Goal: Ask a question: Seek information or help from site administrators or community

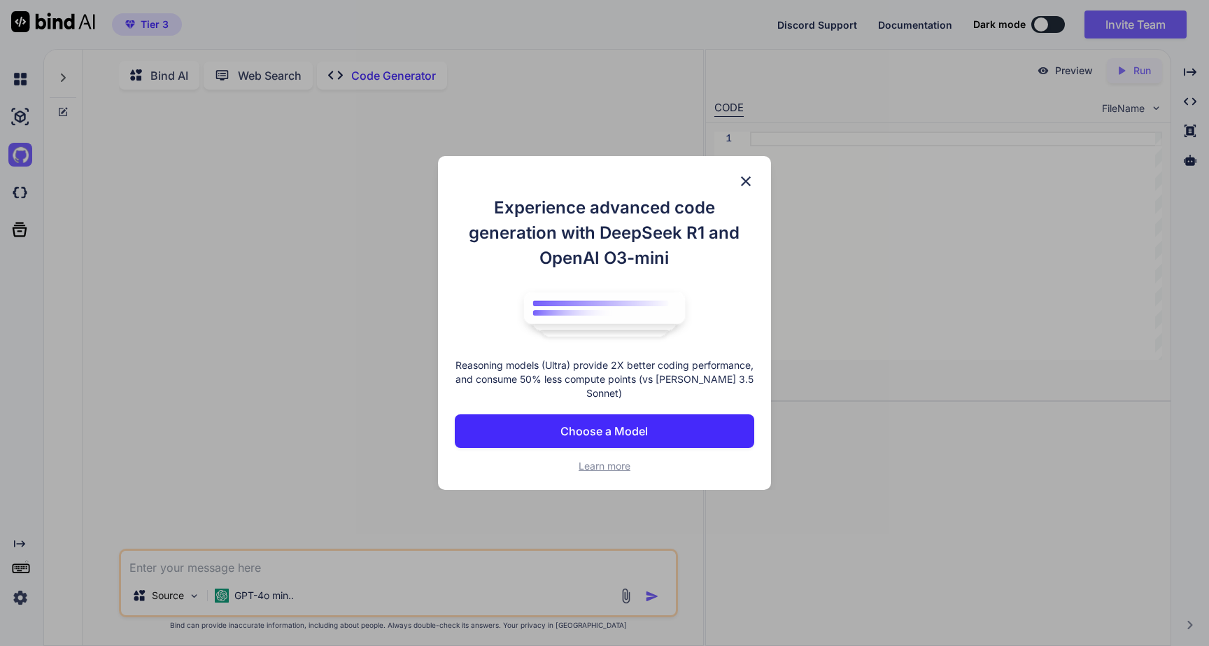
click at [588, 421] on button "Choose a Model" at bounding box center [604, 431] width 299 height 34
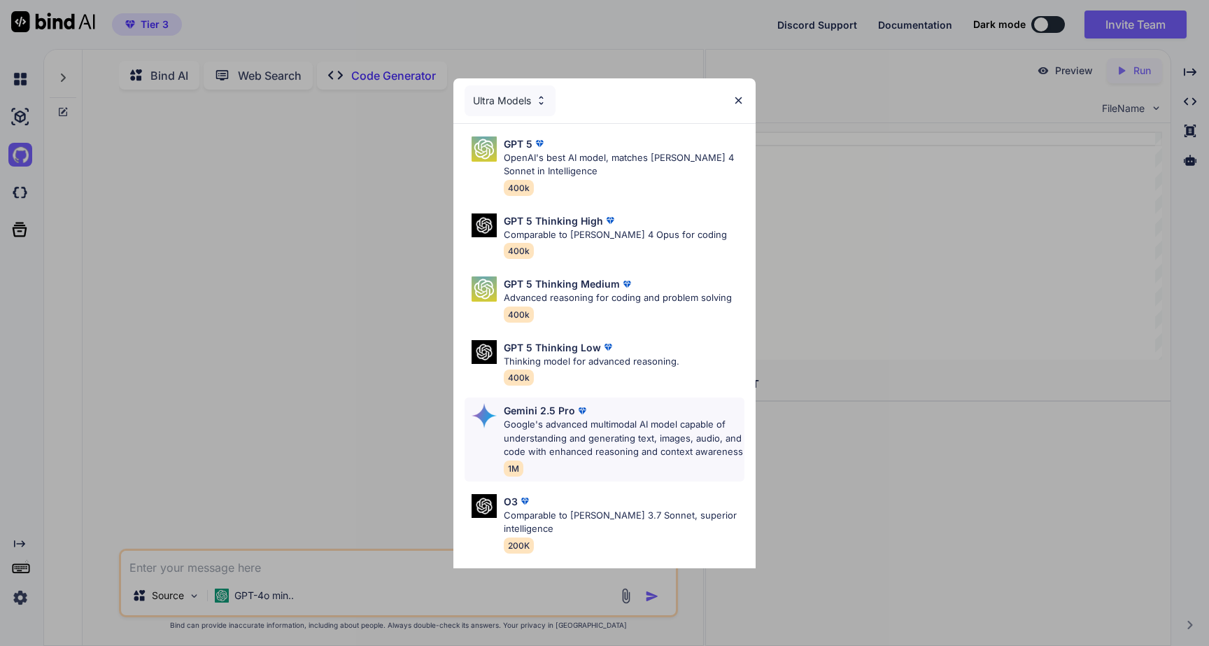
click at [610, 459] on p "Google's advanced multimodal AI model capable of understanding and generating t…" at bounding box center [624, 438] width 241 height 41
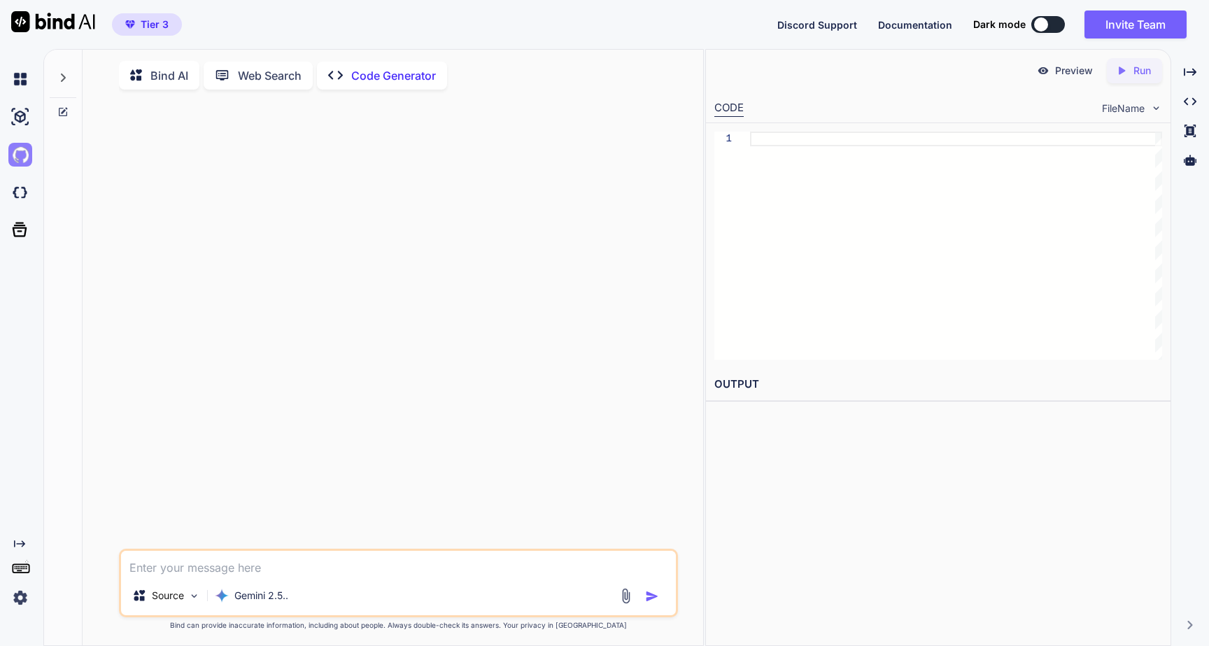
click at [13, 155] on img at bounding box center [20, 155] width 24 height 24
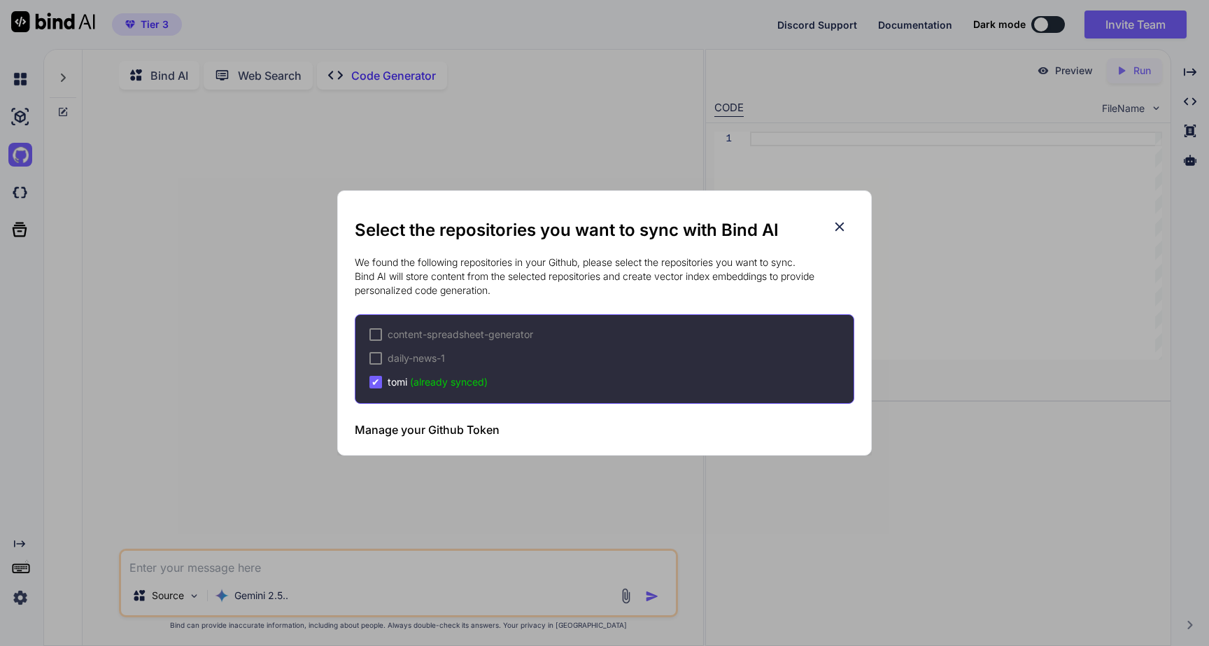
click at [439, 390] on div "content-spreadsheet-generator daily-news-1 ✔ tomi (already synced)" at bounding box center [605, 359] width 500 height 90
click at [842, 227] on icon at bounding box center [839, 226] width 15 height 15
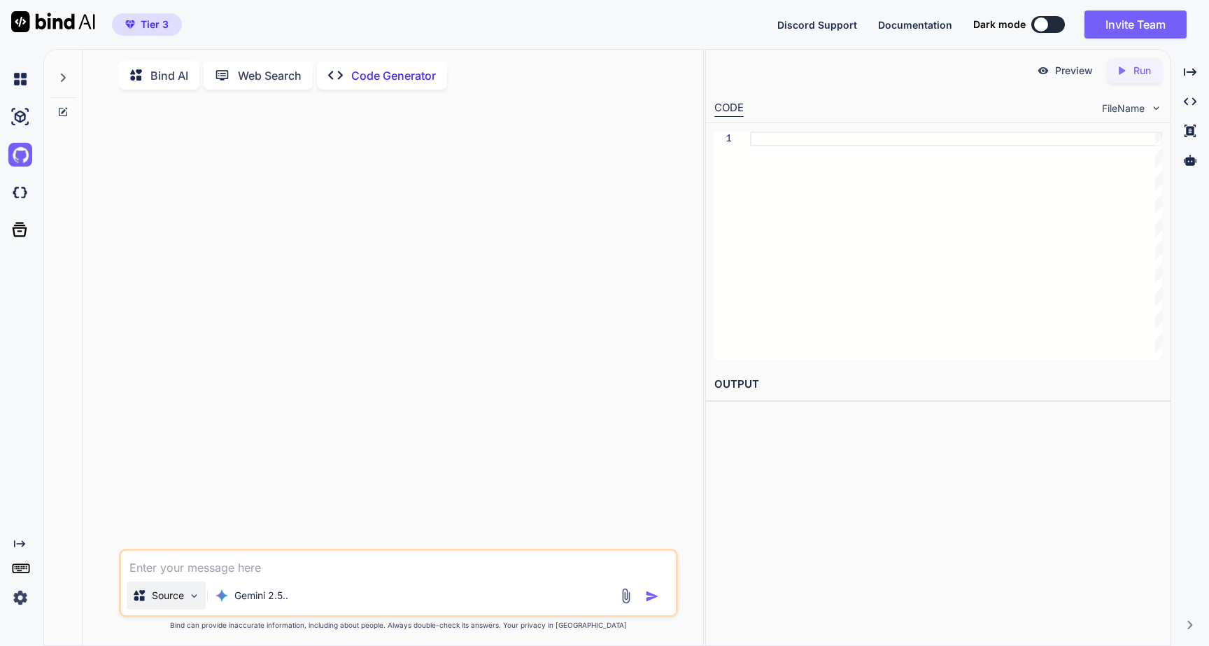
click at [183, 601] on p "Source" at bounding box center [168, 595] width 32 height 14
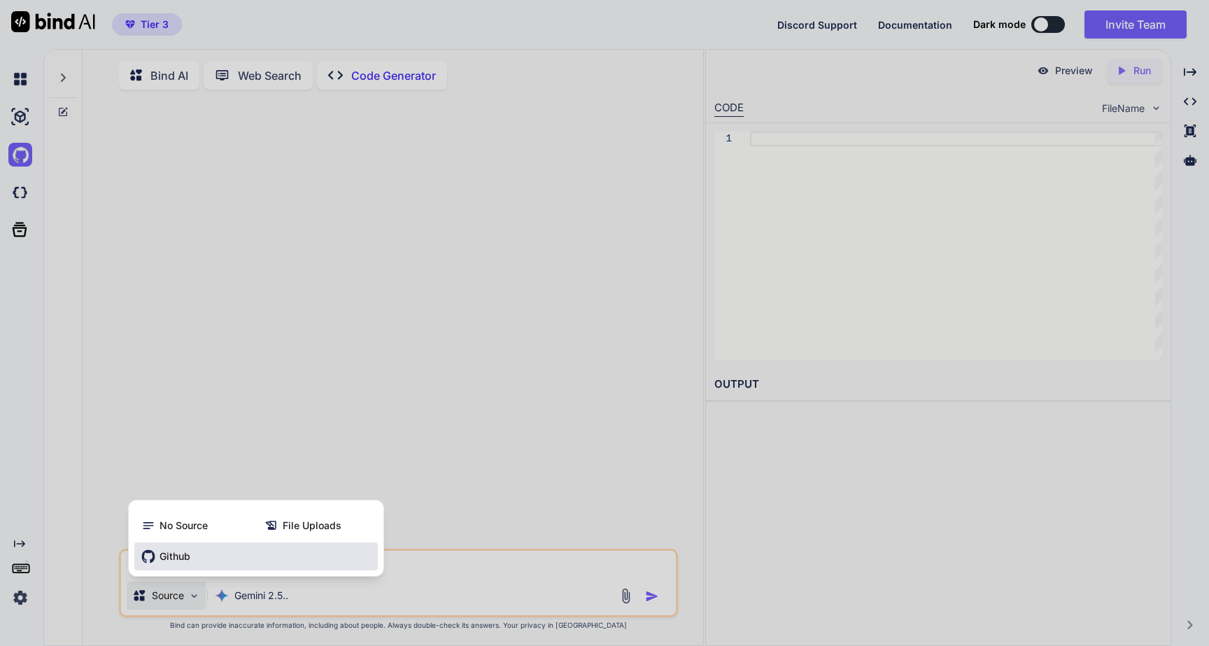
click at [181, 556] on span "Github" at bounding box center [175, 556] width 31 height 14
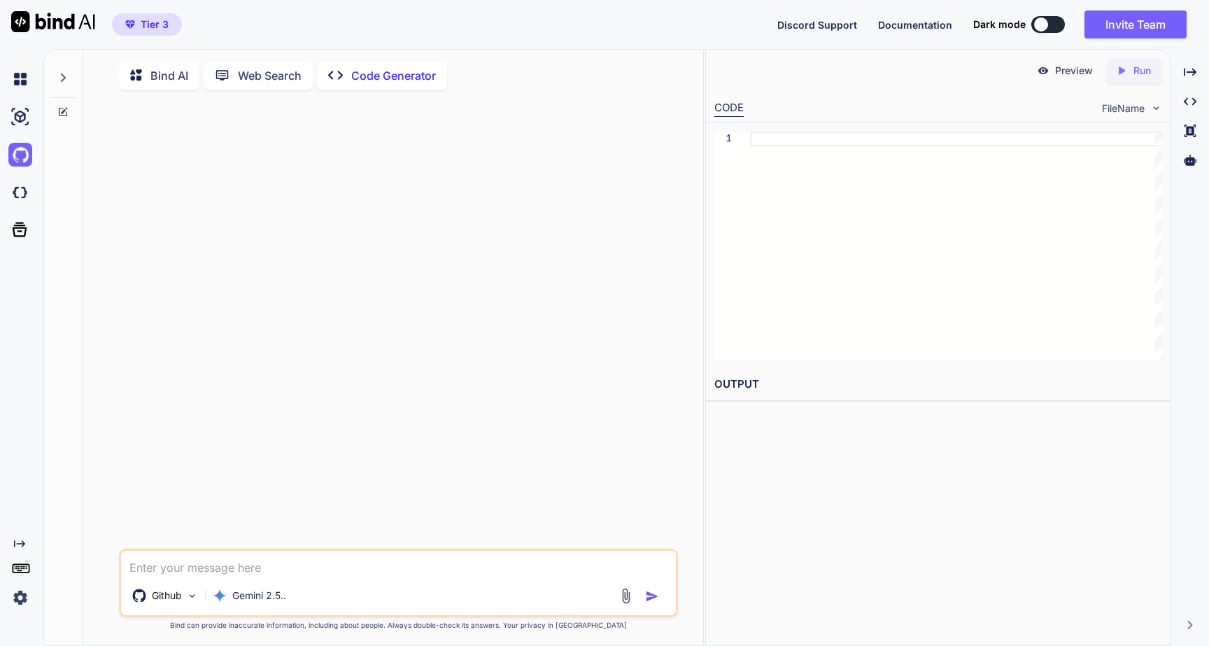
click at [58, 78] on icon at bounding box center [62, 77] width 11 height 11
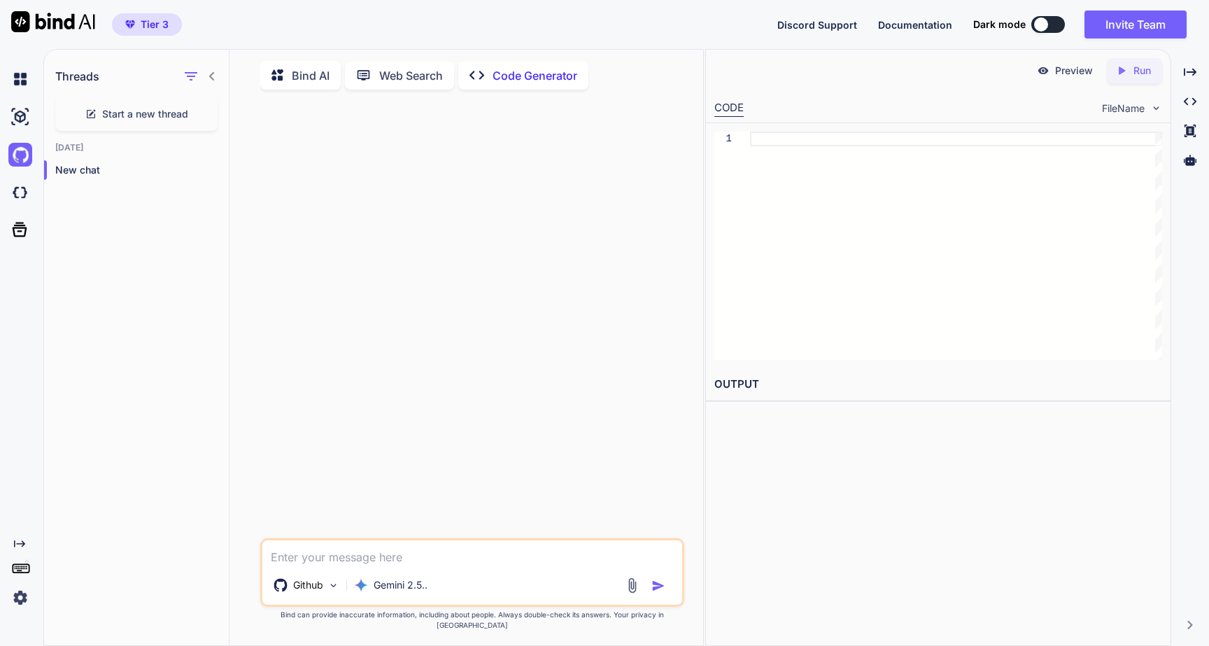
click at [20, 562] on icon at bounding box center [21, 568] width 20 height 20
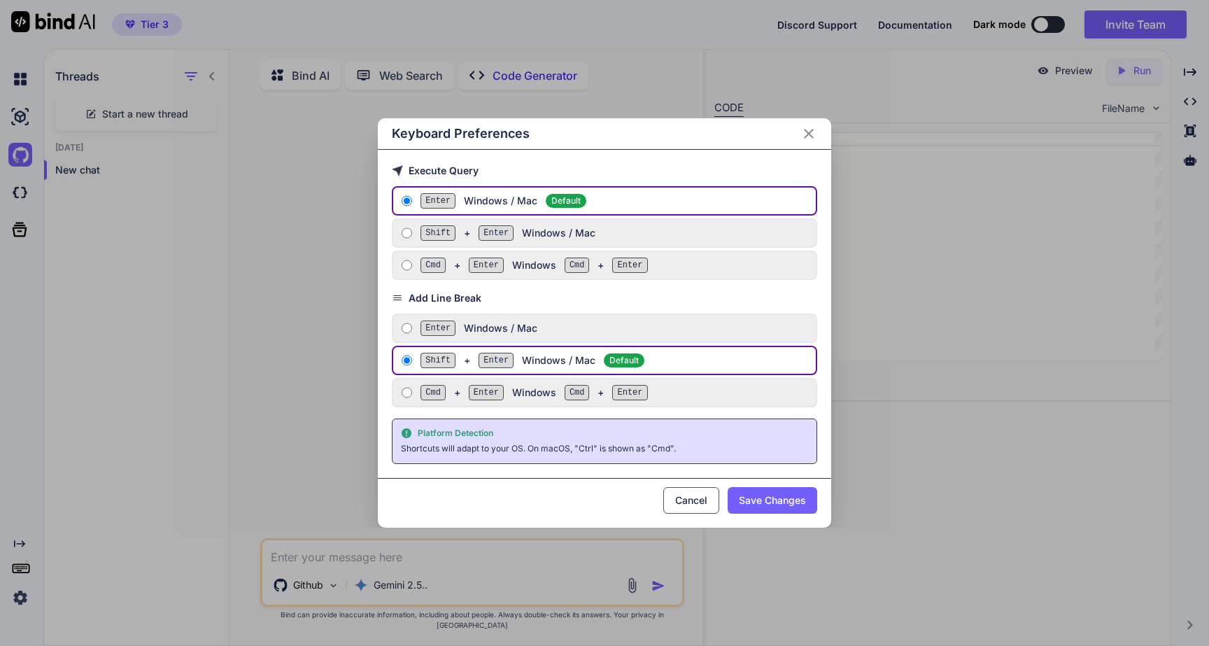
click at [809, 134] on icon "Close" at bounding box center [809, 134] width 10 height 10
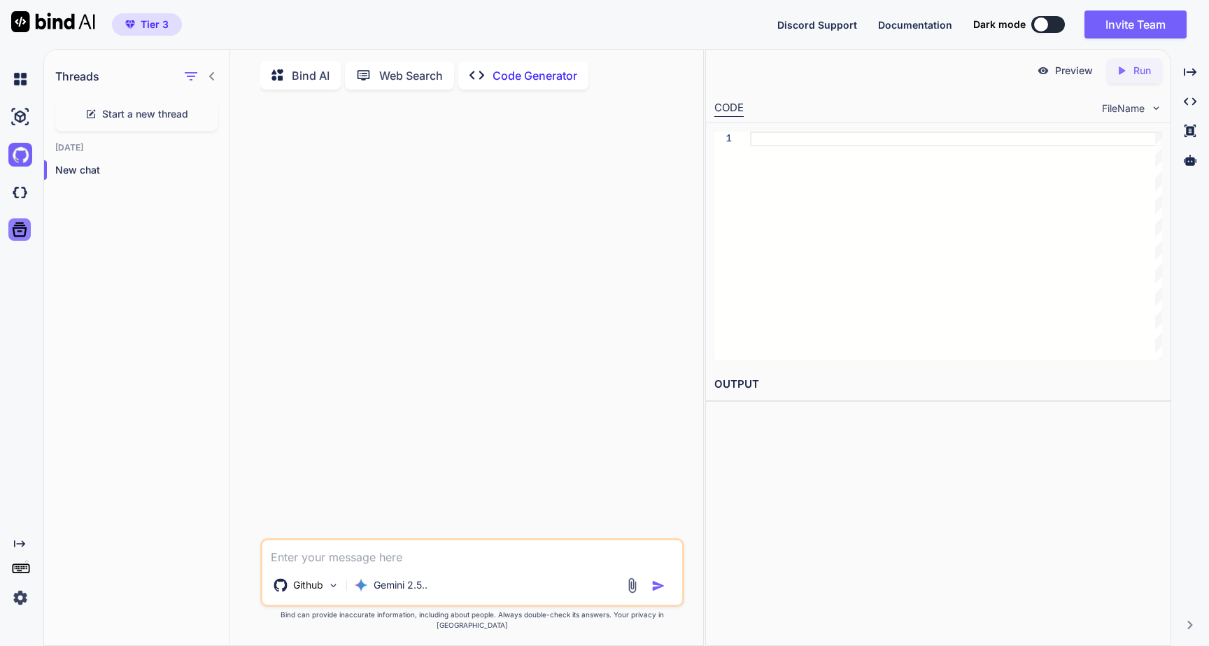
click at [20, 233] on icon at bounding box center [20, 230] width 20 height 20
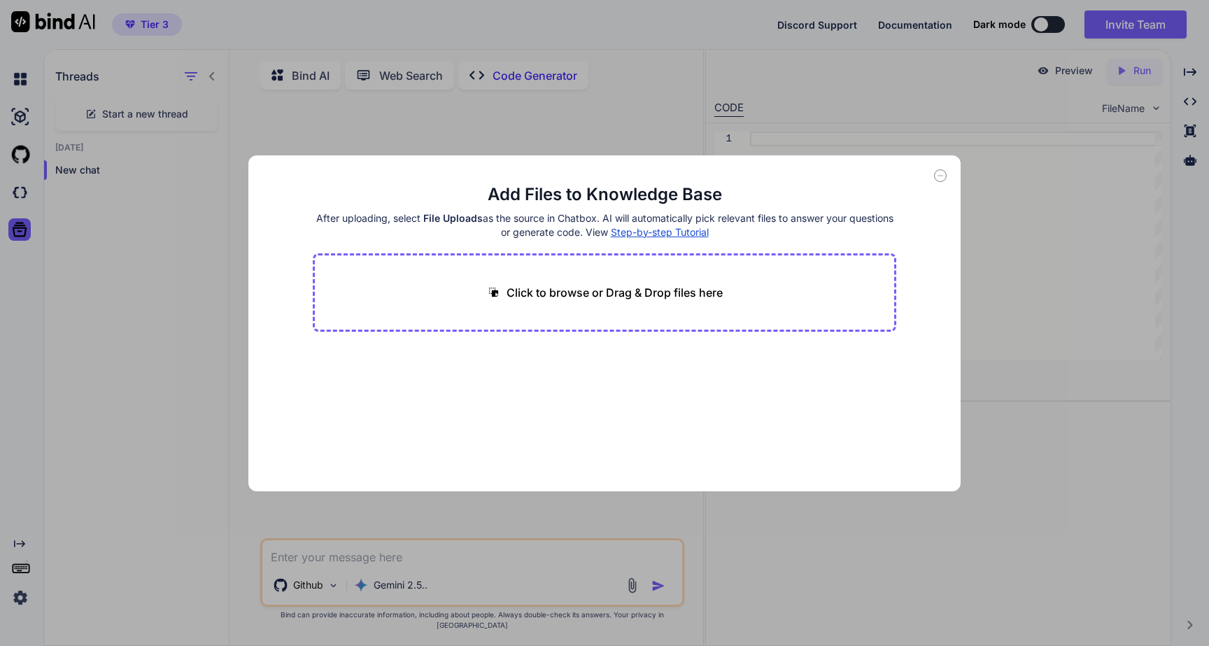
click at [945, 174] on icon at bounding box center [940, 175] width 13 height 13
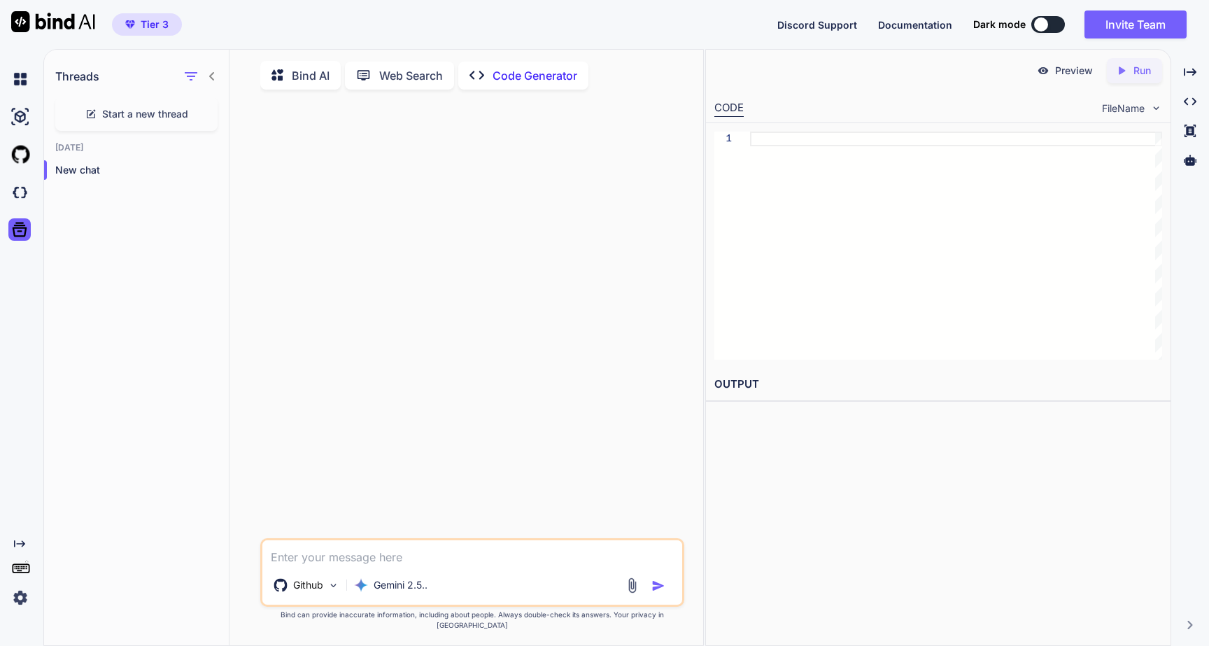
drag, startPoint x: 198, startPoint y: 79, endPoint x: 196, endPoint y: 143, distance: 64.4
click at [196, 143] on div "Threads Start a new thread Today New chat" at bounding box center [136, 120] width 185 height 141
click at [24, 78] on img at bounding box center [20, 79] width 24 height 24
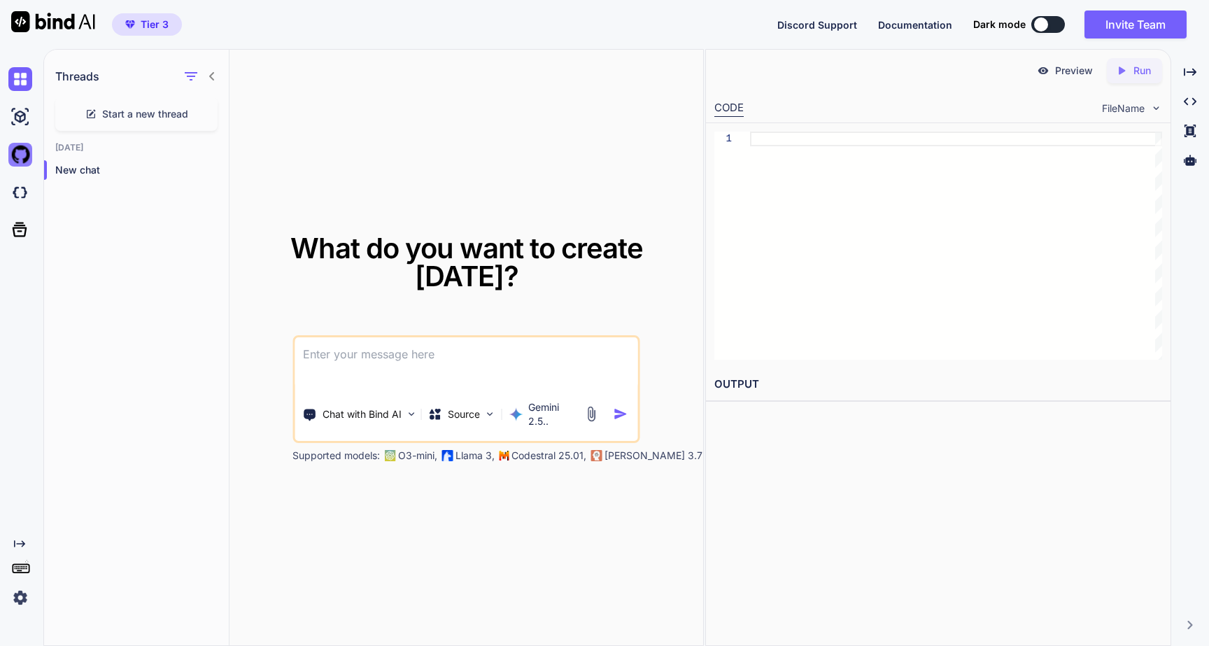
click at [20, 149] on img at bounding box center [20, 155] width 24 height 24
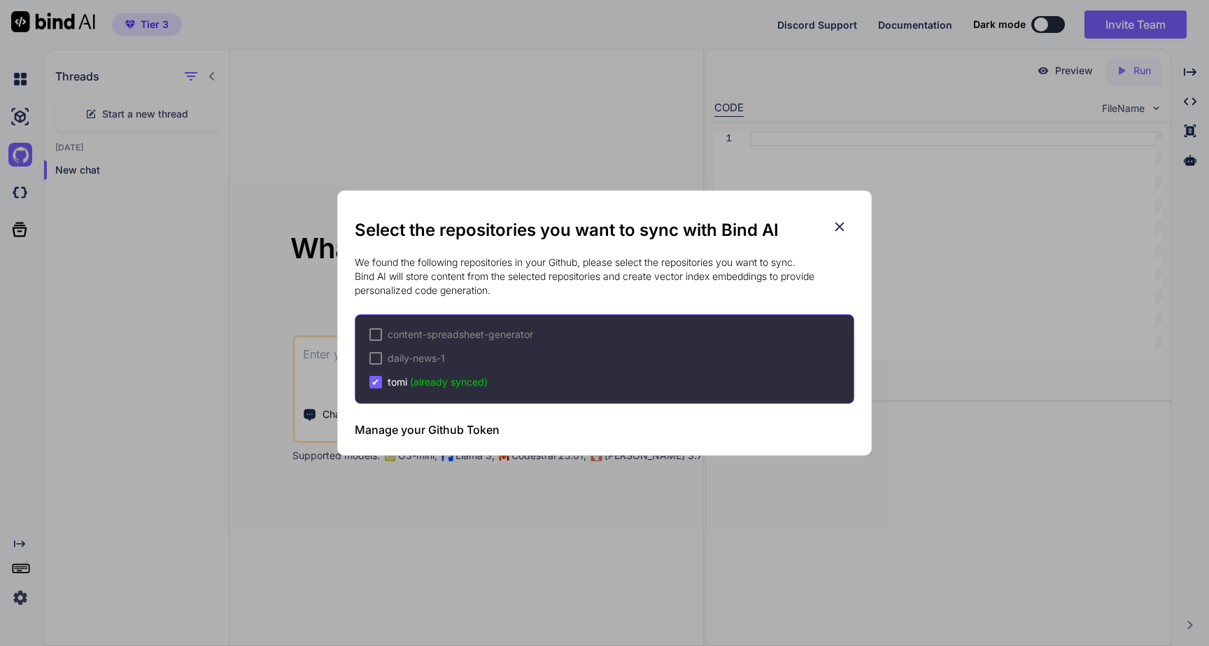
click at [439, 428] on h3 "Manage your Github Token" at bounding box center [427, 429] width 145 height 17
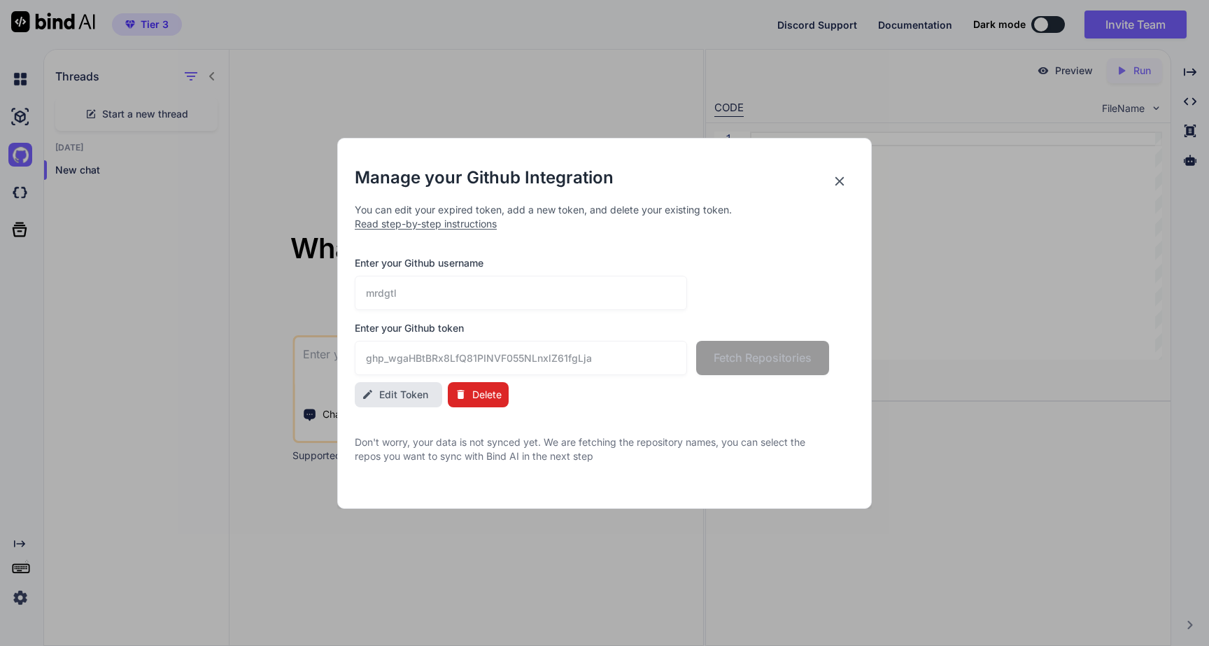
click at [839, 183] on icon at bounding box center [839, 181] width 15 height 15
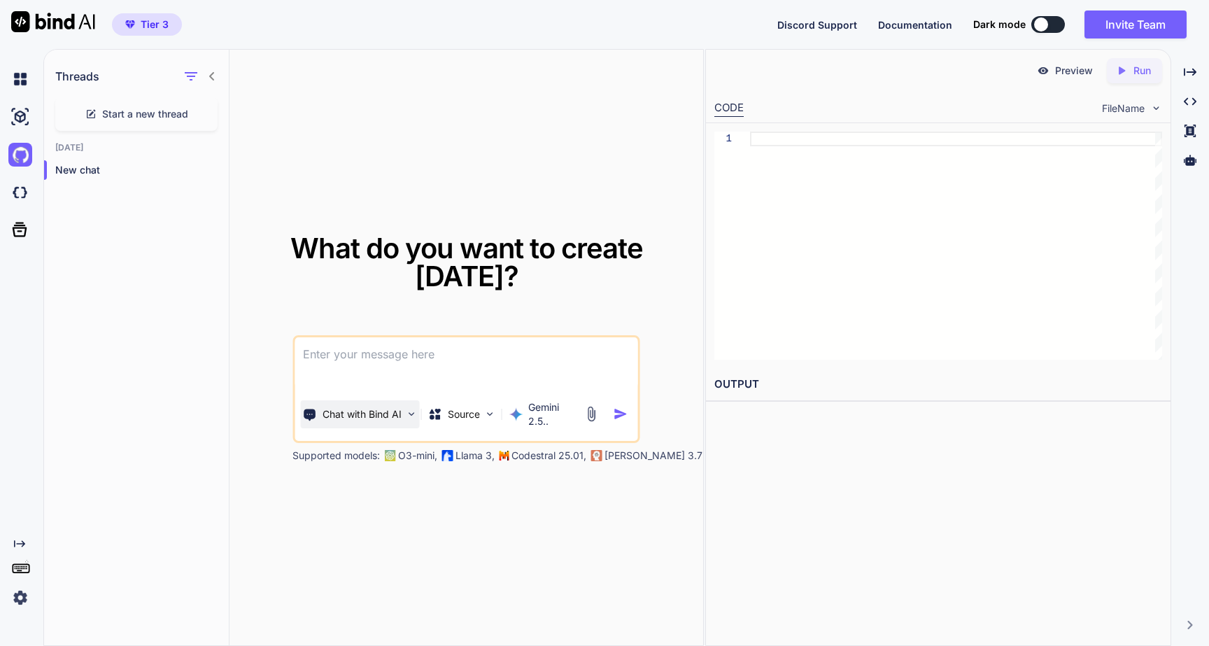
click at [363, 421] on div "Chat with Bind AI" at bounding box center [360, 414] width 120 height 28
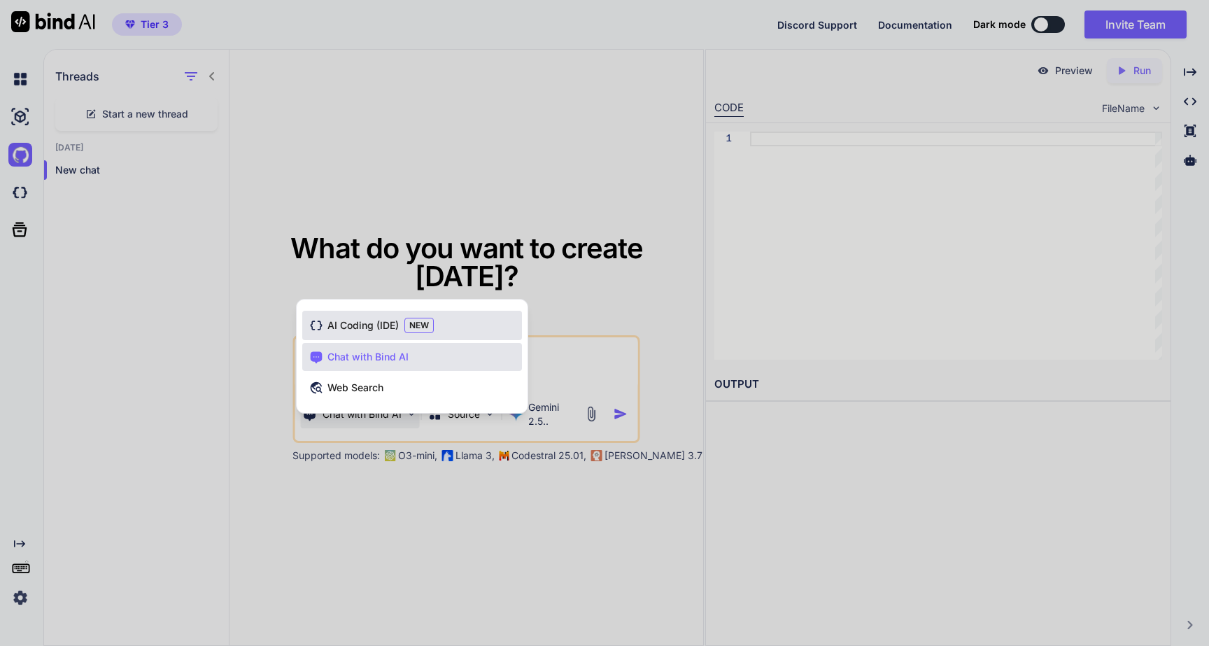
click at [358, 325] on span "AI Coding (IDE)" at bounding box center [362, 325] width 71 height 14
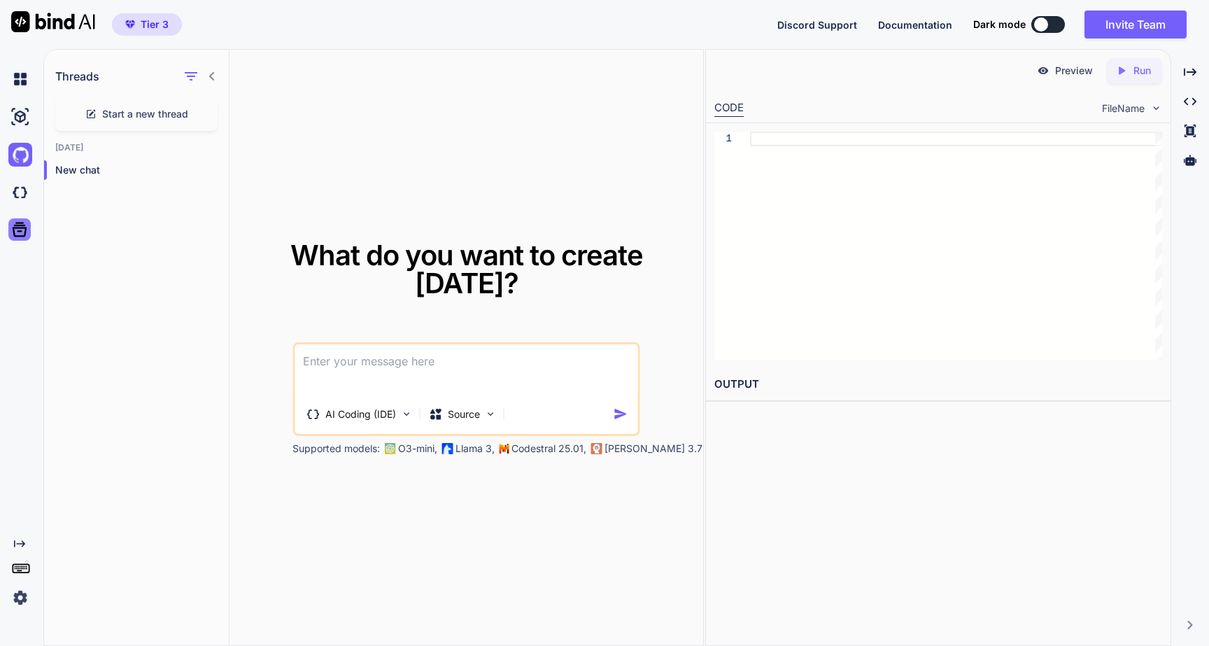
click at [15, 233] on icon at bounding box center [20, 230] width 20 height 20
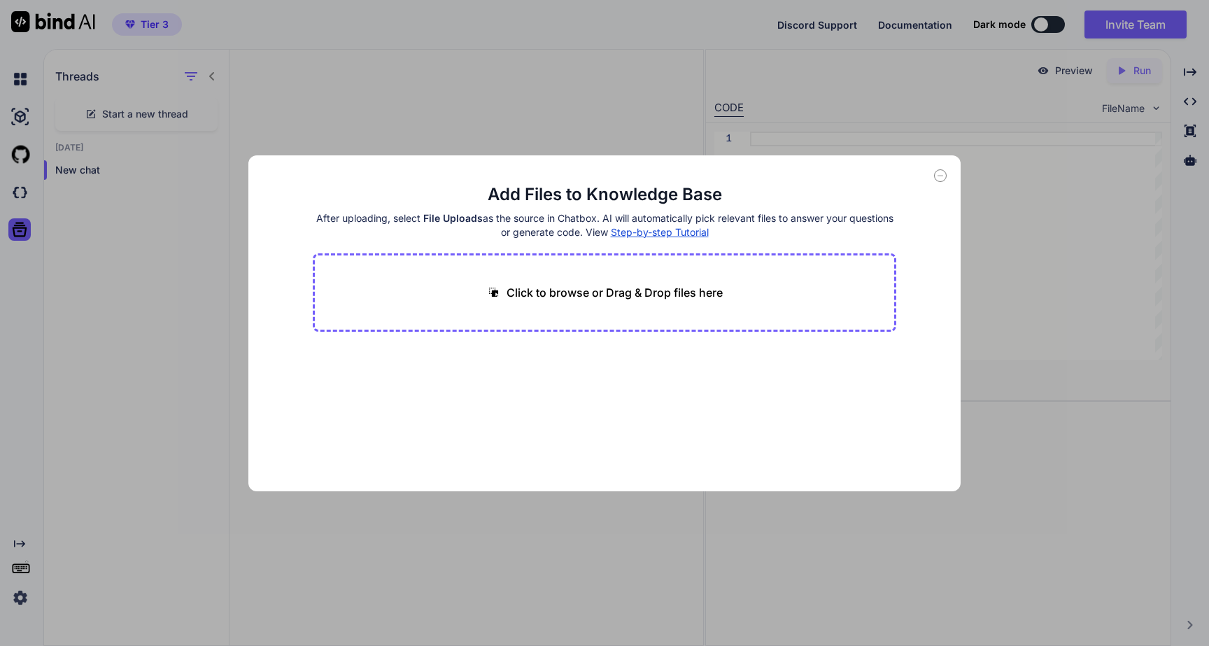
click at [18, 192] on div "Add Files to Knowledge Base After uploading, select File Uploads as the source …" at bounding box center [604, 323] width 1209 height 646
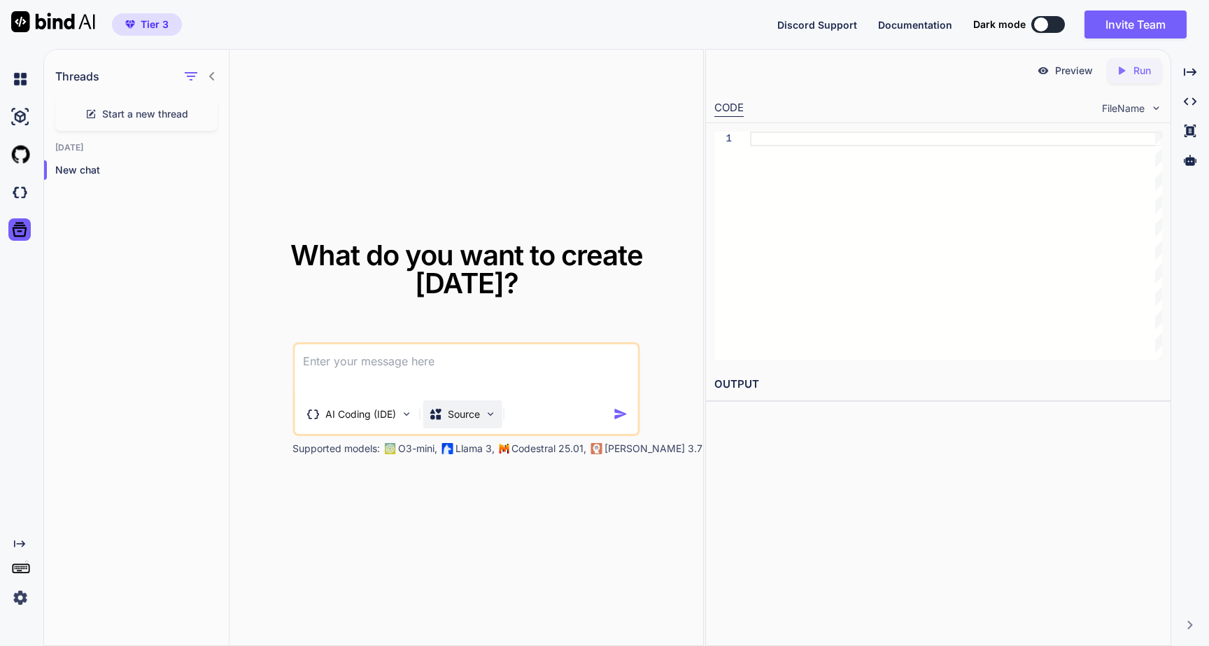
click at [486, 413] on img at bounding box center [490, 414] width 12 height 12
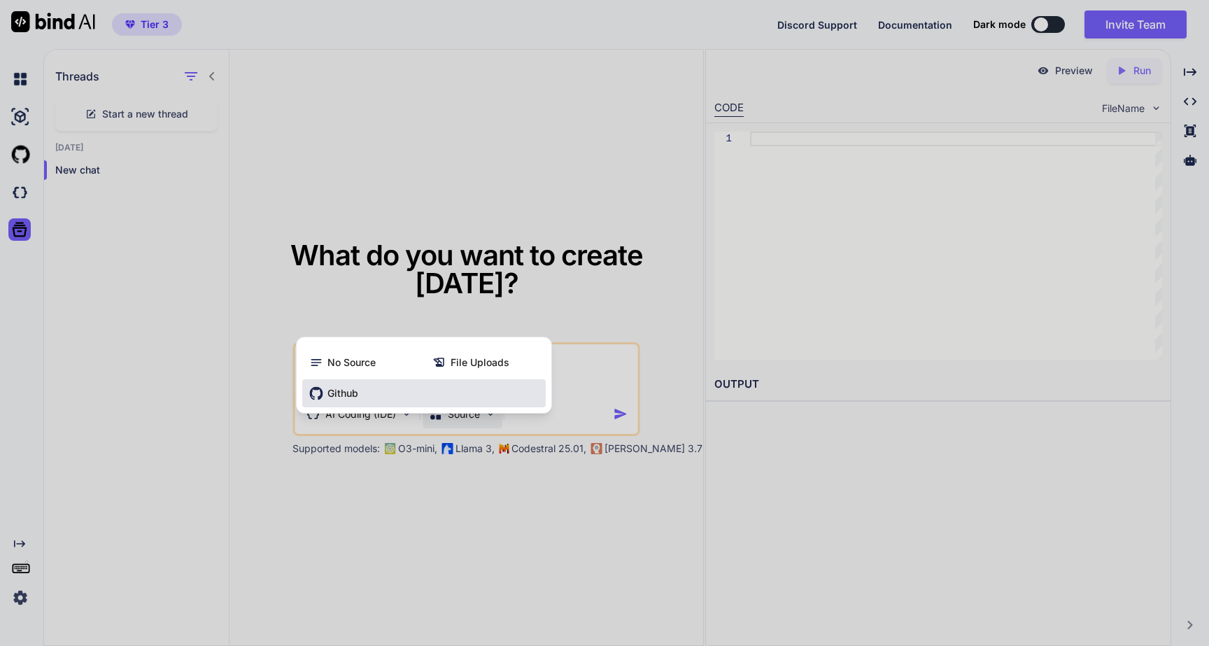
click at [334, 384] on div "Github" at bounding box center [424, 393] width 244 height 28
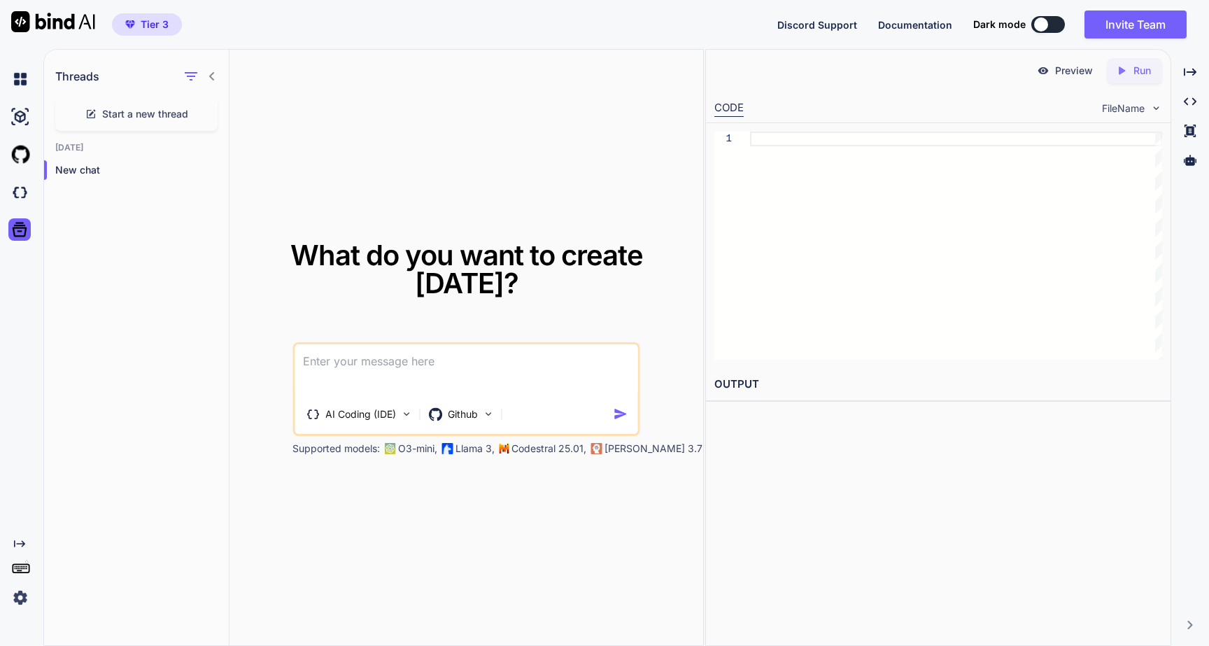
click at [334, 384] on textarea at bounding box center [467, 370] width 344 height 52
type textarea "do you have access to our github repo?"
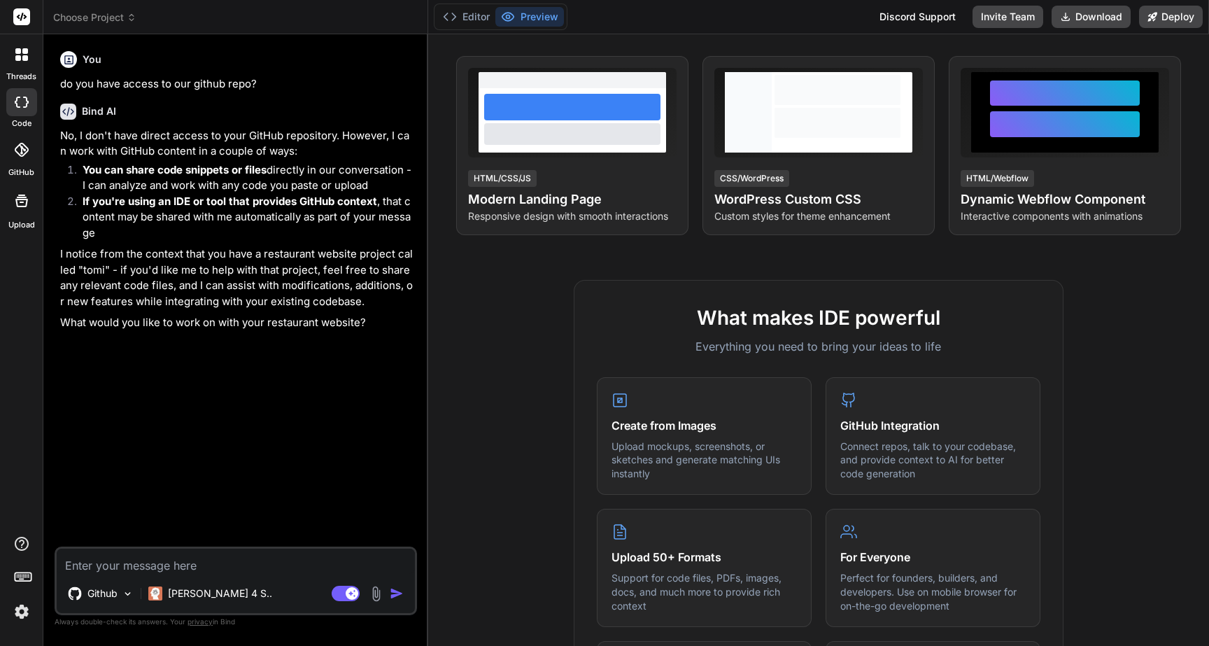
scroll to position [241, 0]
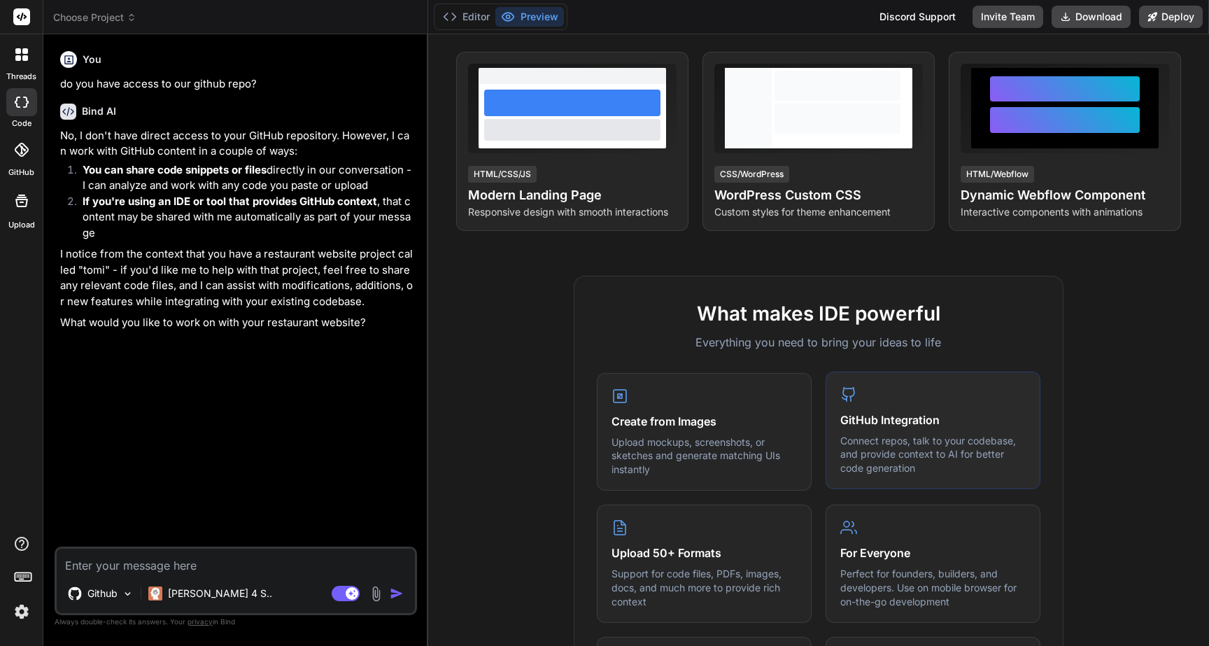
click at [875, 444] on p "Connect repos, talk to your codebase, and provide context to AI for better code…" at bounding box center [932, 454] width 185 height 41
click at [916, 386] on div "GitHub Integration Connect repos, talk to your codebase, and provide context to…" at bounding box center [933, 431] width 215 height 118
click at [917, 450] on p "Connect repos, talk to your codebase, and provide context to AI for better code…" at bounding box center [932, 454] width 185 height 41
click at [917, 446] on p "Connect repos, talk to your codebase, and provide context to AI for better code…" at bounding box center [932, 454] width 185 height 41
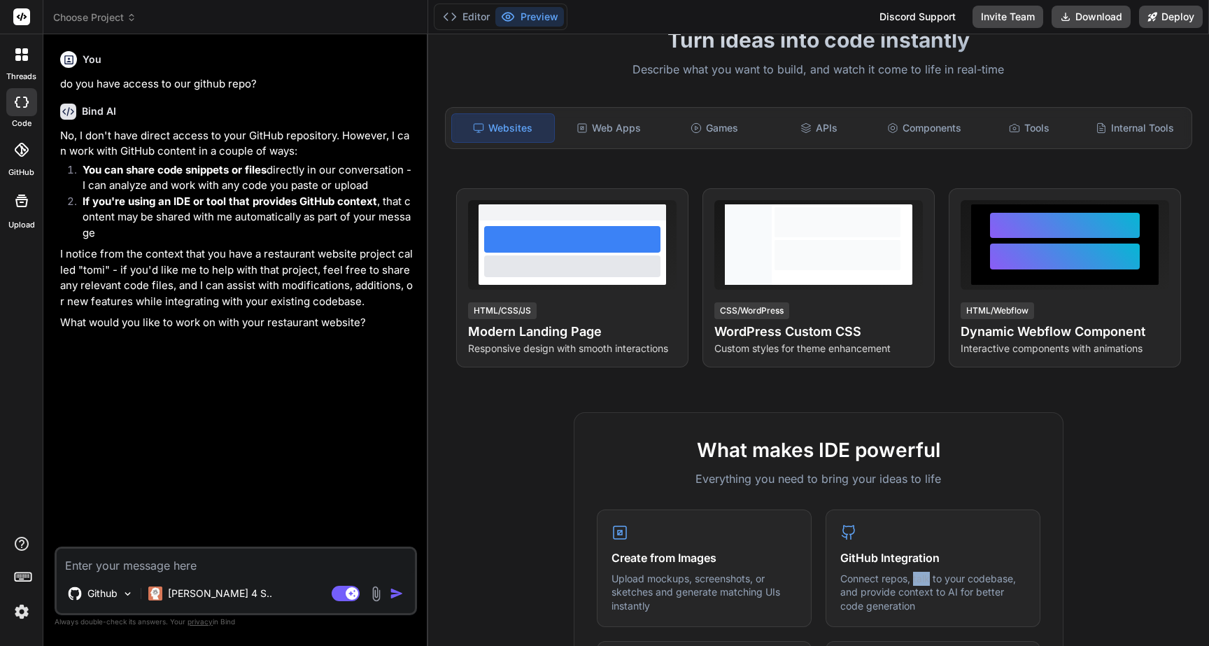
scroll to position [0, 0]
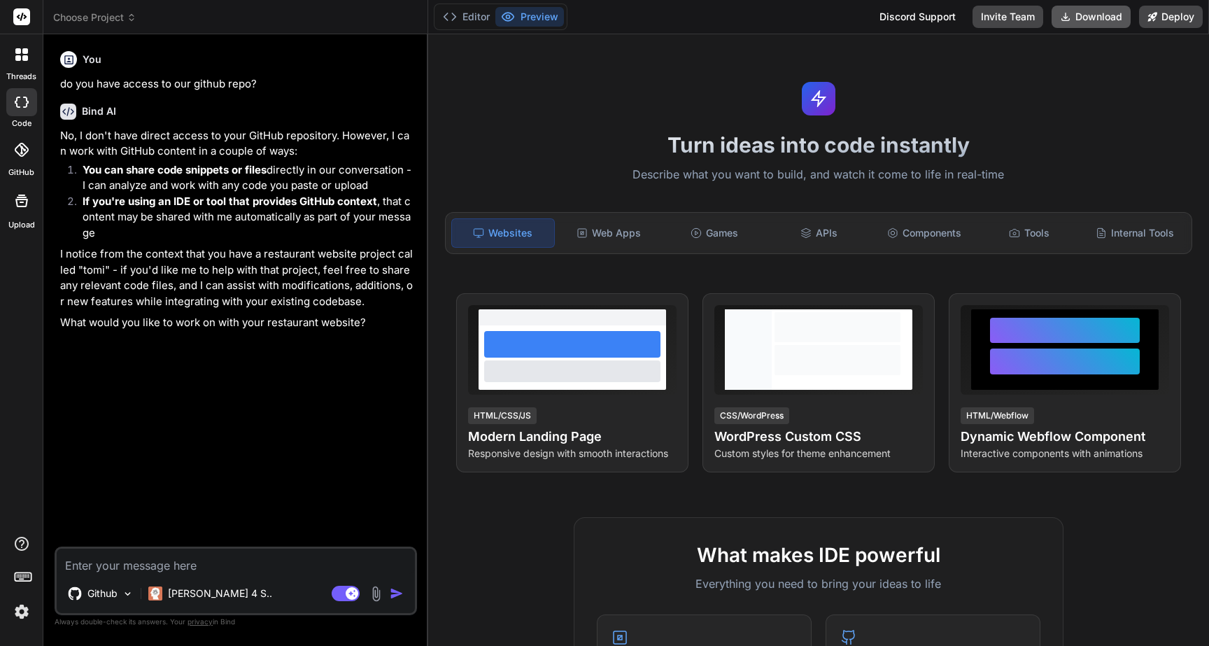
click at [1084, 13] on button "Download" at bounding box center [1091, 17] width 79 height 22
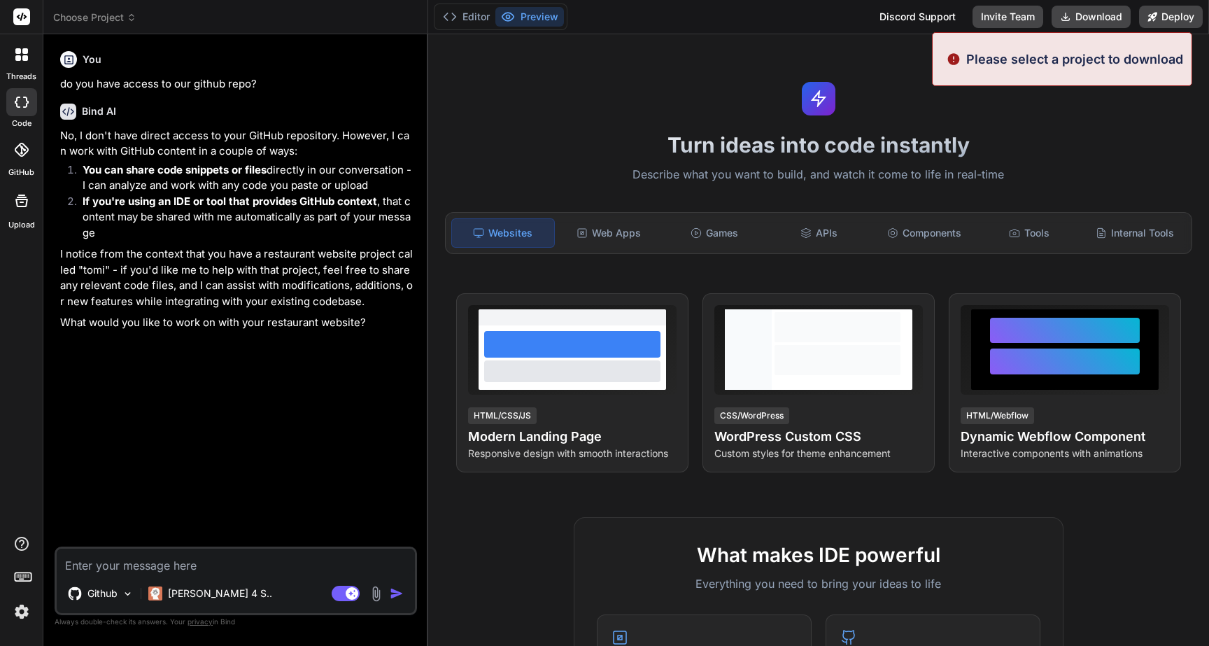
click at [814, 17] on div "Editor Preview Discord Support Invite Team Download Deploy" at bounding box center [818, 17] width 781 height 34
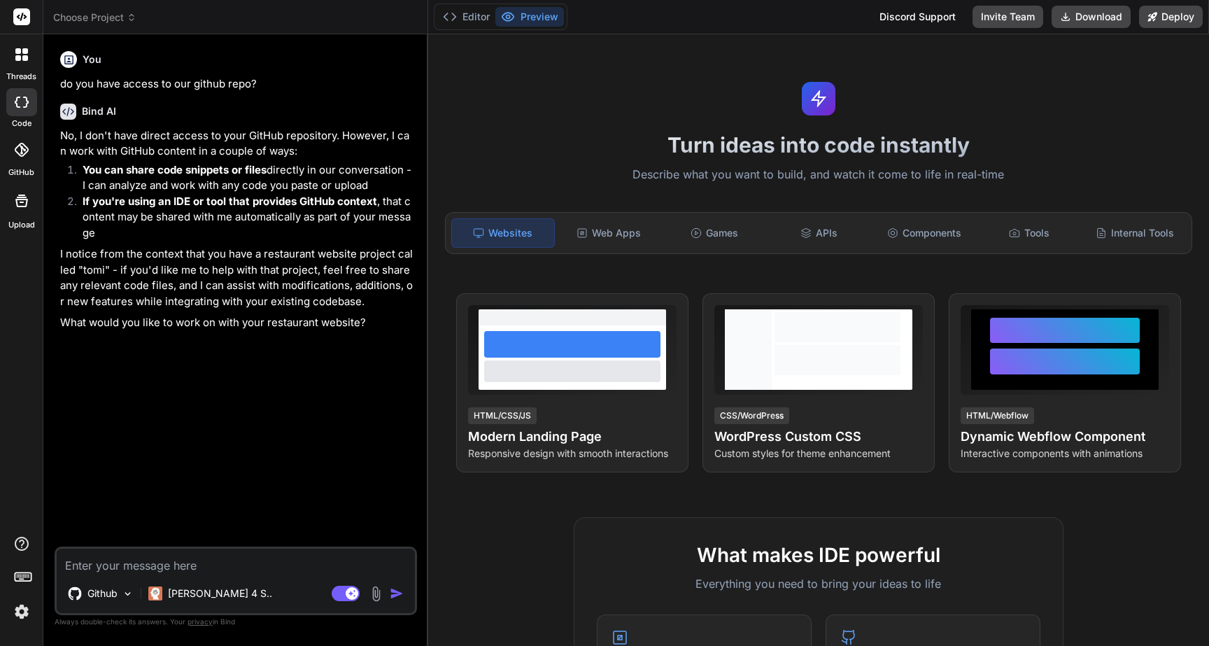
click at [11, 156] on div at bounding box center [21, 149] width 31 height 31
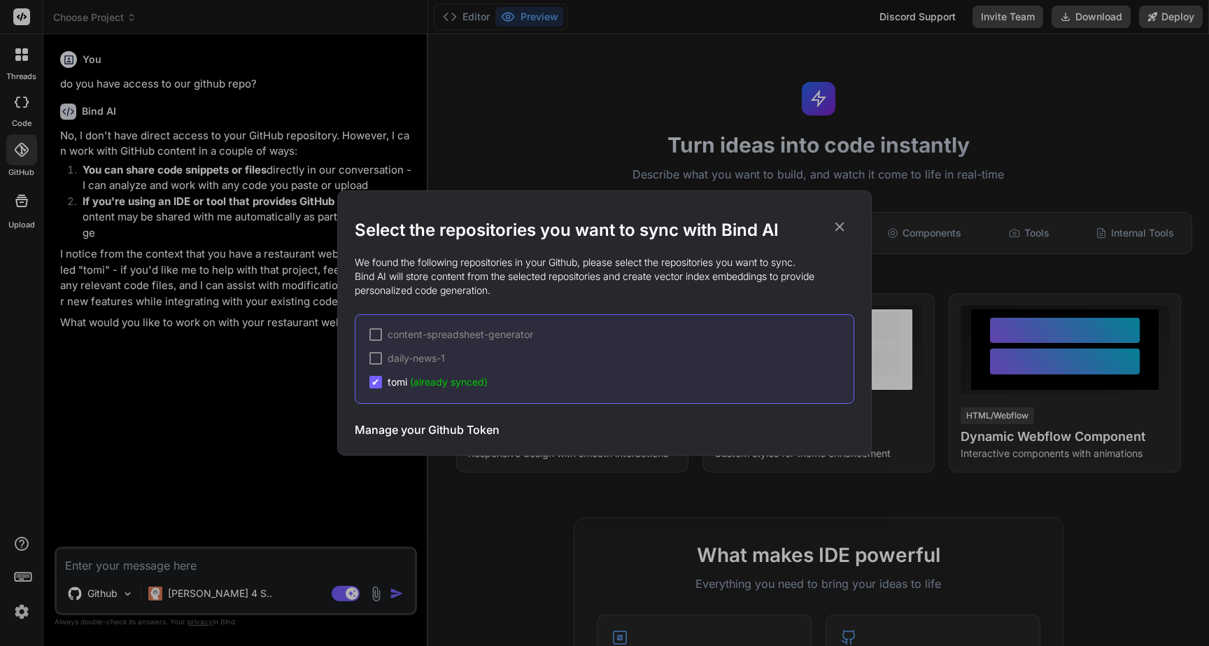
click at [514, 379] on div "✔ tomi (already synced)" at bounding box center [611, 382] width 484 height 14
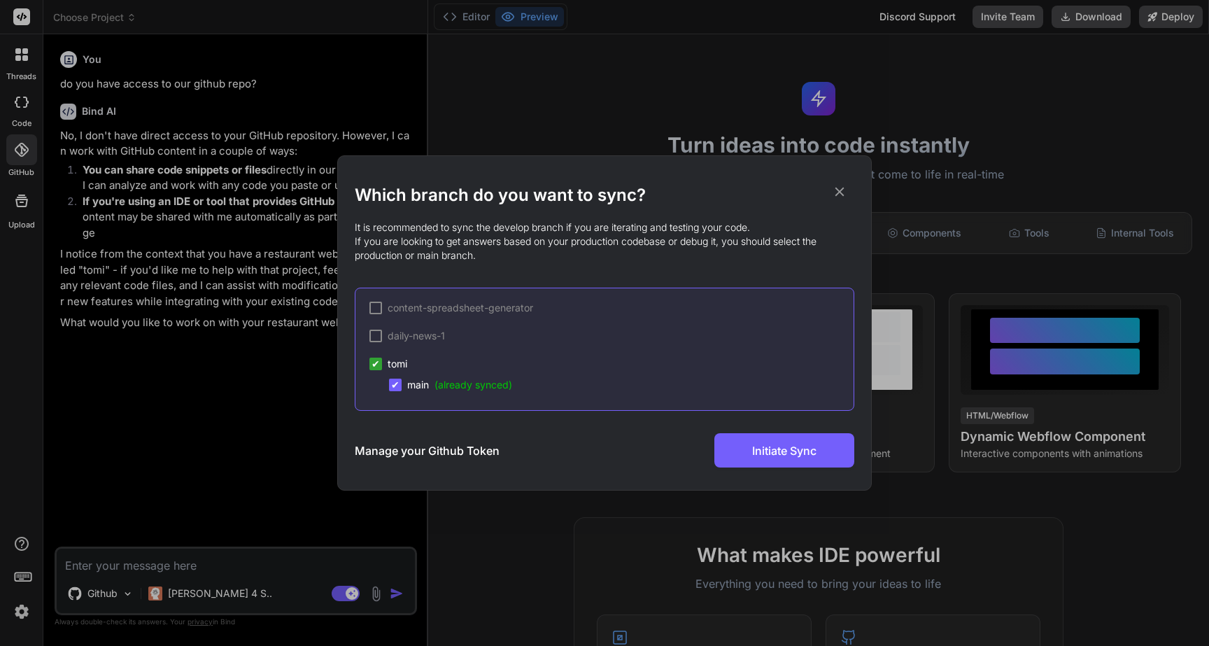
click at [437, 384] on span "(already synced)" at bounding box center [474, 385] width 78 height 12
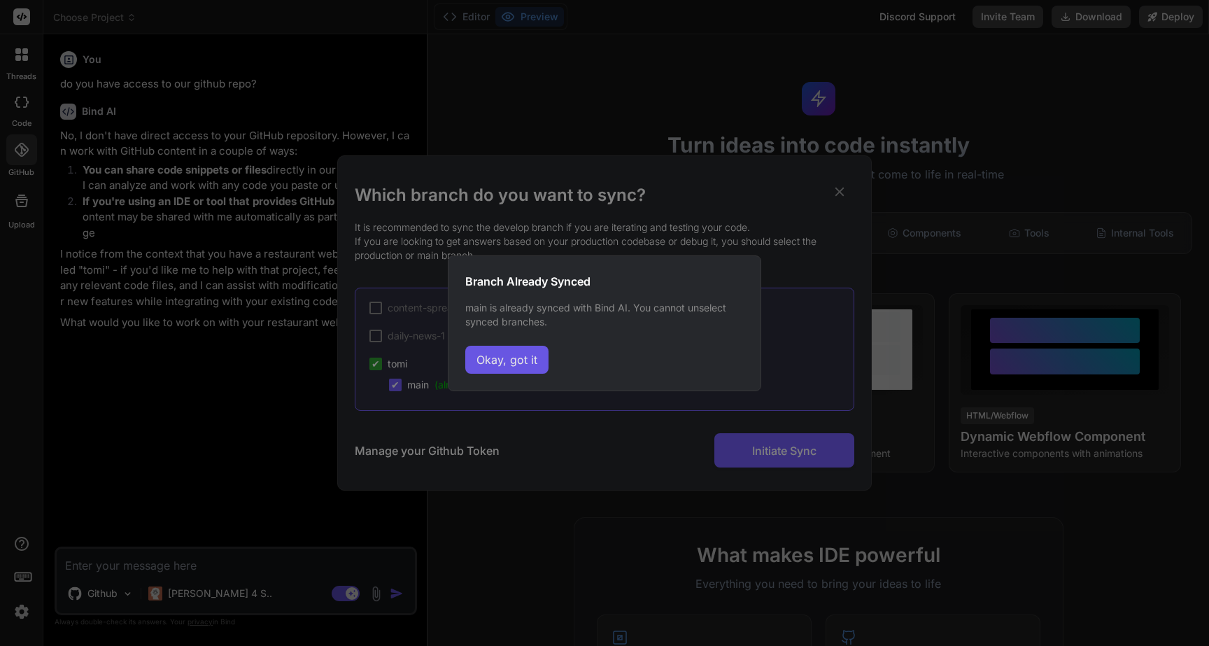
click at [498, 355] on button "Okay, got it" at bounding box center [506, 360] width 83 height 28
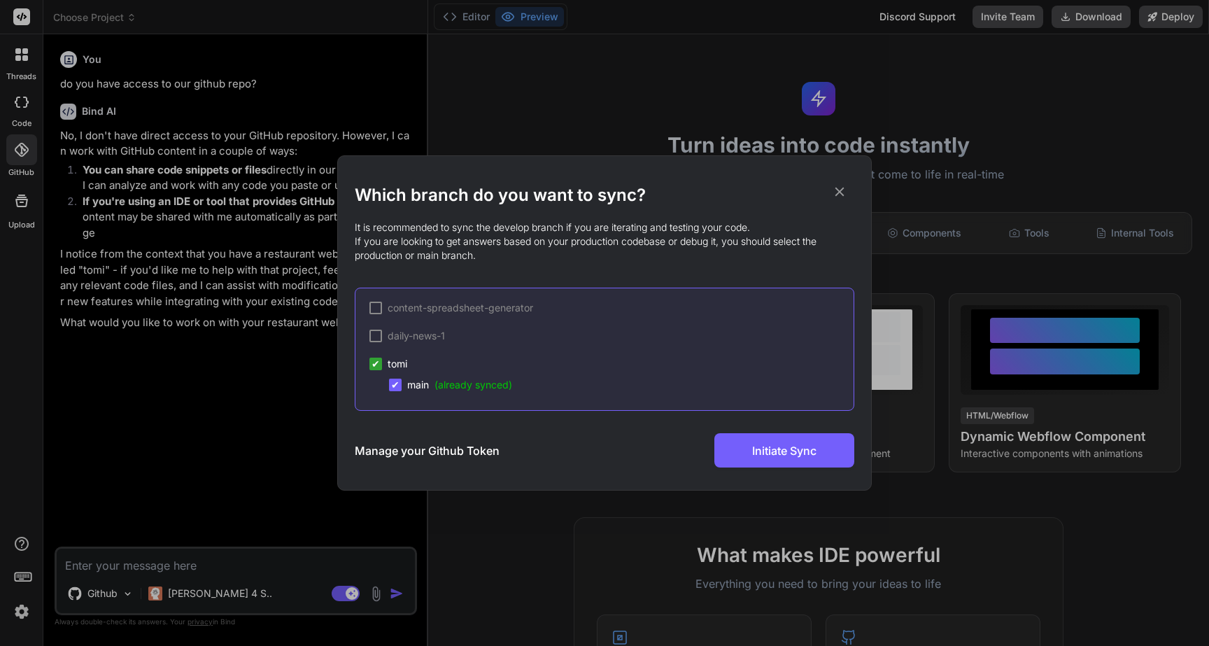
click at [838, 198] on icon at bounding box center [839, 191] width 15 height 15
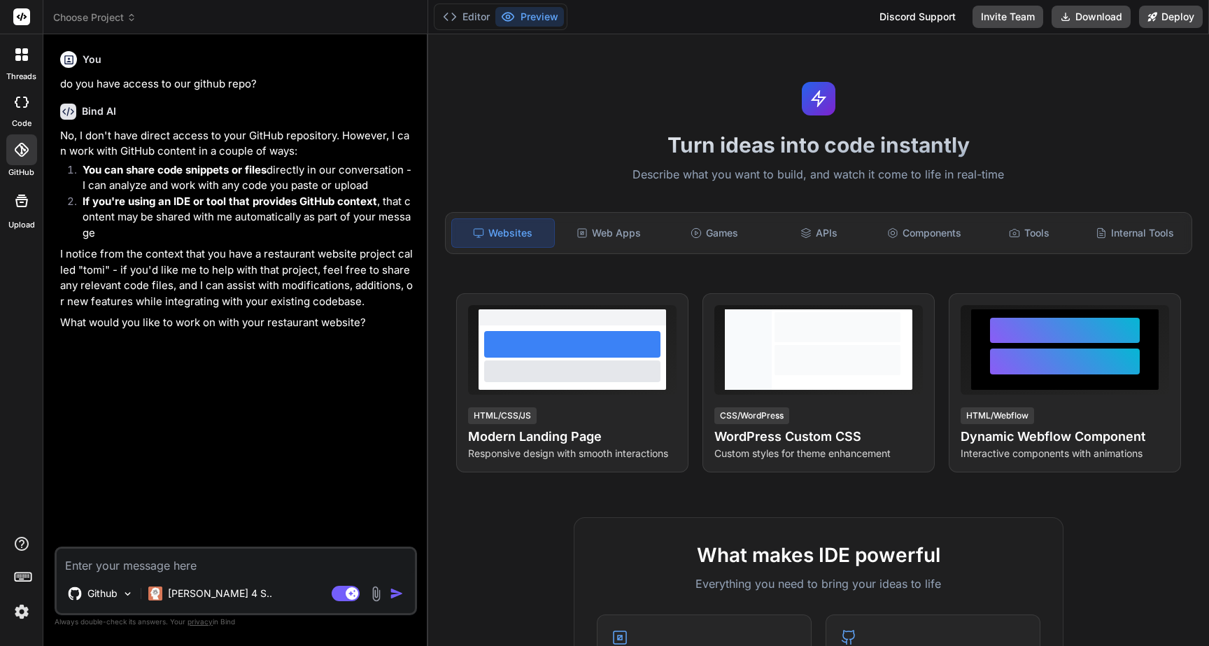
click at [17, 211] on div at bounding box center [22, 201] width 34 height 34
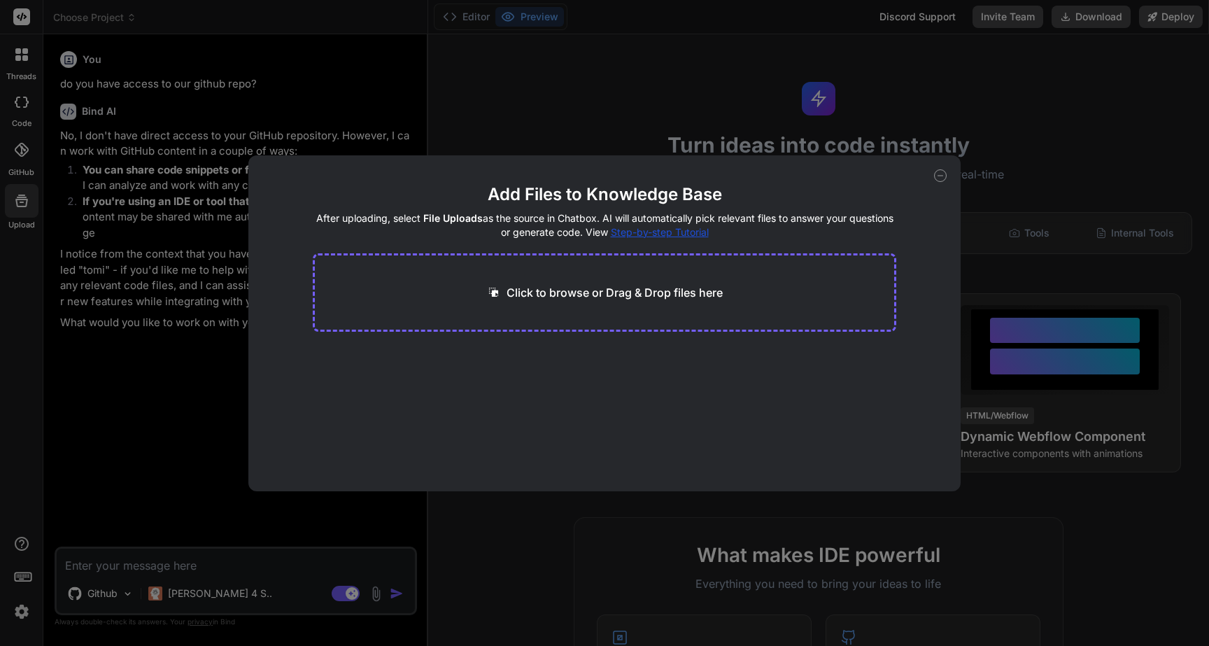
click at [937, 178] on icon at bounding box center [940, 175] width 13 height 13
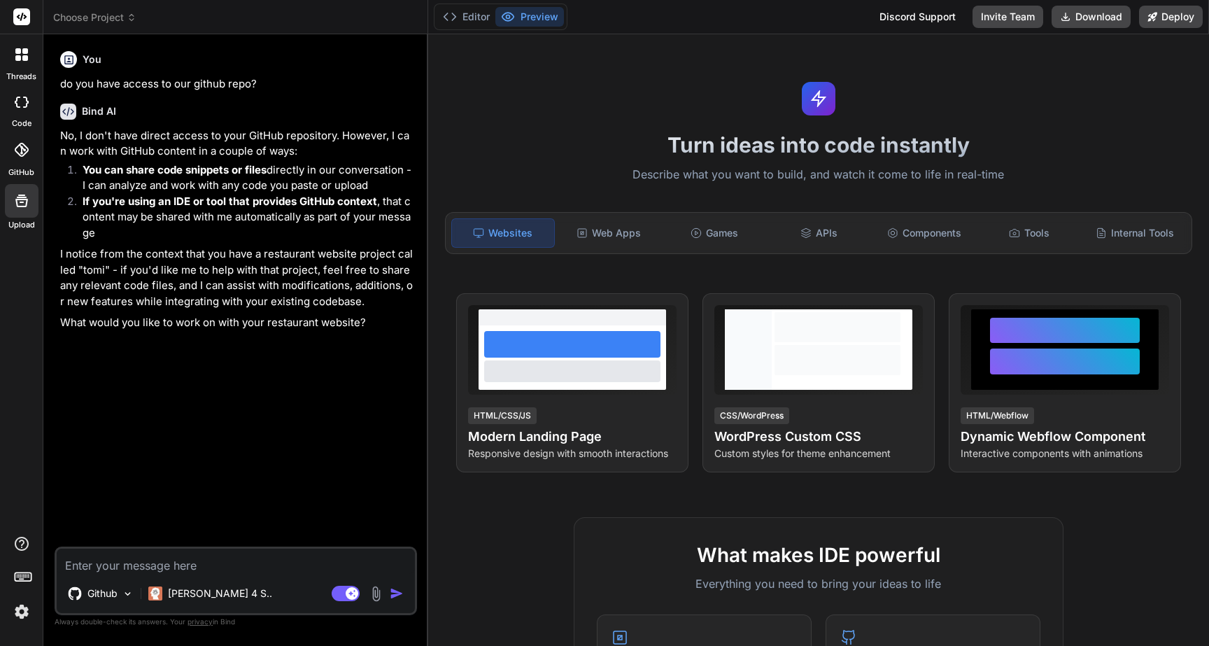
click at [136, 10] on span "Choose Project" at bounding box center [94, 17] width 83 height 14
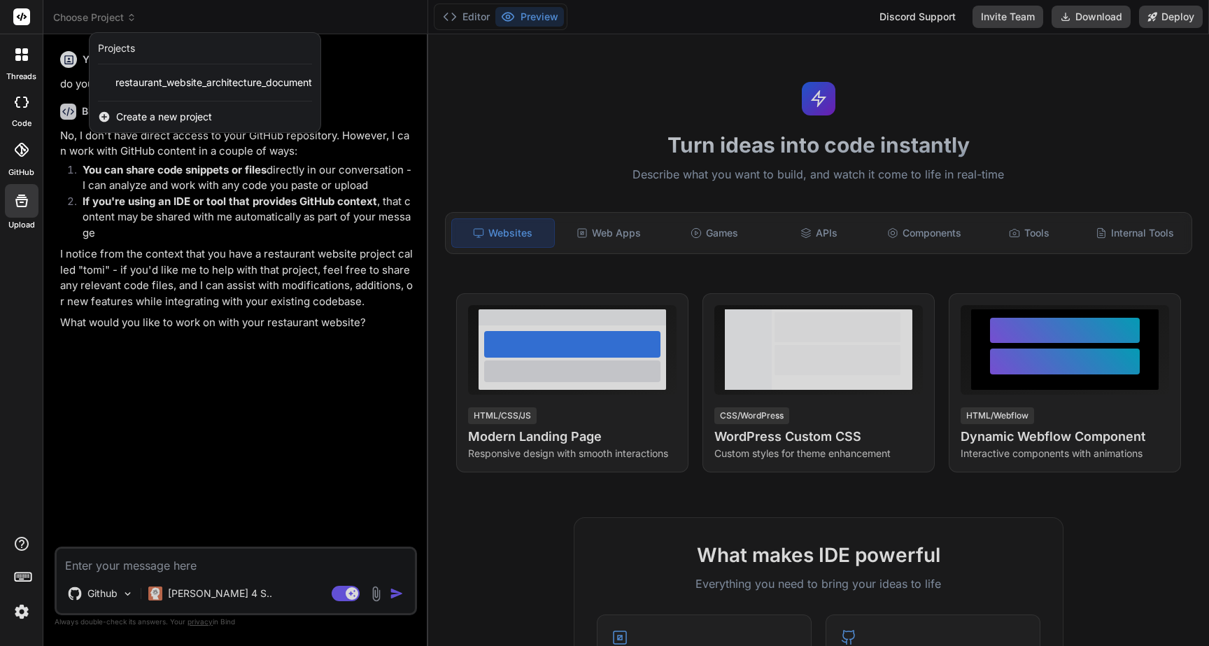
click at [20, 116] on div "code" at bounding box center [21, 106] width 43 height 47
click at [20, 112] on div at bounding box center [21, 102] width 31 height 28
click at [22, 16] on rect at bounding box center [21, 16] width 17 height 17
click at [15, 24] on icon at bounding box center [21, 16] width 17 height 17
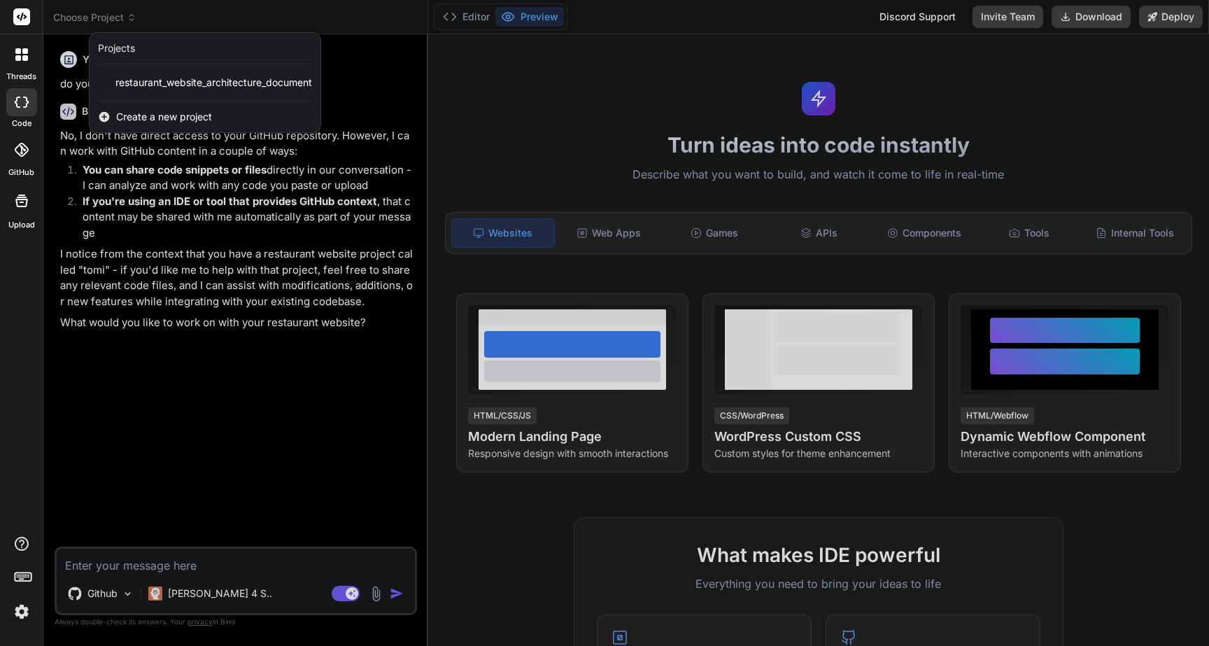
click at [16, 146] on icon at bounding box center [21, 150] width 14 height 14
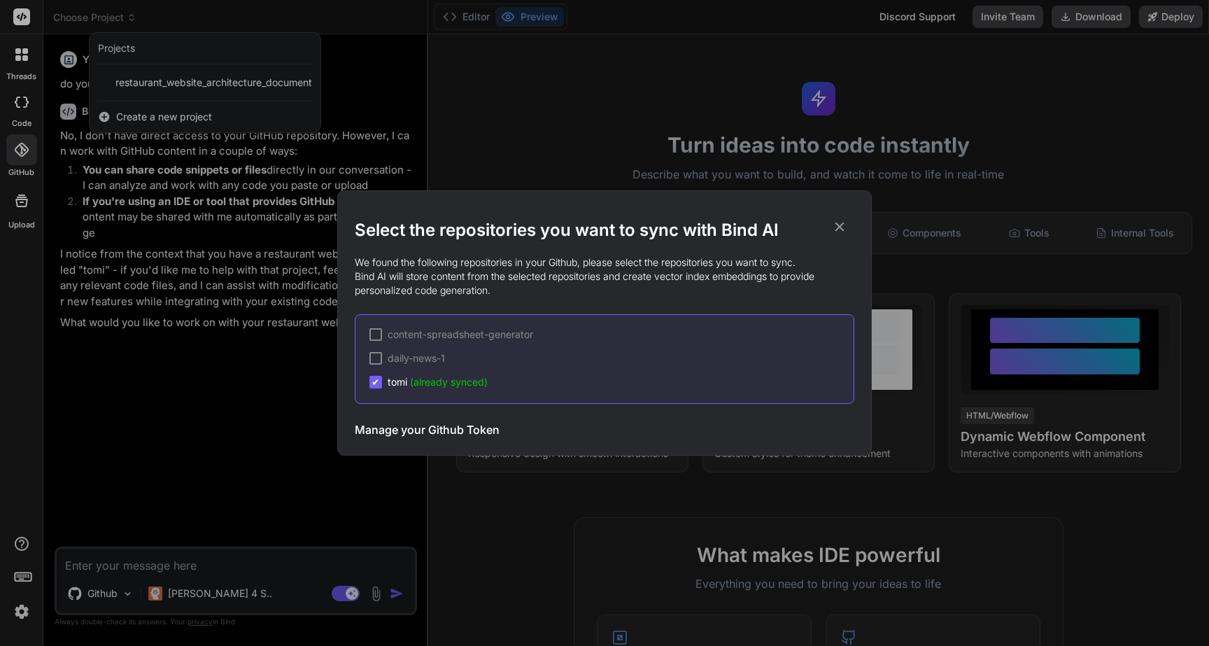
click at [840, 229] on icon at bounding box center [839, 226] width 15 height 15
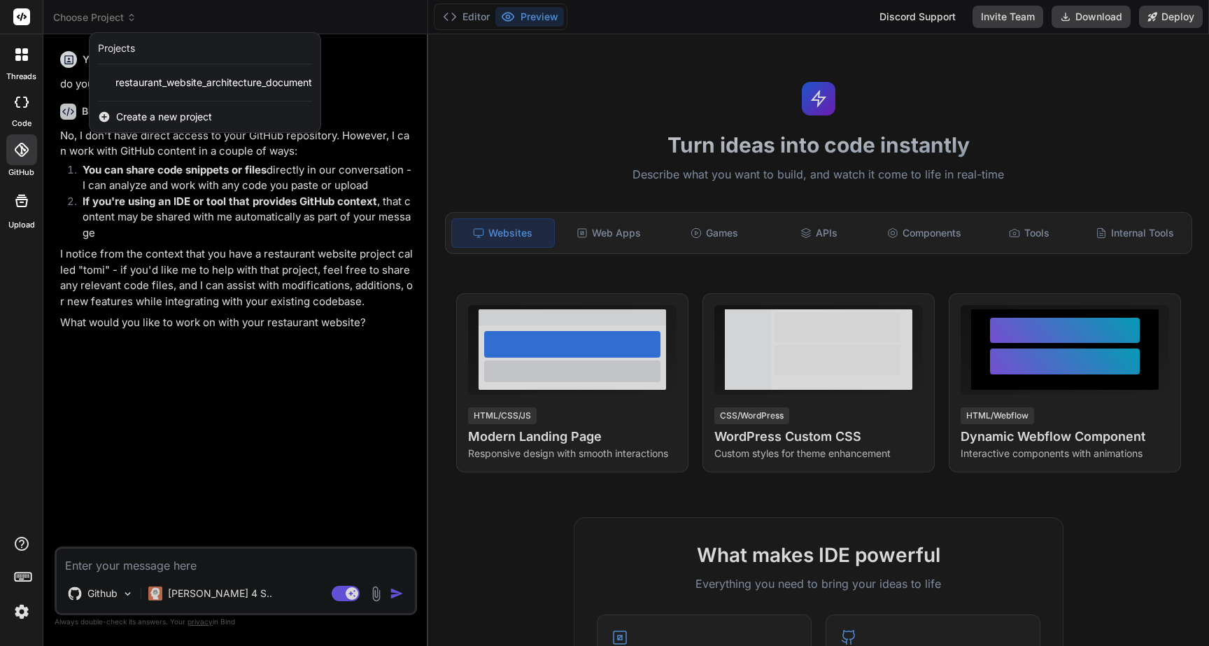
click at [209, 449] on div at bounding box center [604, 323] width 1209 height 646
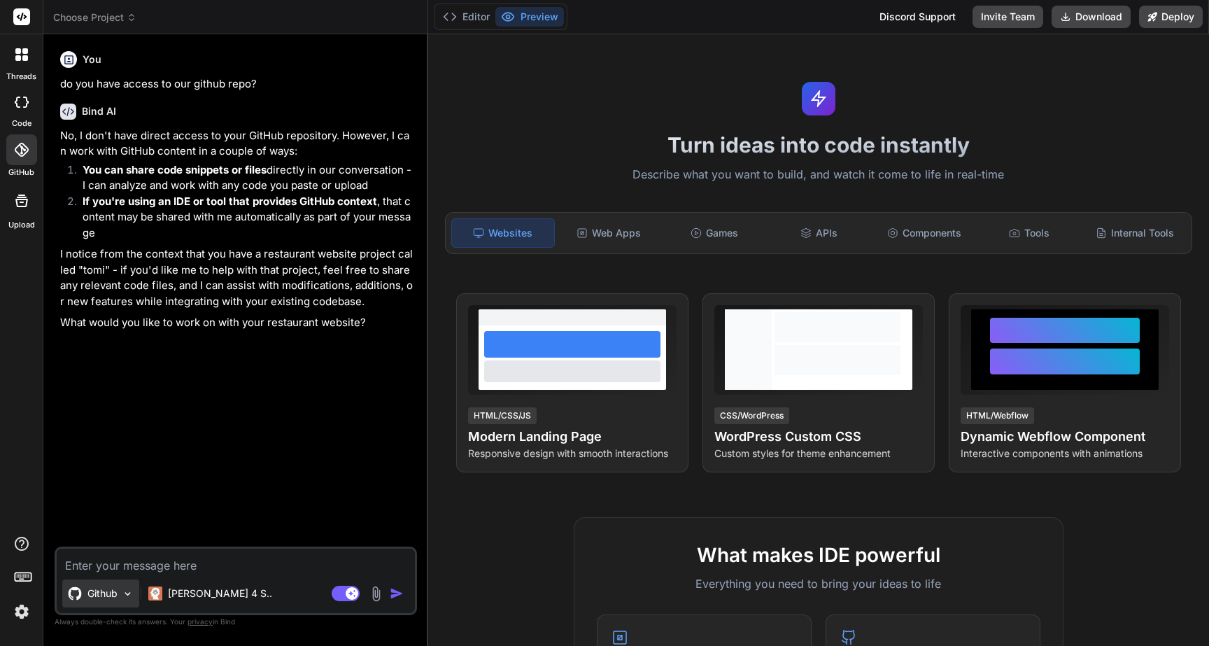
click at [109, 595] on p "Github" at bounding box center [102, 593] width 30 height 14
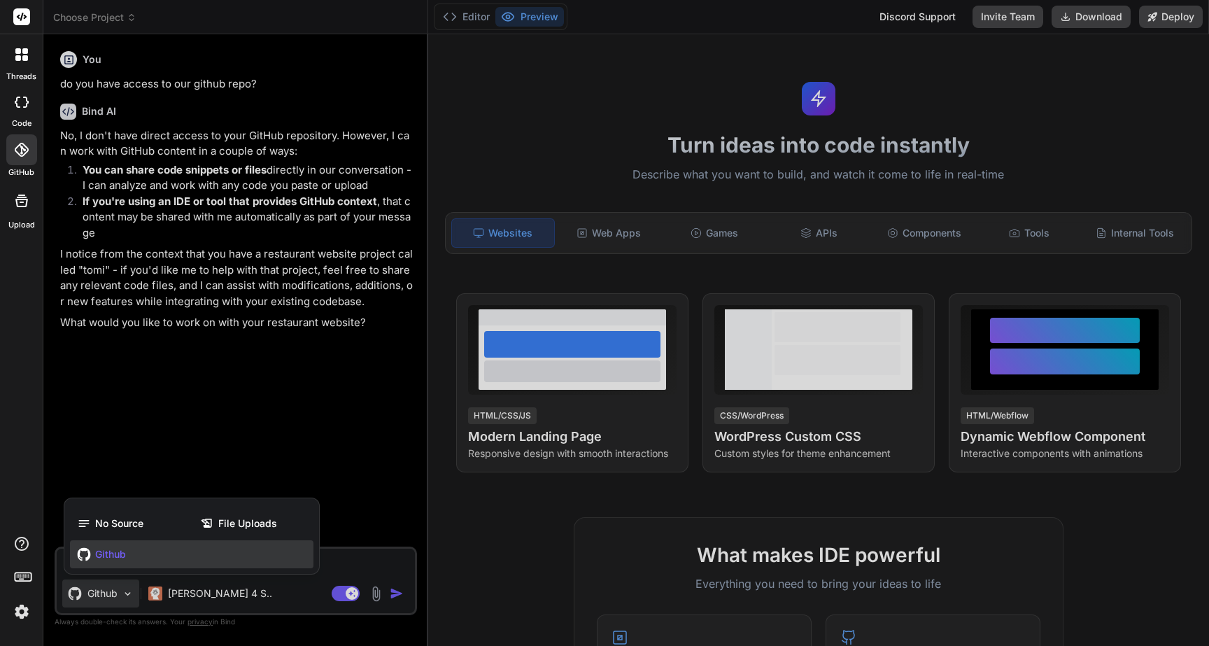
drag, startPoint x: 109, startPoint y: 595, endPoint x: 132, endPoint y: 374, distance: 222.2
click at [132, 374] on div at bounding box center [604, 323] width 1209 height 646
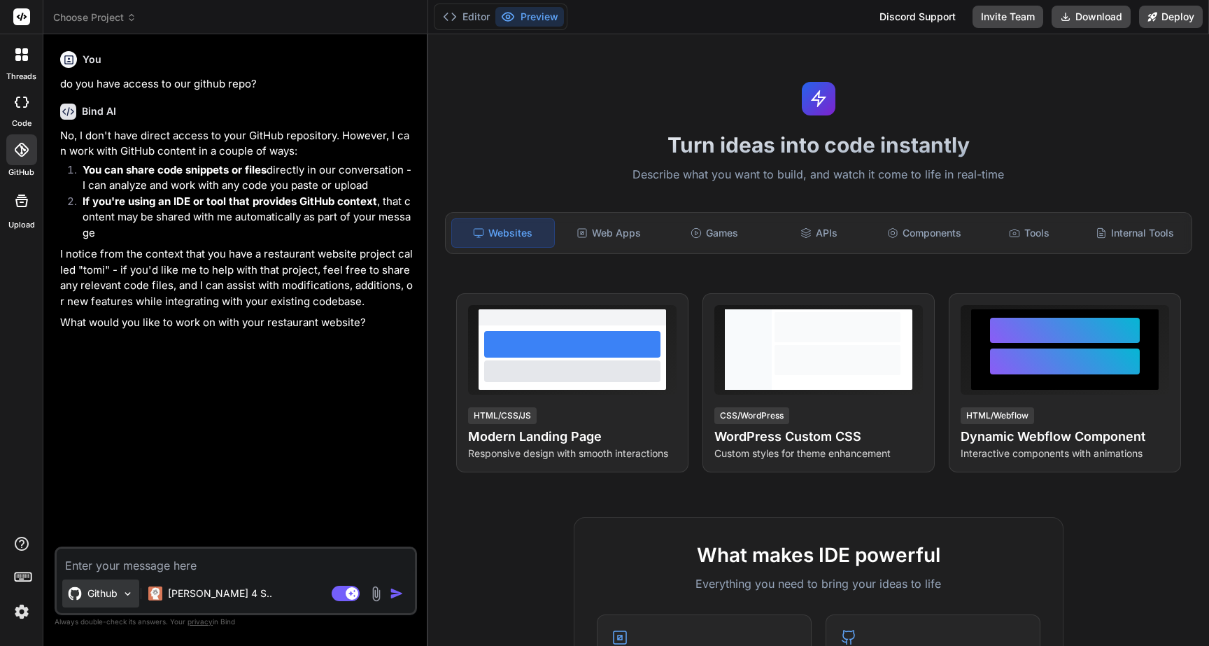
click at [101, 588] on p "Github" at bounding box center [102, 593] width 30 height 14
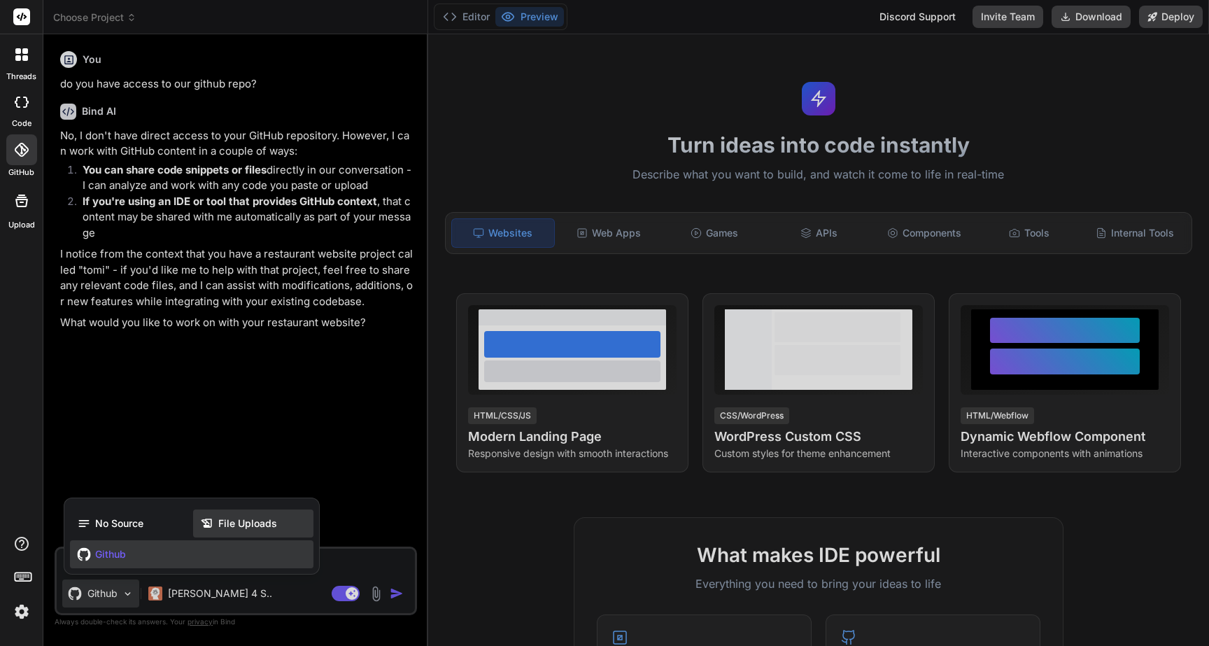
click at [223, 523] on span "File Uploads" at bounding box center [247, 523] width 59 height 14
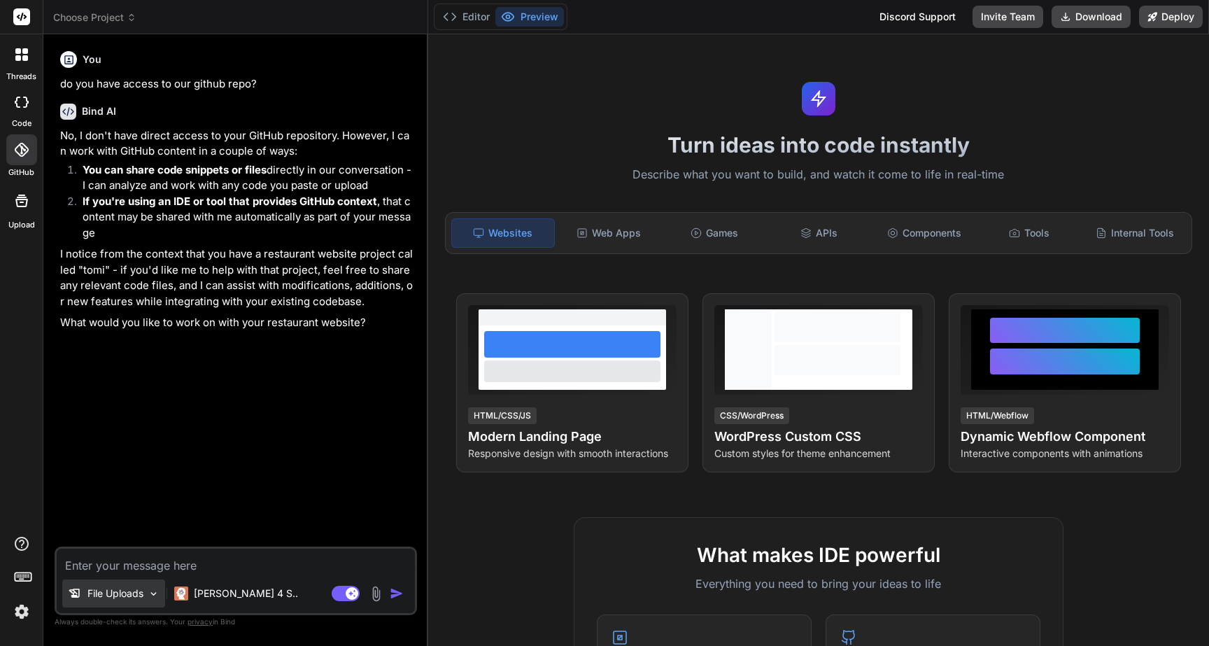
click at [143, 595] on p "File Uploads" at bounding box center [115, 593] width 56 height 14
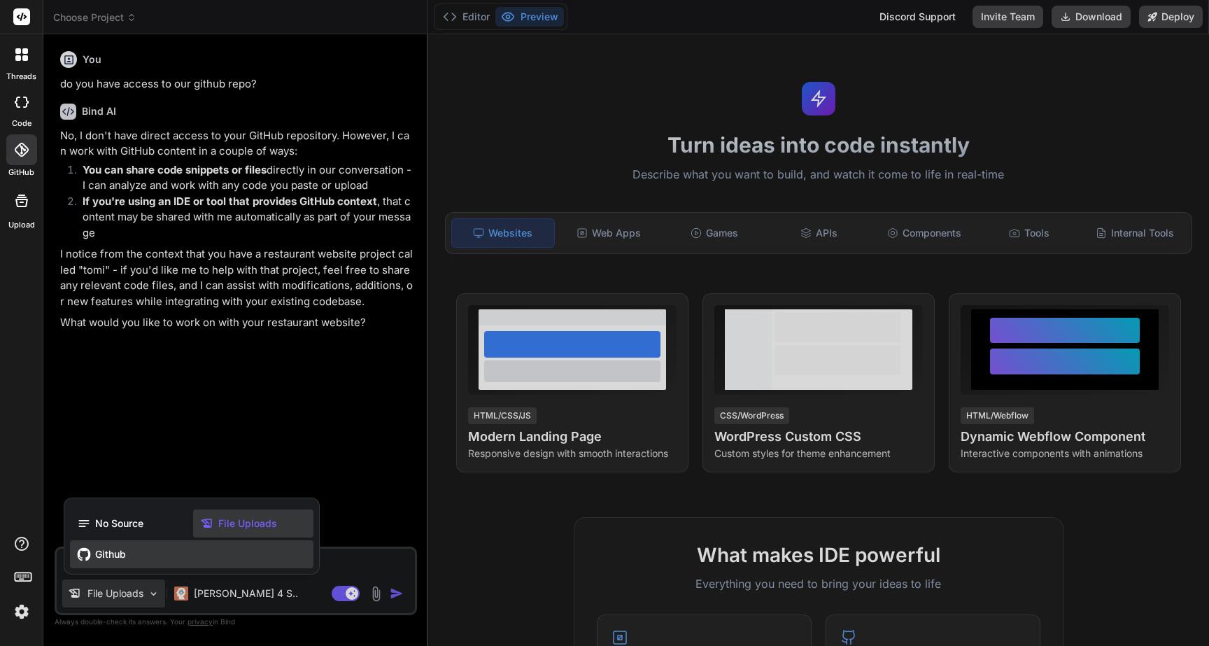
click at [88, 562] on div "Github" at bounding box center [192, 554] width 244 height 28
type textarea "x"
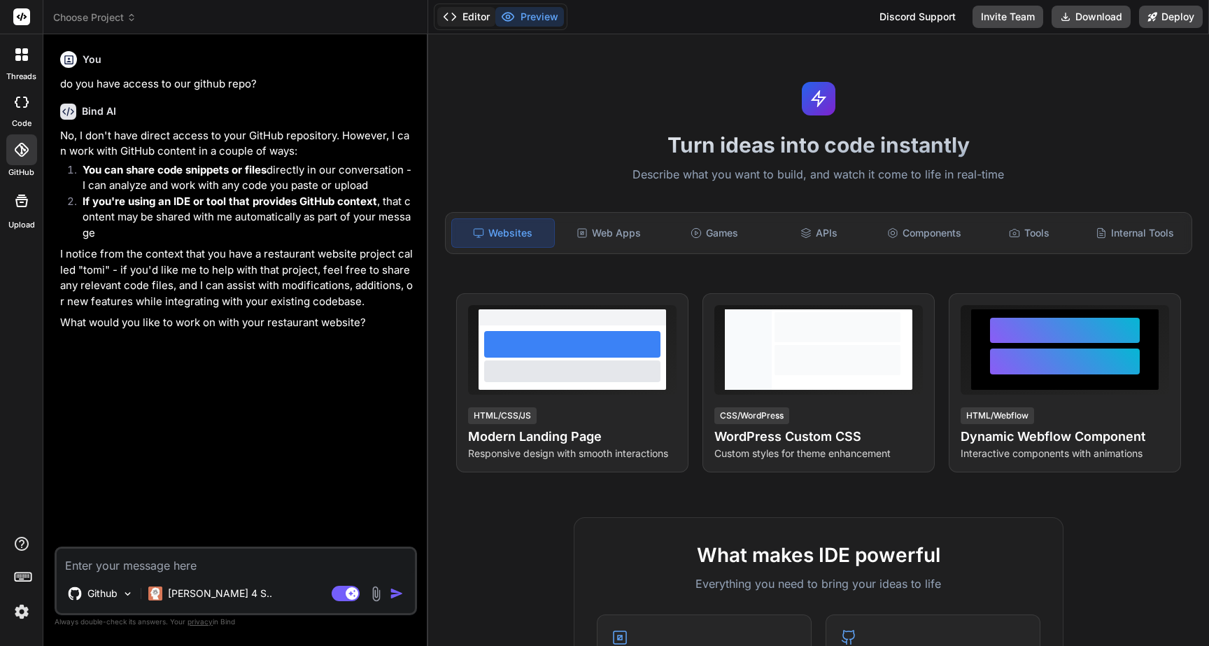
click at [462, 18] on button "Editor" at bounding box center [466, 17] width 58 height 20
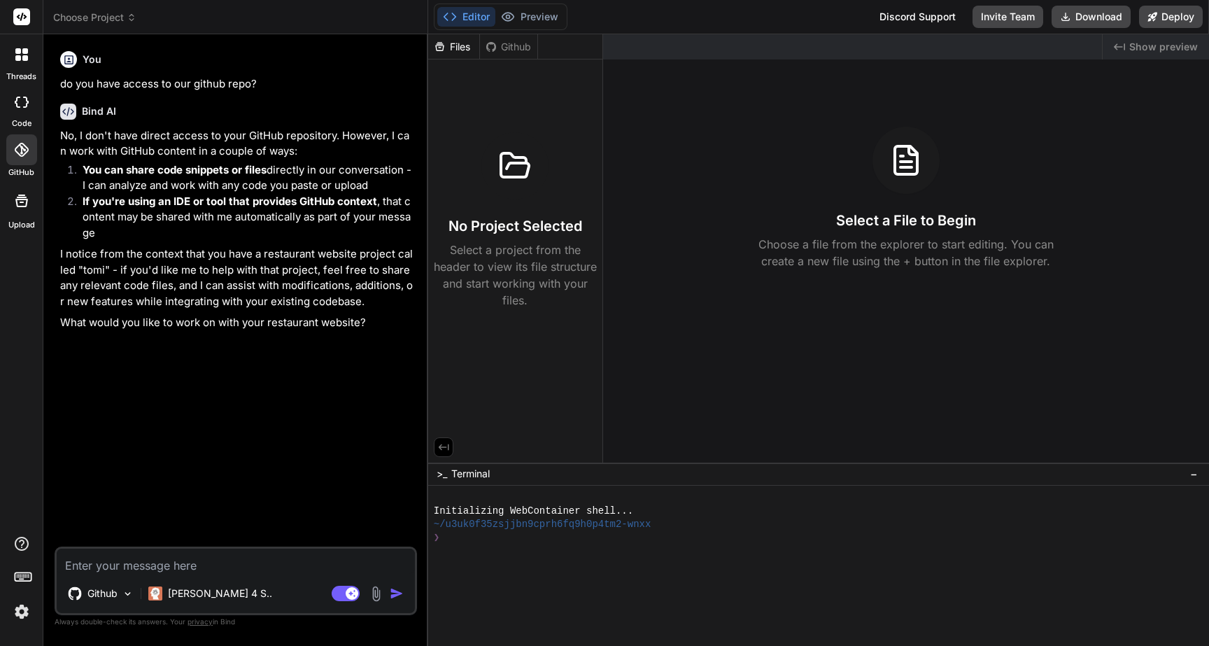
click at [509, 49] on div "Github" at bounding box center [508, 47] width 57 height 14
click at [509, 44] on div "Github" at bounding box center [508, 47] width 57 height 14
click at [454, 48] on div "Files" at bounding box center [453, 47] width 51 height 14
click at [505, 38] on div "Files Github" at bounding box center [483, 46] width 110 height 25
click at [512, 43] on div "Github" at bounding box center [508, 47] width 57 height 14
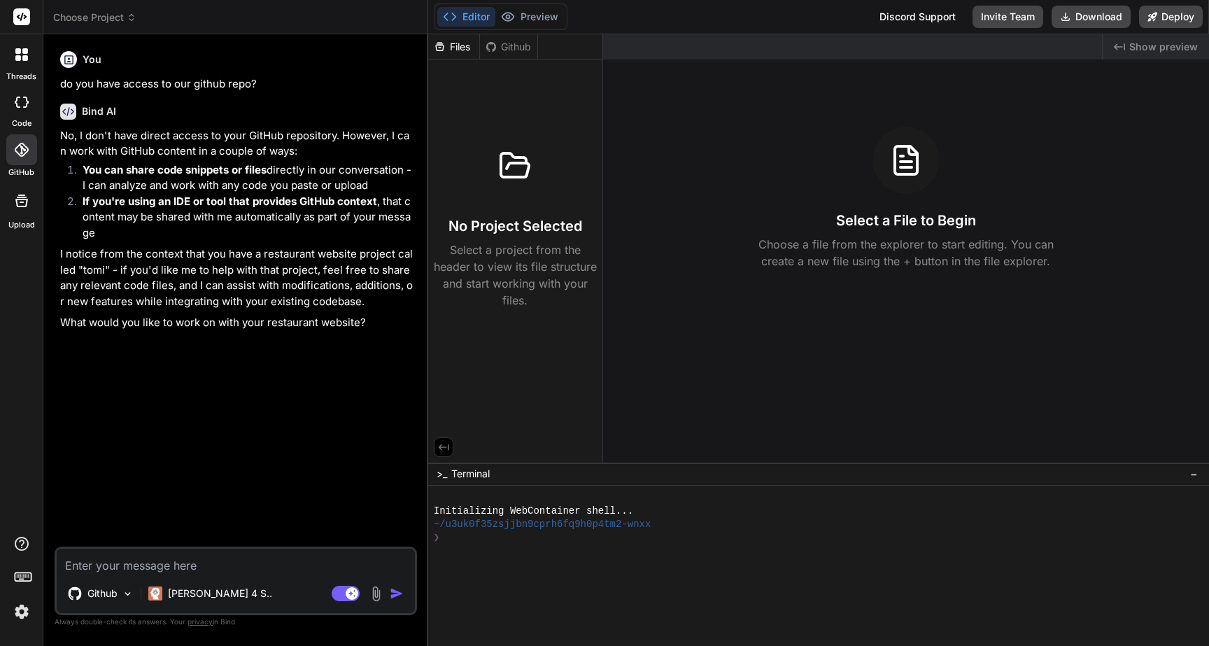
click at [123, 1] on header "Choose Project Created with Pixso." at bounding box center [235, 17] width 385 height 34
click at [125, 20] on span "Choose Project" at bounding box center [94, 17] width 83 height 14
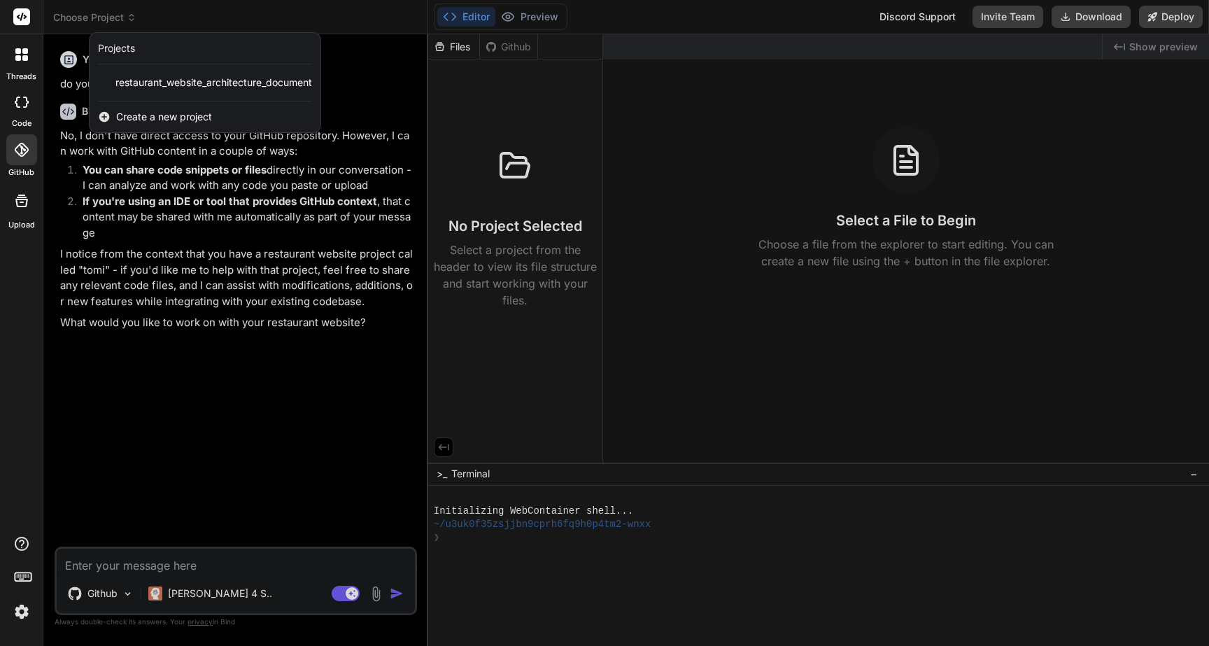
click at [174, 121] on span "Create a new project" at bounding box center [164, 117] width 96 height 14
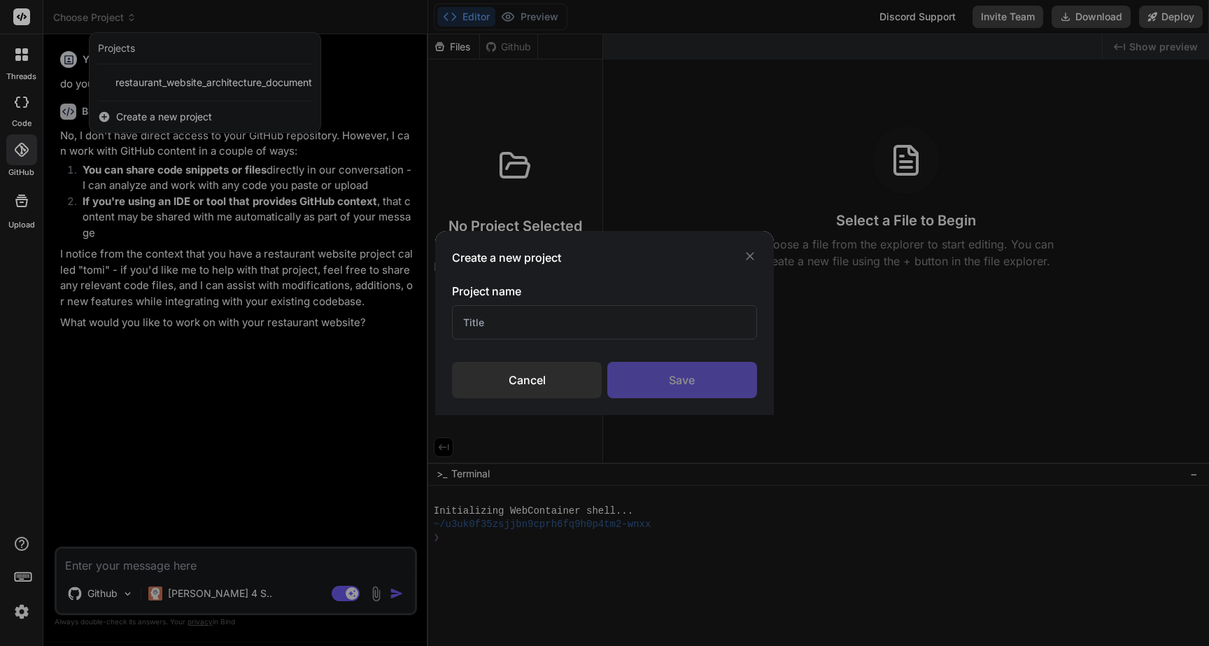
click at [551, 323] on input "text" at bounding box center [604, 322] width 305 height 34
type input "tomi-v2"
click at [683, 376] on div "Save" at bounding box center [682, 380] width 150 height 36
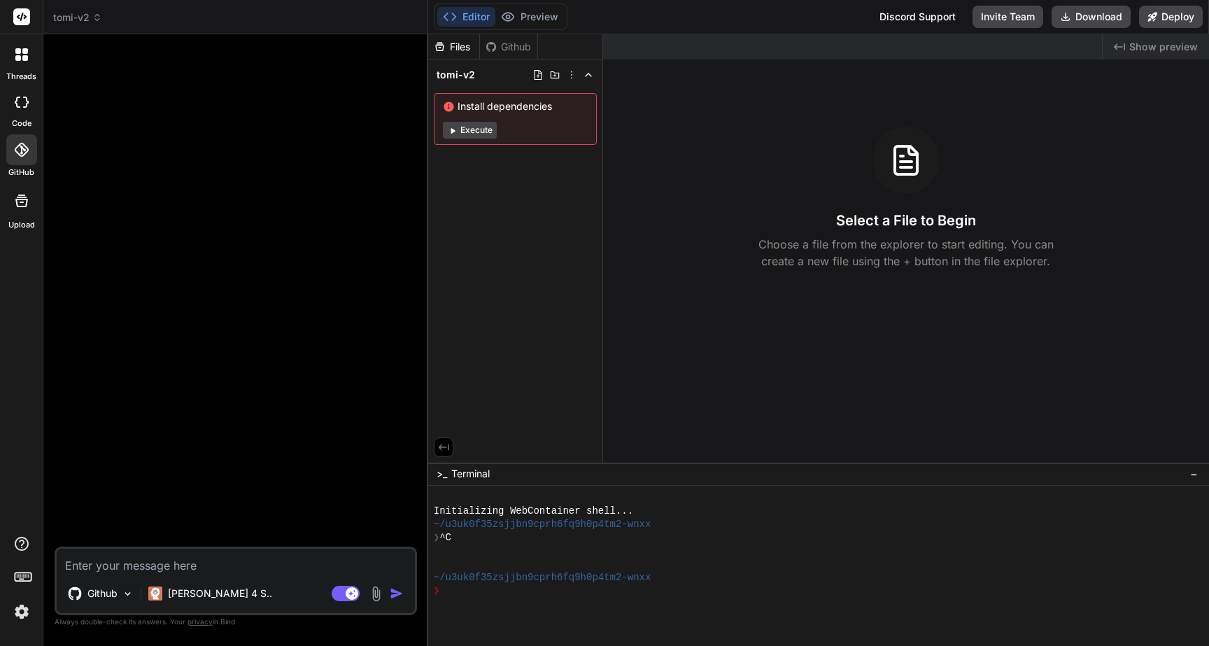
click at [24, 149] on icon at bounding box center [21, 150] width 14 height 14
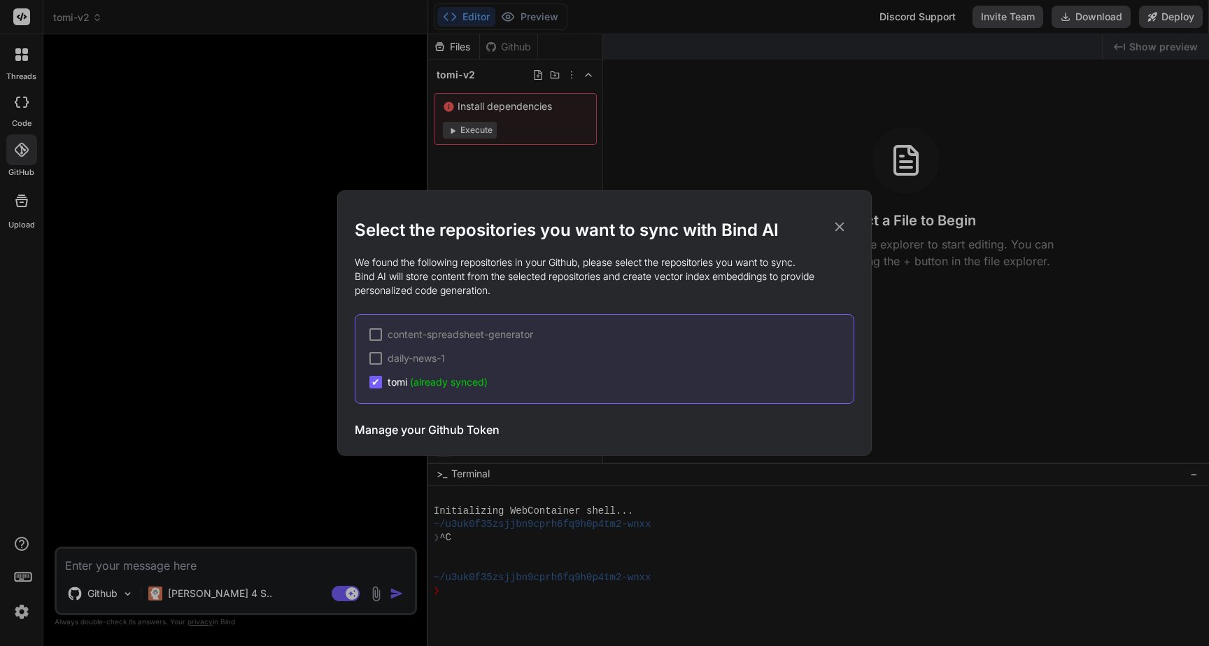
click at [467, 381] on span "(already synced)" at bounding box center [449, 382] width 78 height 12
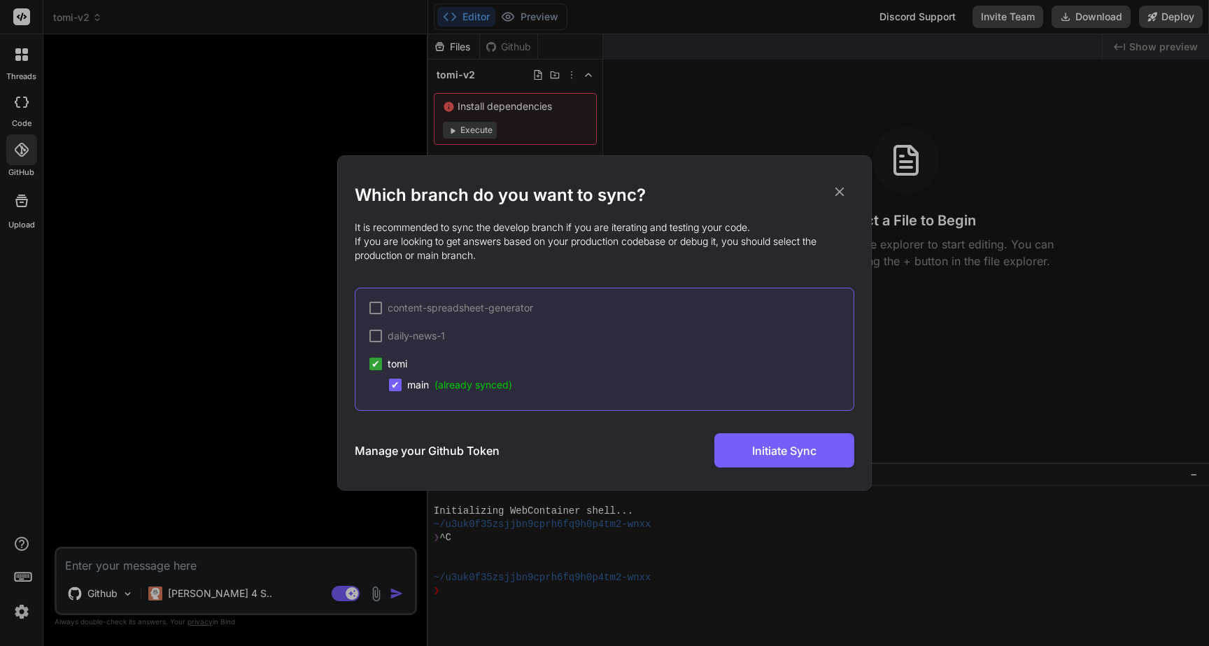
click at [386, 364] on div "✔ tomi" at bounding box center [388, 364] width 38 height 14
click at [391, 381] on span "✔" at bounding box center [395, 385] width 8 height 14
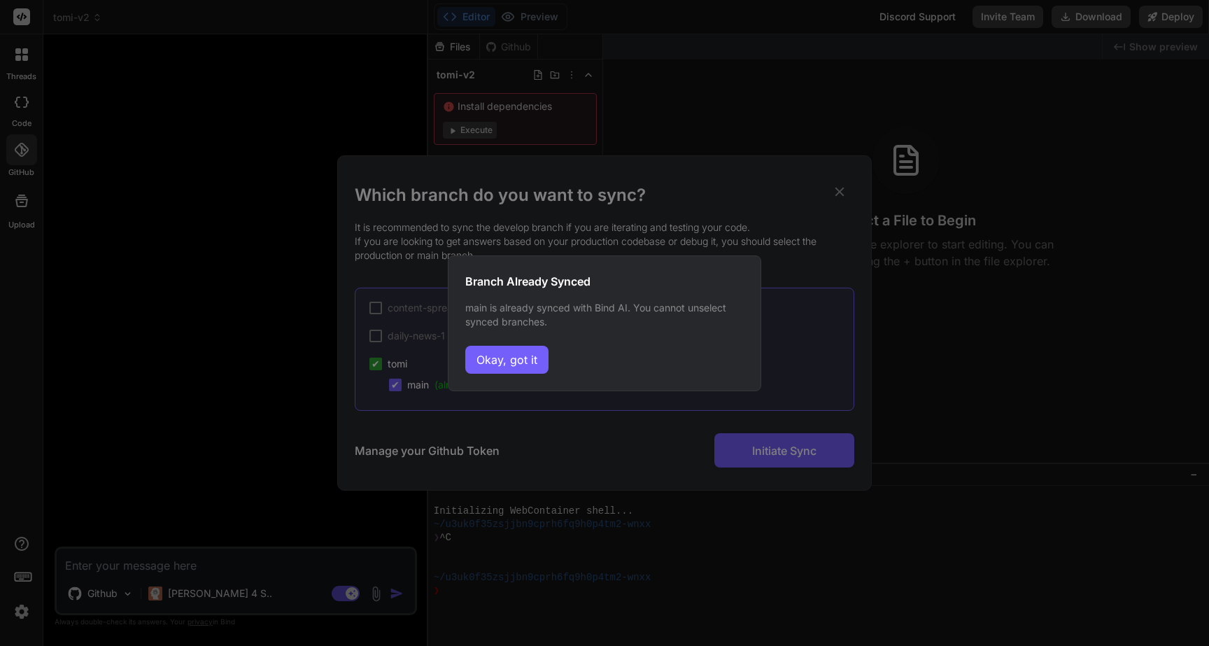
click at [550, 360] on div "Branch Already Synced main is already synced with Bind AI. You cannot unselect …" at bounding box center [604, 323] width 313 height 136
click at [533, 362] on button "Okay, got it" at bounding box center [506, 360] width 83 height 28
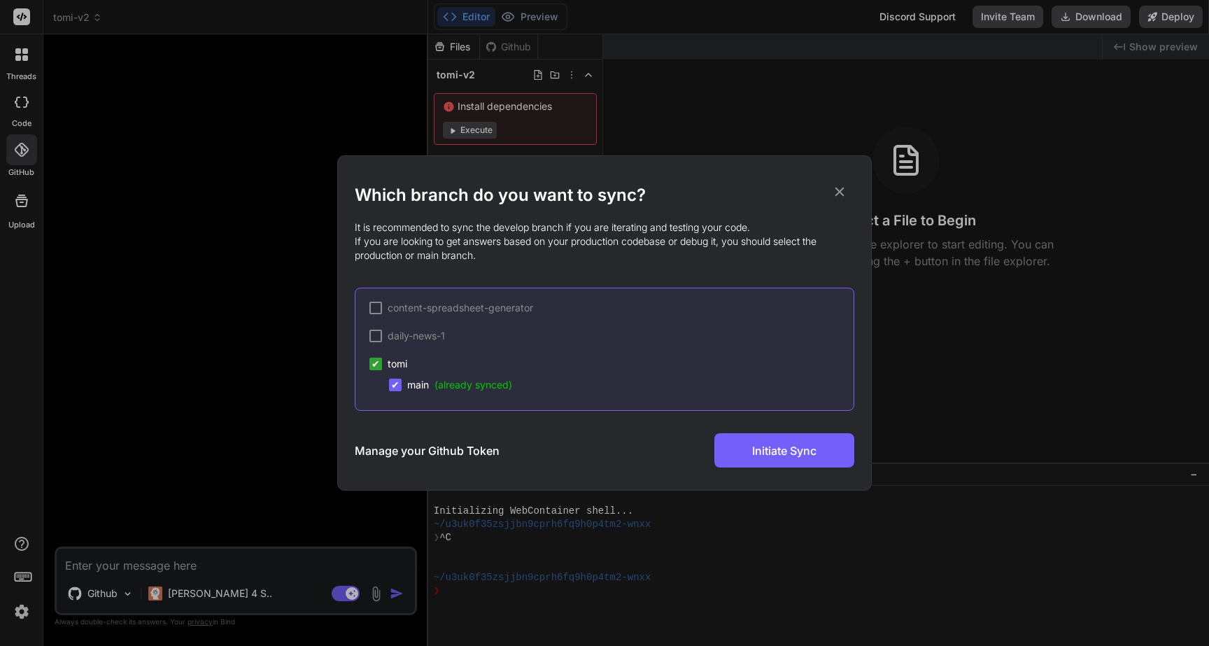
click at [837, 196] on icon at bounding box center [839, 191] width 15 height 15
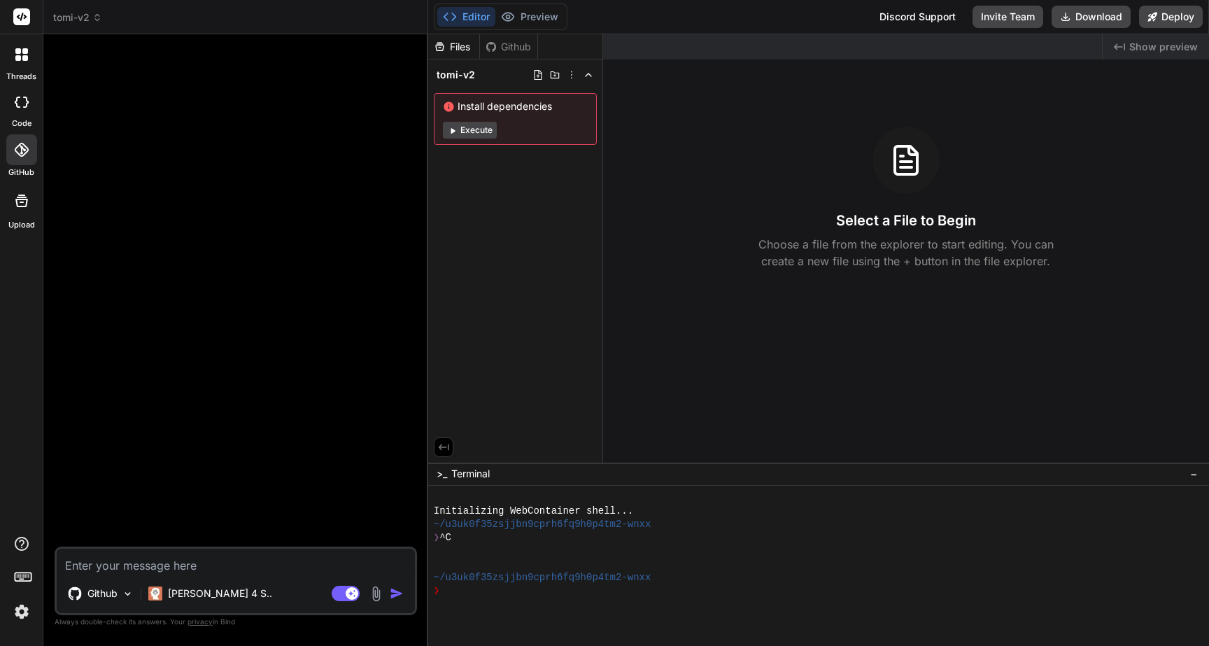
click at [89, 16] on span "tomi-v2" at bounding box center [77, 17] width 49 height 14
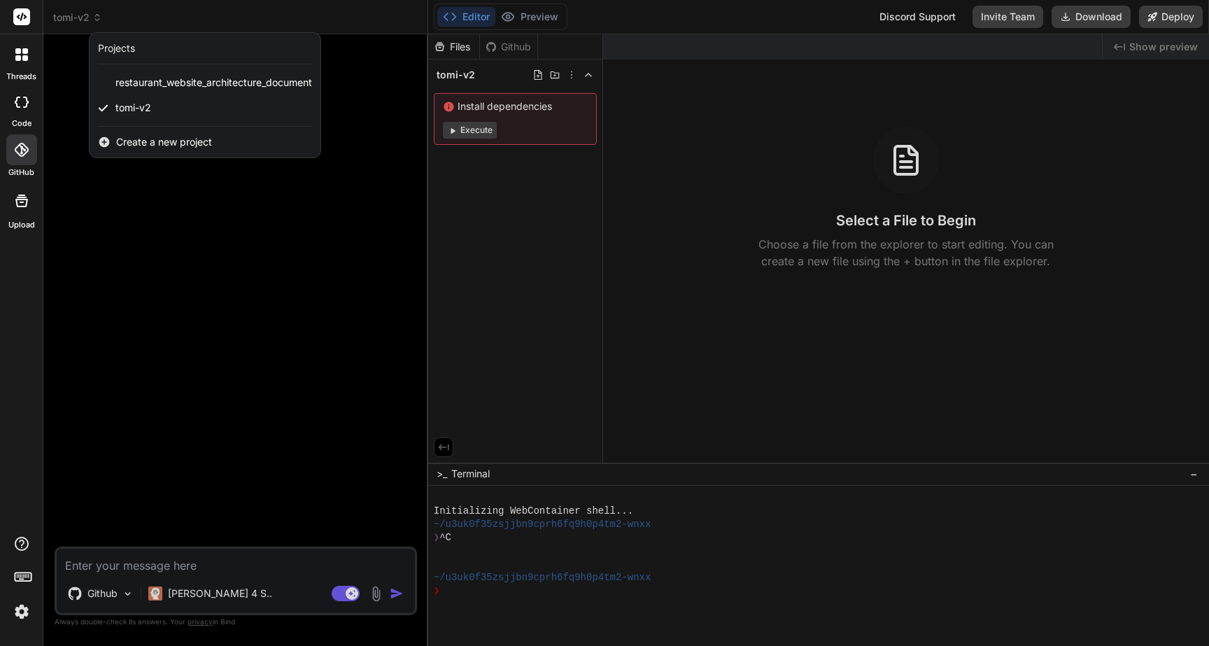
click at [583, 586] on div at bounding box center [604, 323] width 1209 height 646
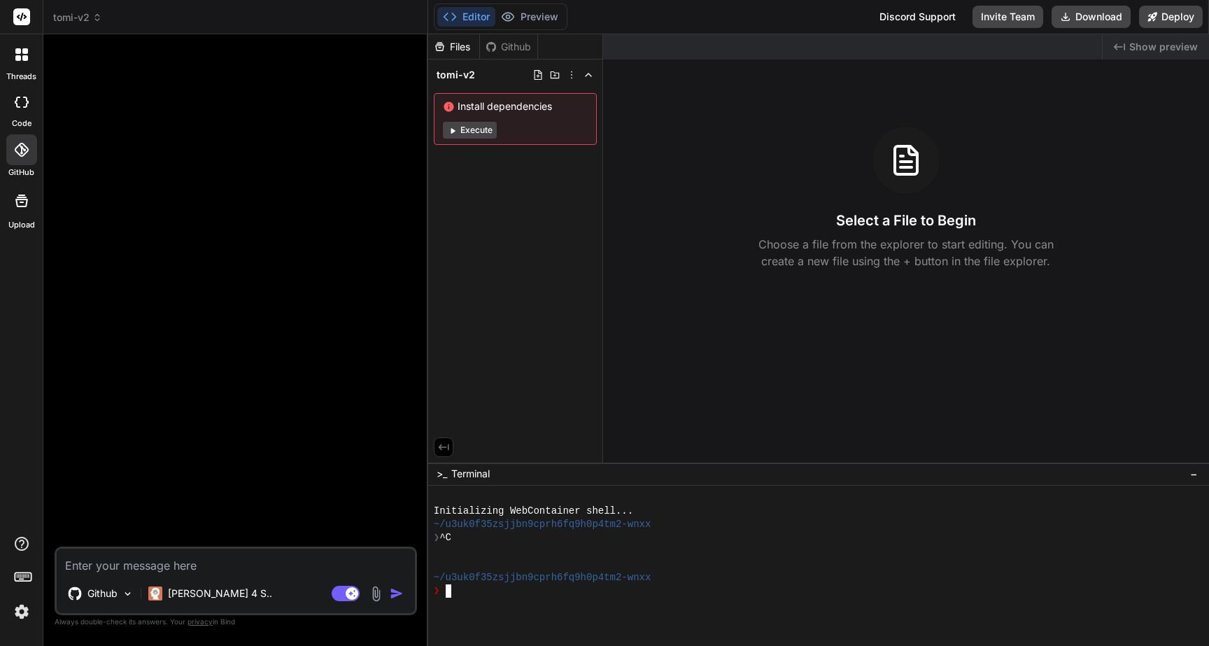
click at [550, 591] on div "❯" at bounding box center [811, 590] width 755 height 13
click at [150, 555] on textarea at bounding box center [236, 561] width 358 height 25
type textarea "x"
type textarea "I"
type textarea "x"
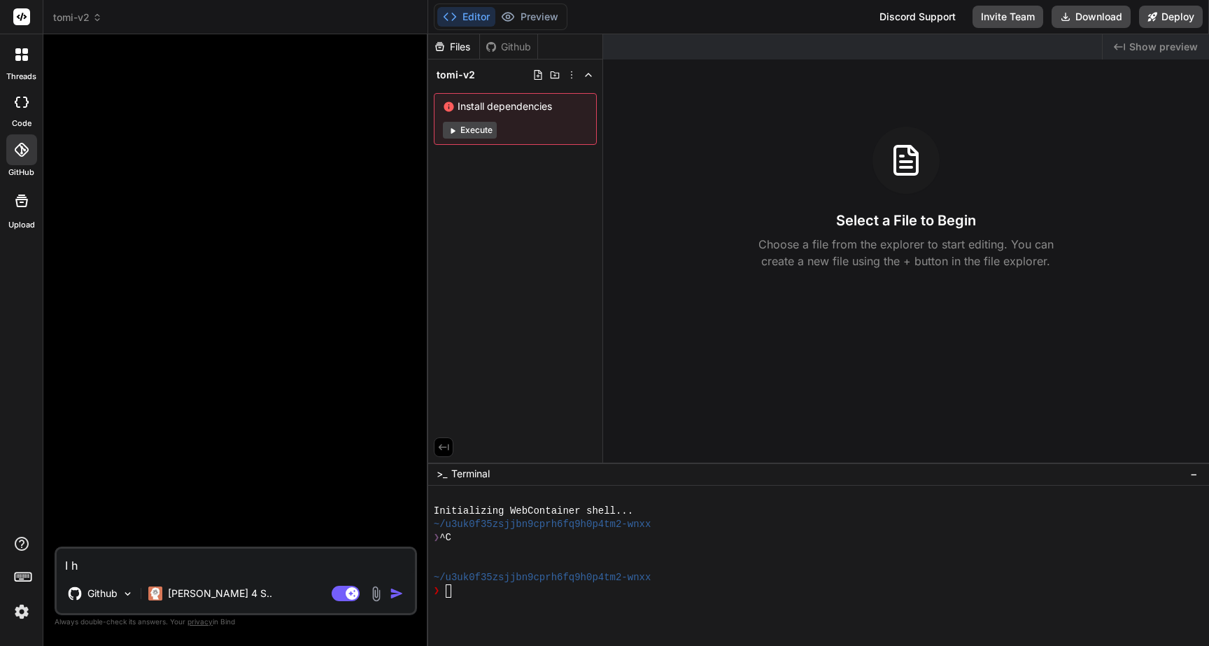
type textarea "I ha"
type textarea "x"
type textarea "I hav"
type textarea "x"
type textarea "I have"
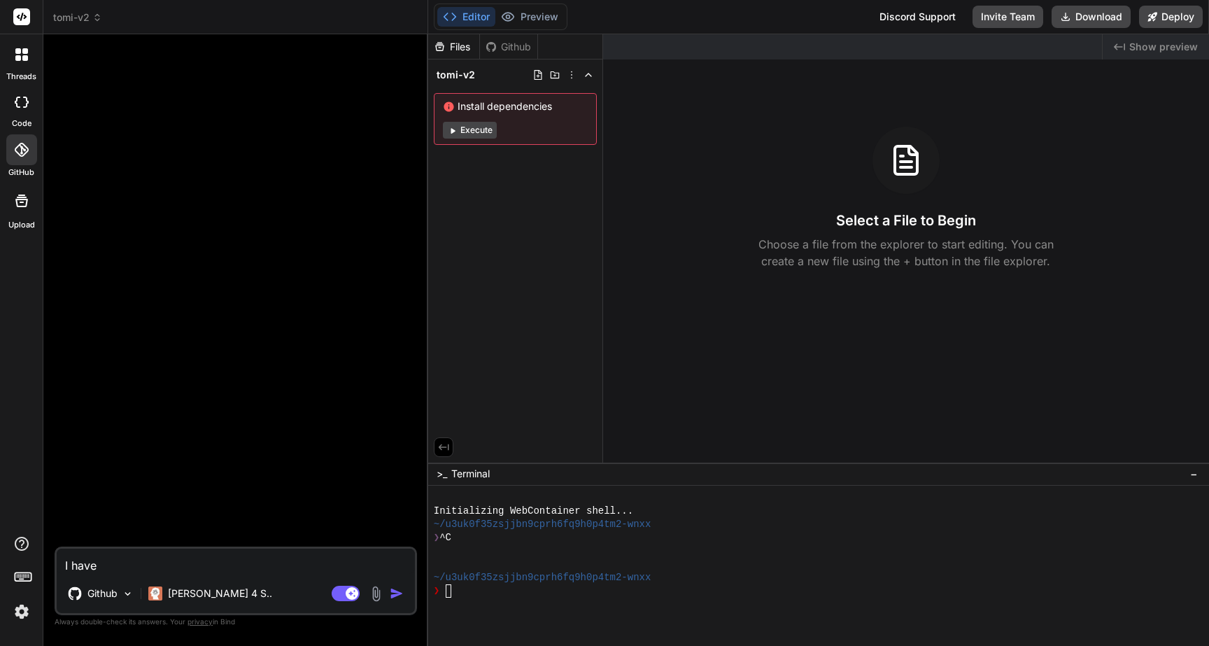
type textarea "x"
type textarea "I have"
type textarea "x"
type textarea "I have d"
type textarea "x"
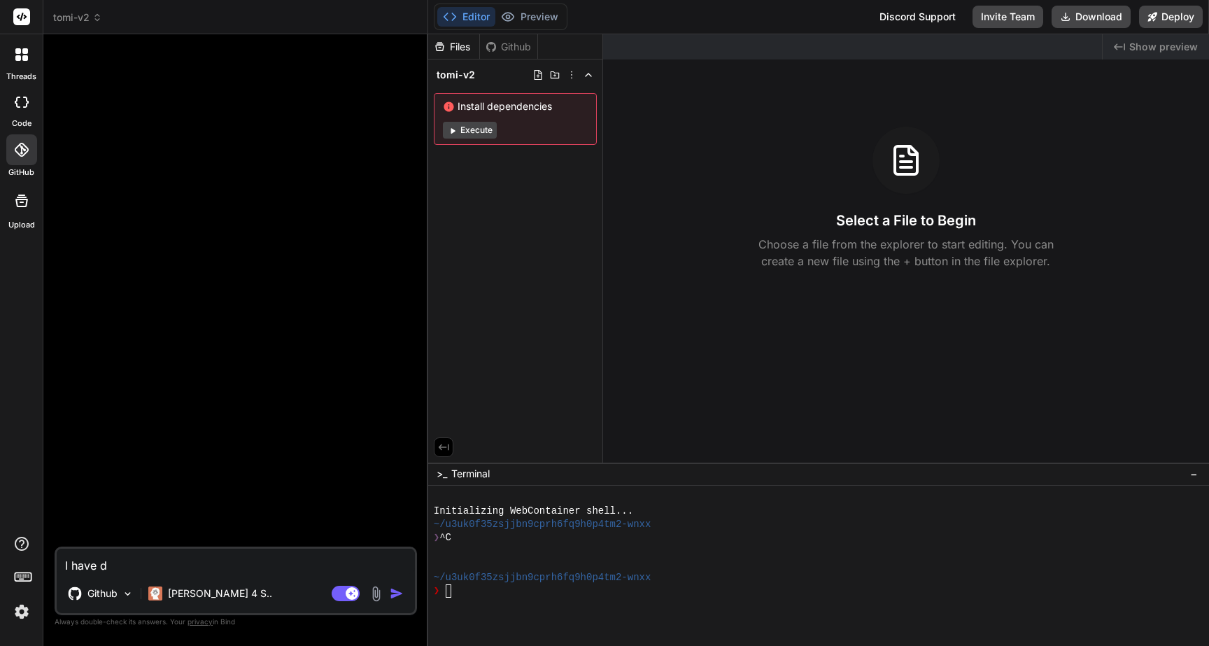
type textarea "I have do"
type textarea "x"
type textarea "I have dow"
type textarea "x"
type textarea "I have down"
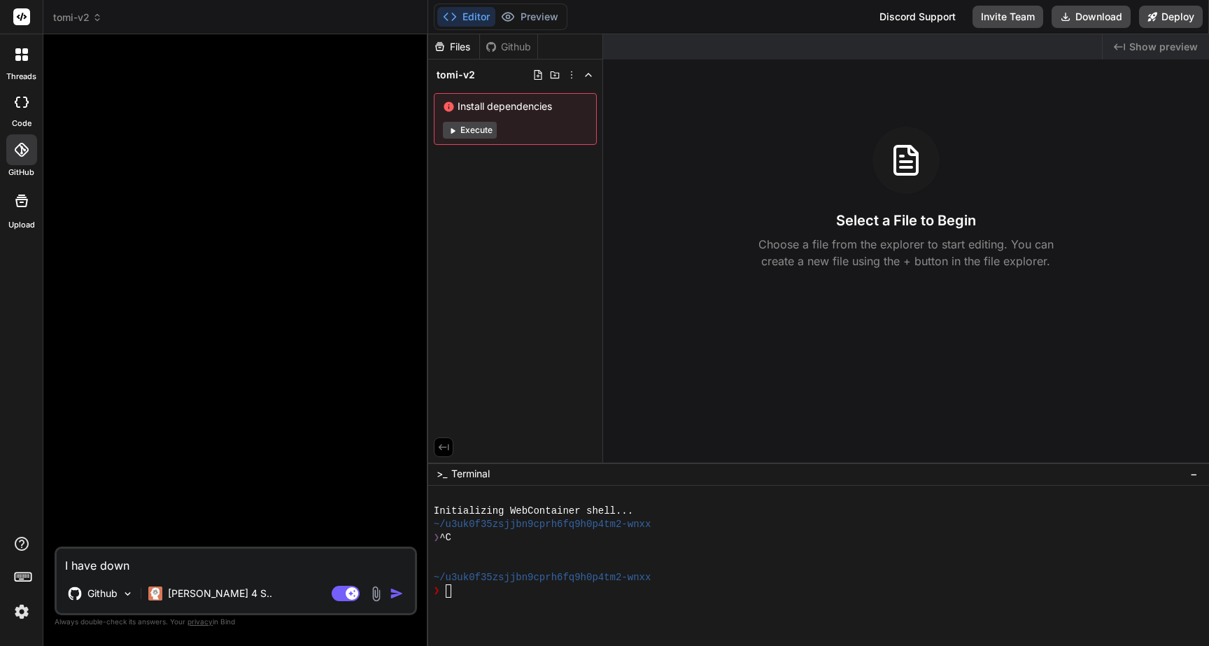
type textarea "x"
type textarea "I have downl"
type textarea "x"
type textarea "I have downlo"
type textarea "x"
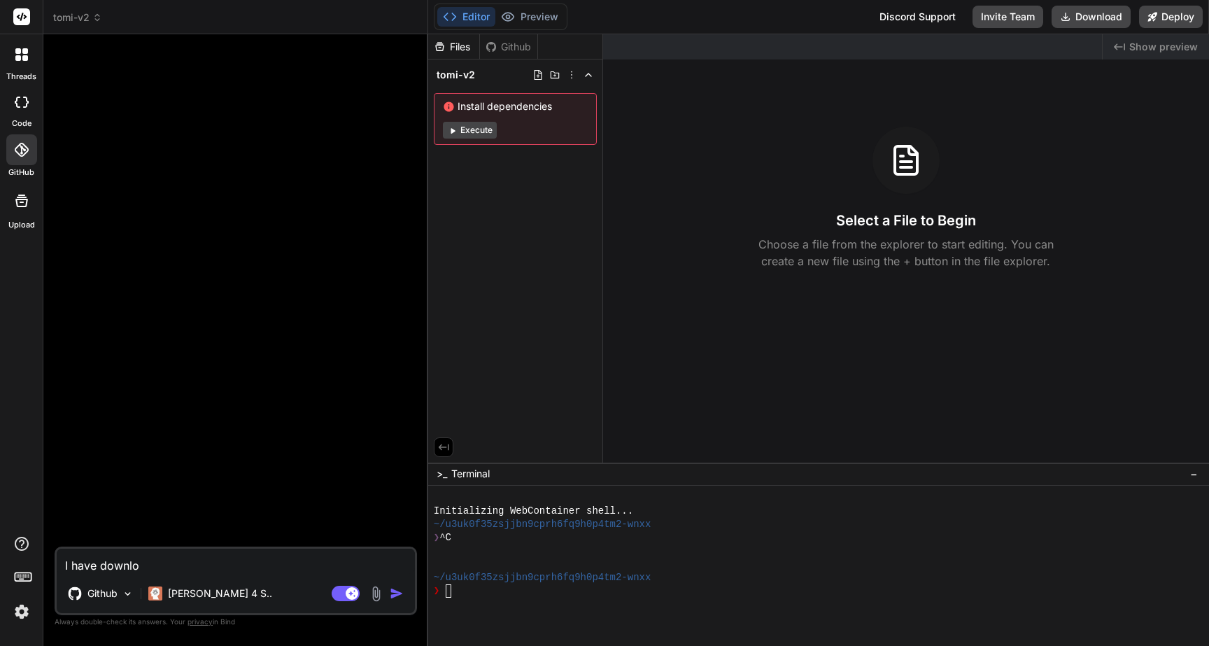
type textarea "I have downloa"
type textarea "x"
type textarea "I have download"
type textarea "x"
type textarea "I have downloade"
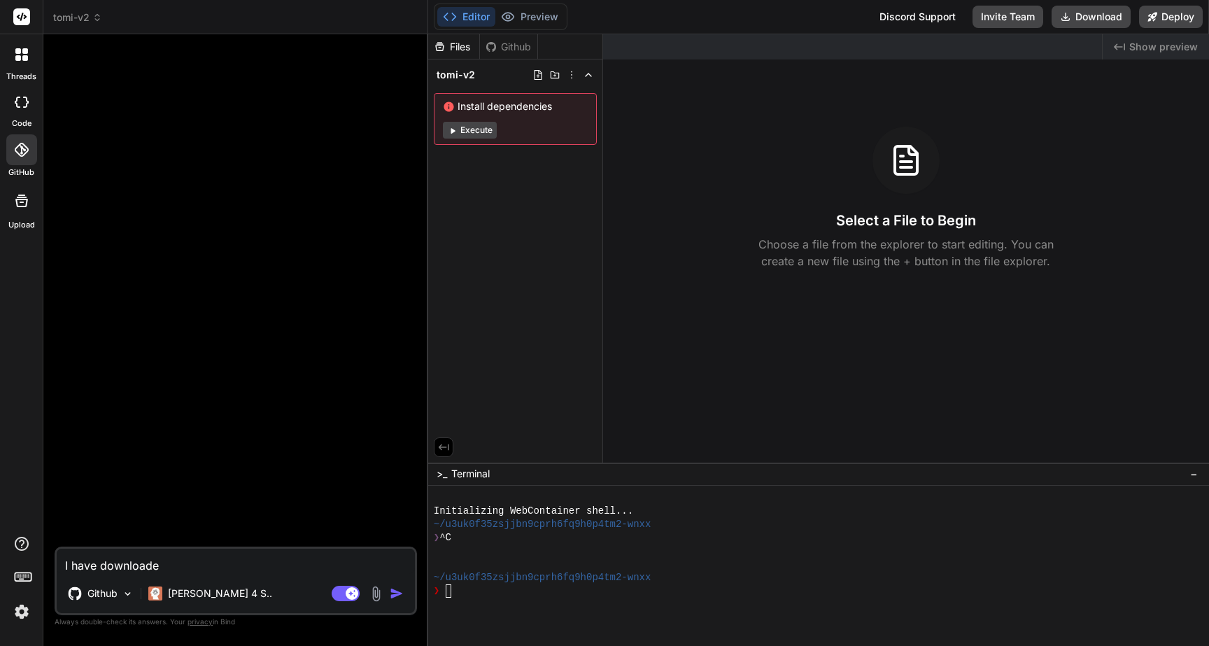
type textarea "x"
type textarea "I have downloaded"
type textarea "x"
type textarea "I have downloaded"
type textarea "x"
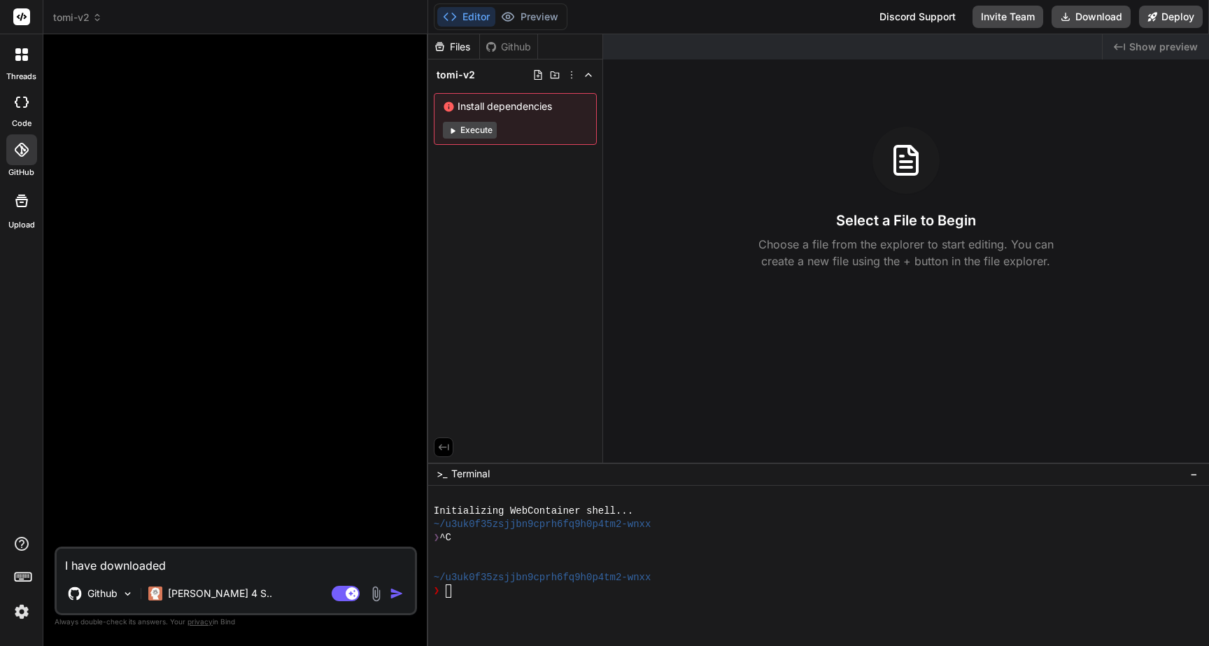
type textarea "I have downloaded c"
type textarea "x"
type textarea "I have downloaded co"
type textarea "x"
type textarea "I have downloaded cod"
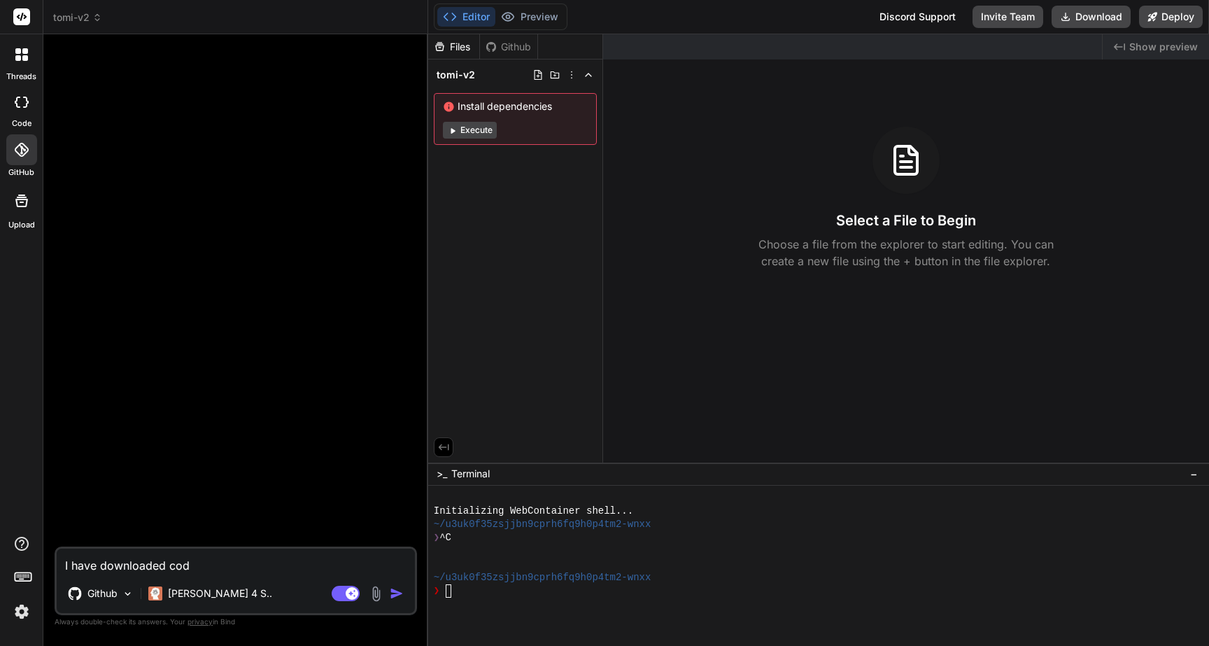
type textarea "x"
type textarea "I have downloaded code"
type textarea "x"
type textarea "I have downloaded code"
type textarea "x"
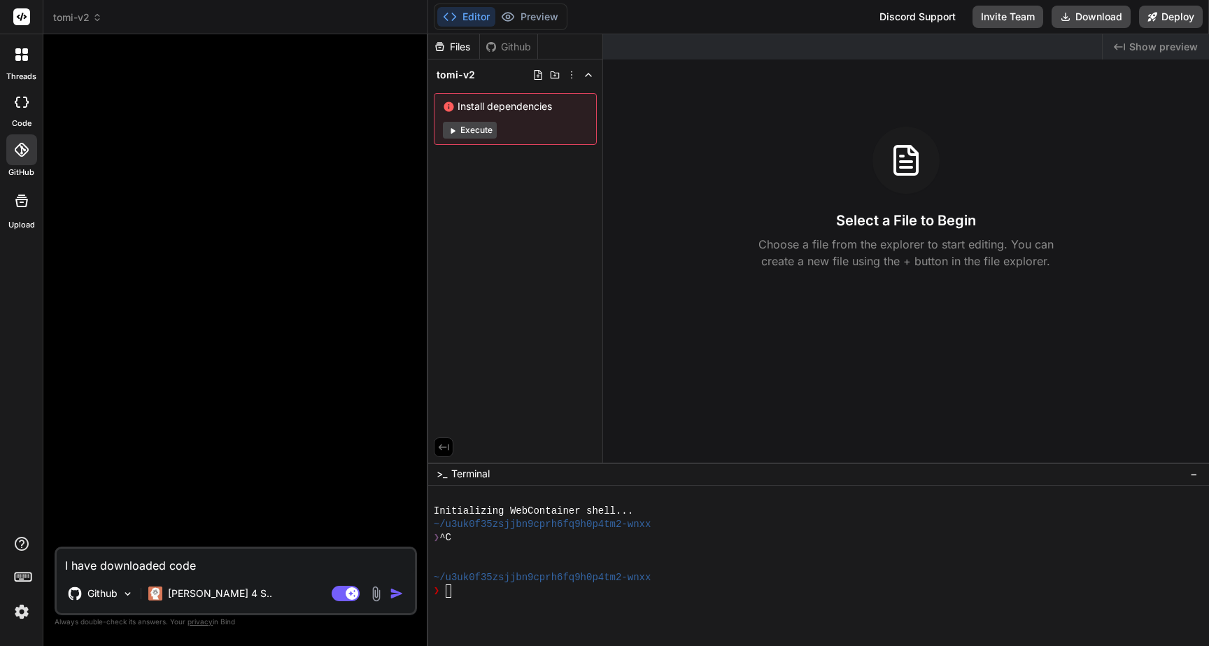
type textarea "I have downloaded code"
type textarea "x"
type textarea "I have downloaded cod"
type textarea "x"
type textarea "I have downloaded co"
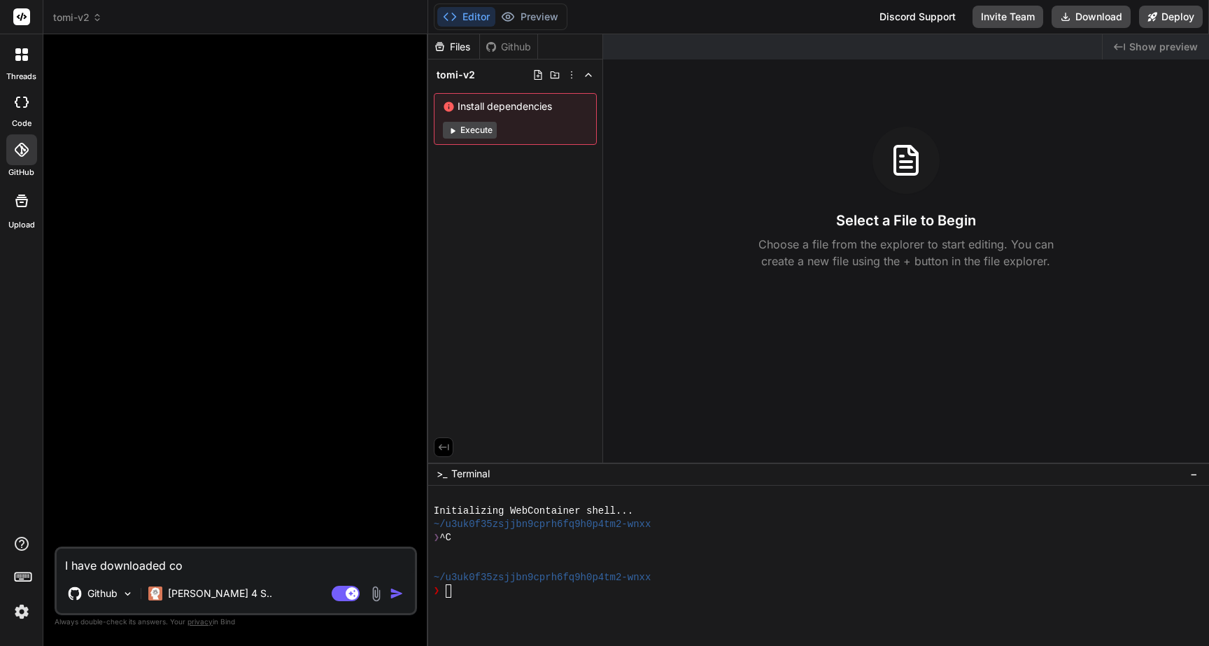
type textarea "x"
type textarea "I have downloaded c"
type textarea "x"
type textarea "I have downloaded"
type textarea "x"
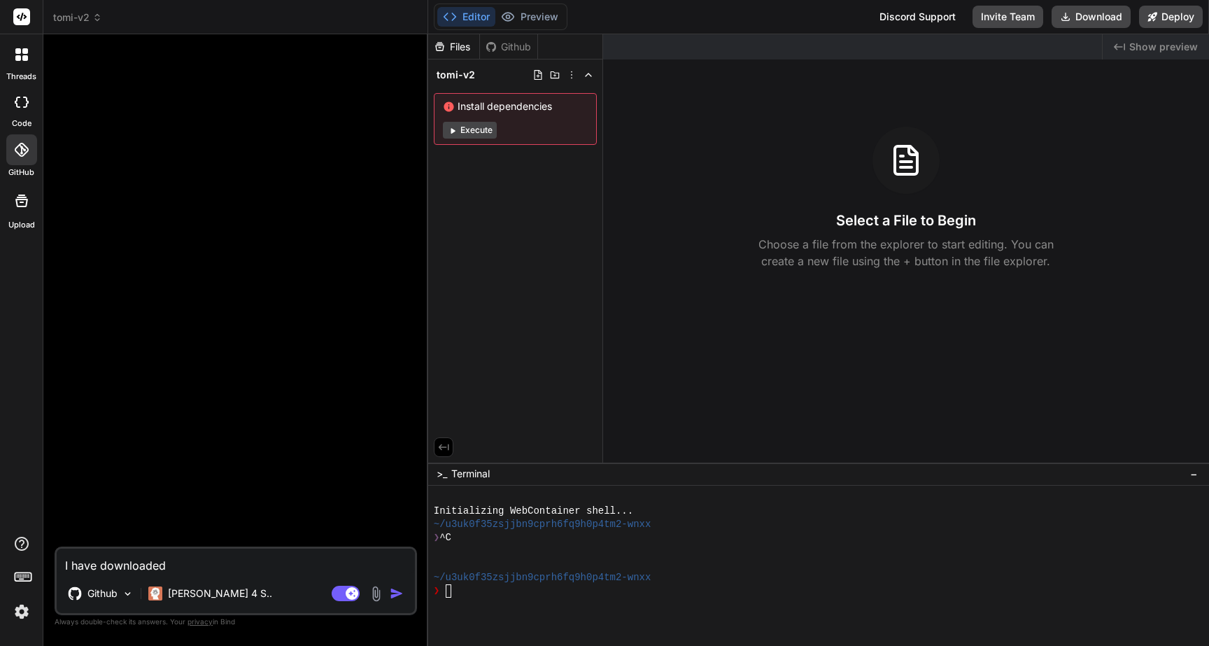
type textarea "I have downloaded a"
type textarea "x"
type textarea "I have downloaded a"
type textarea "x"
type textarea "I have downloaded a r"
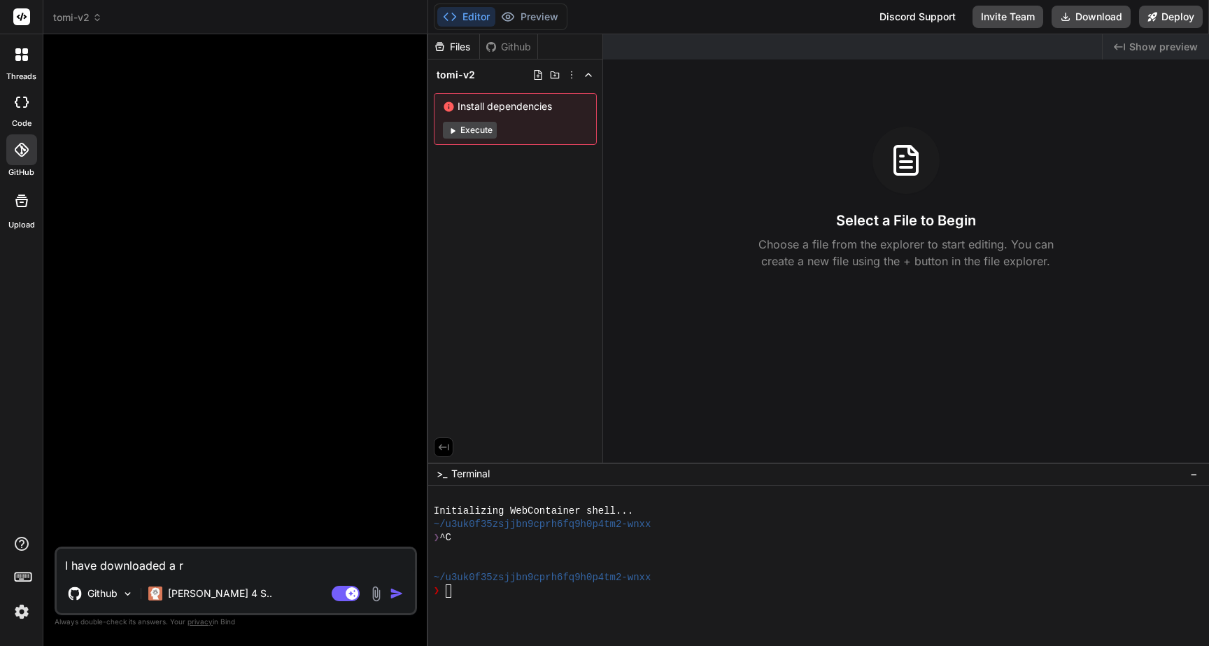
type textarea "x"
type textarea "I have downloaded a re"
type textarea "x"
type textarea "I have downloaded a rep"
type textarea "x"
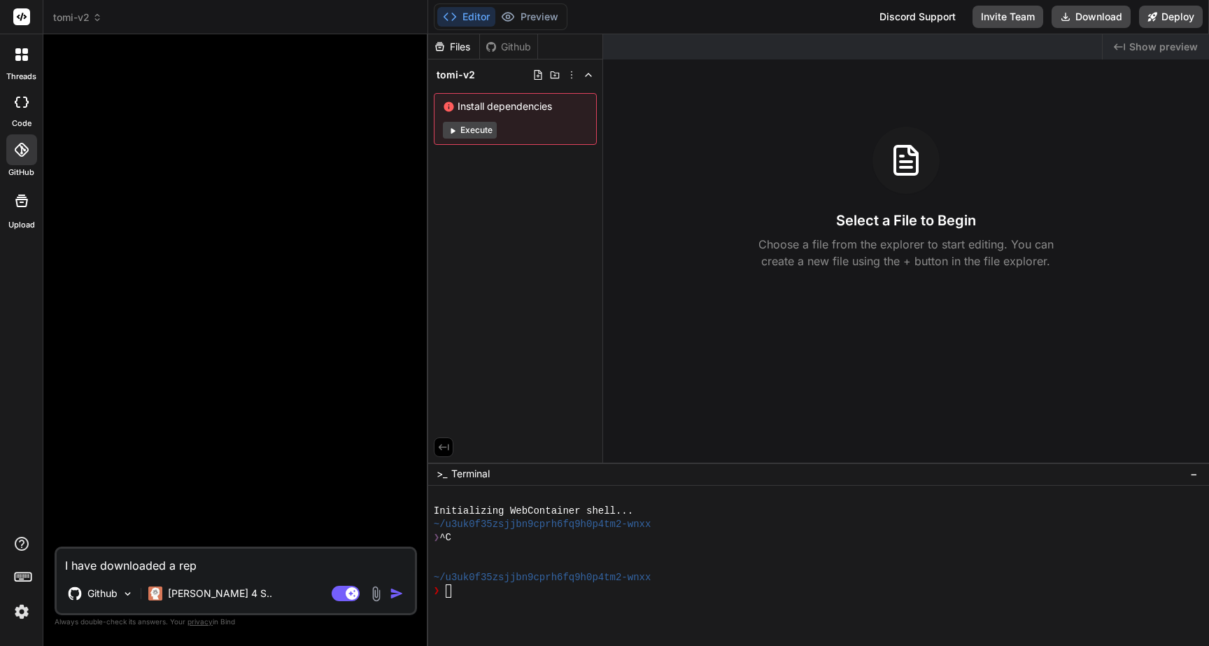
type textarea "I have downloaded a repo"
type textarea "x"
type textarea "I have downloaded a repo"
type textarea "x"
type textarea "I have downloaded a repo t"
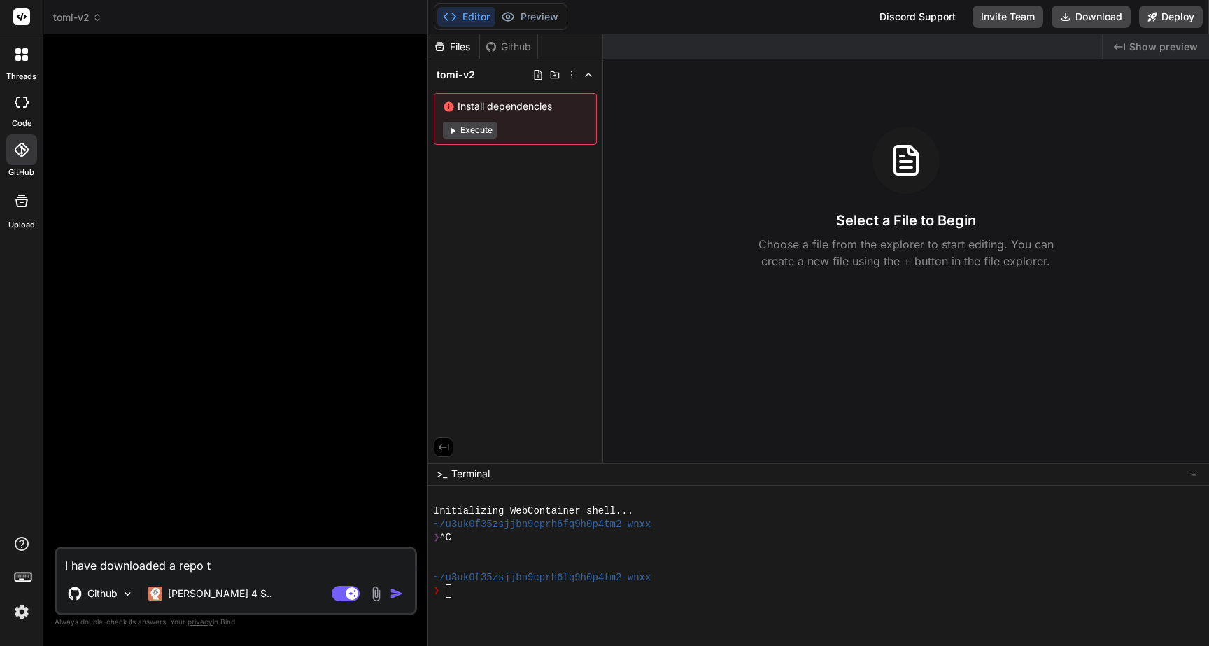
type textarea "x"
type textarea "I have downloaded a repo to"
type textarea "x"
type textarea "I have downloaded a repo to"
type textarea "x"
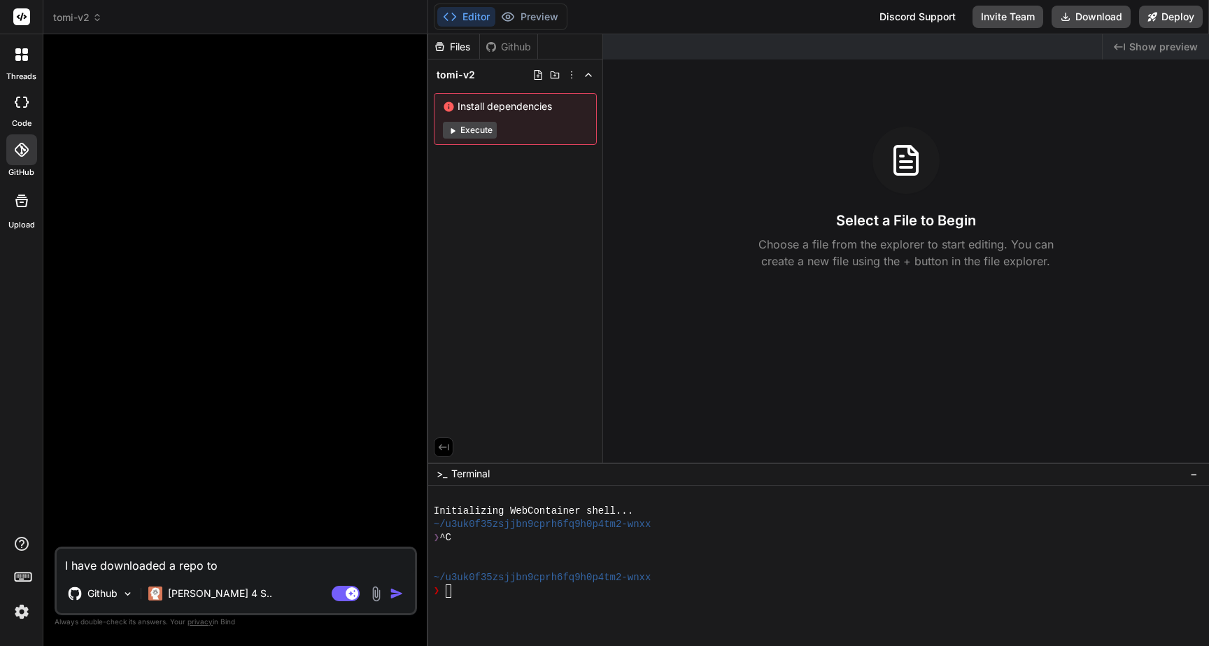
type textarea "I have downloaded a repo to m"
type textarea "x"
type textarea "I have downloaded a repo to my"
type textarea "x"
type textarea "I have downloaded a repo to my"
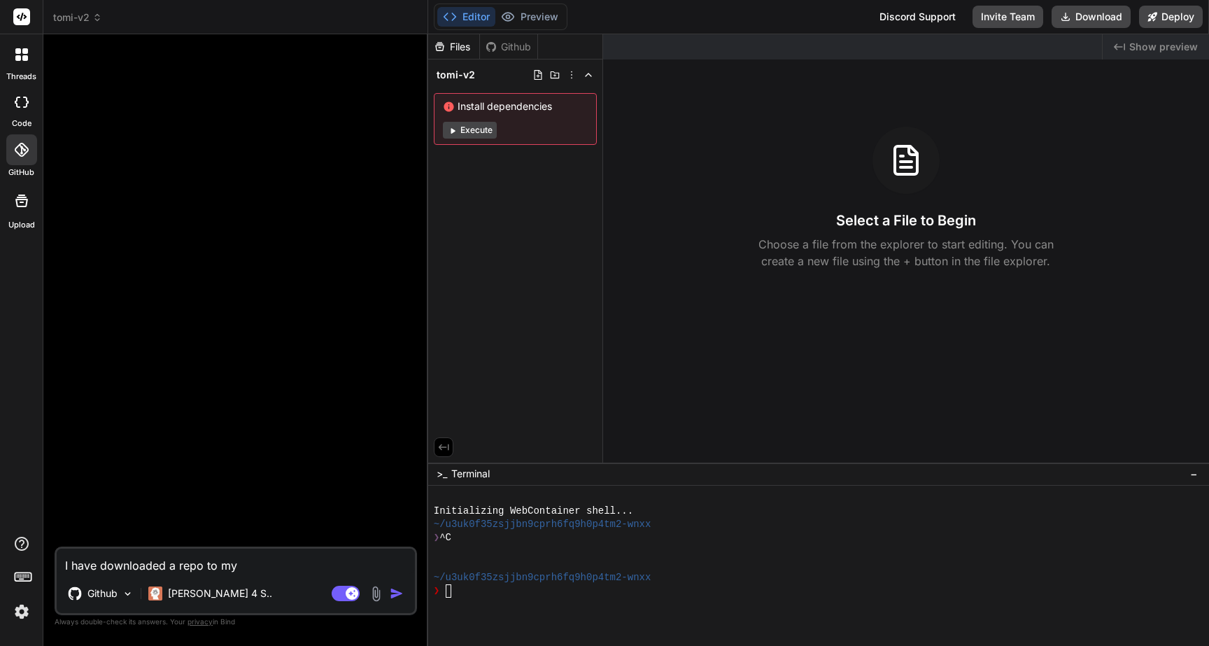
type textarea "x"
type textarea "I have downloaded a repo to my d"
type textarea "x"
type textarea "I have downloaded a repo to my de"
type textarea "x"
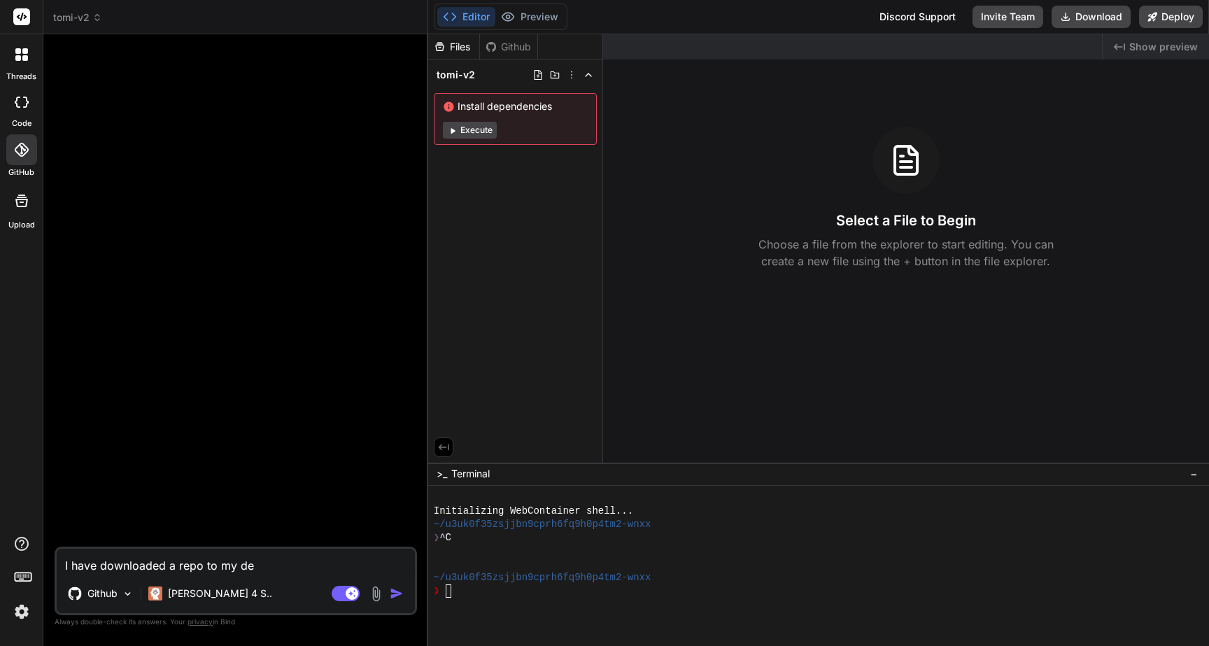
type textarea "I have downloaded a repo to my d"
type textarea "x"
type textarea "I have downloaded a repo to my"
type textarea "x"
type textarea "I have downloaded a repo to my c"
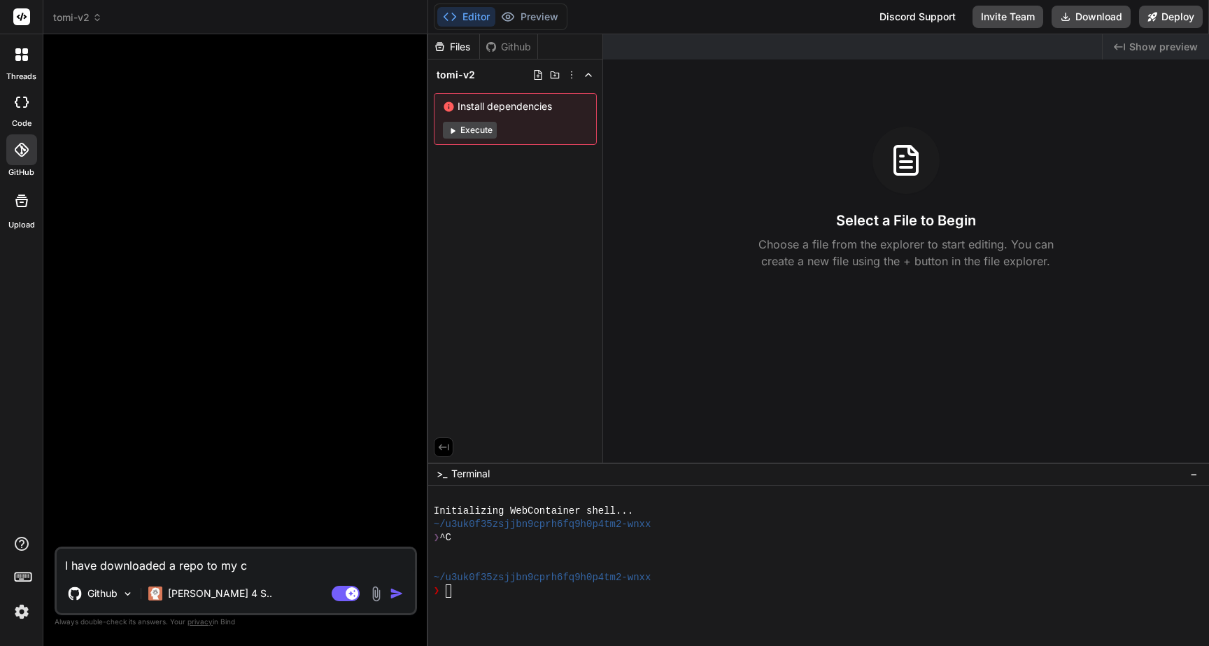
type textarea "x"
type textarea "I have downloaded a repo to my ca"
type textarea "x"
type textarea "I have downloaded a repo to my cao"
type textarea "x"
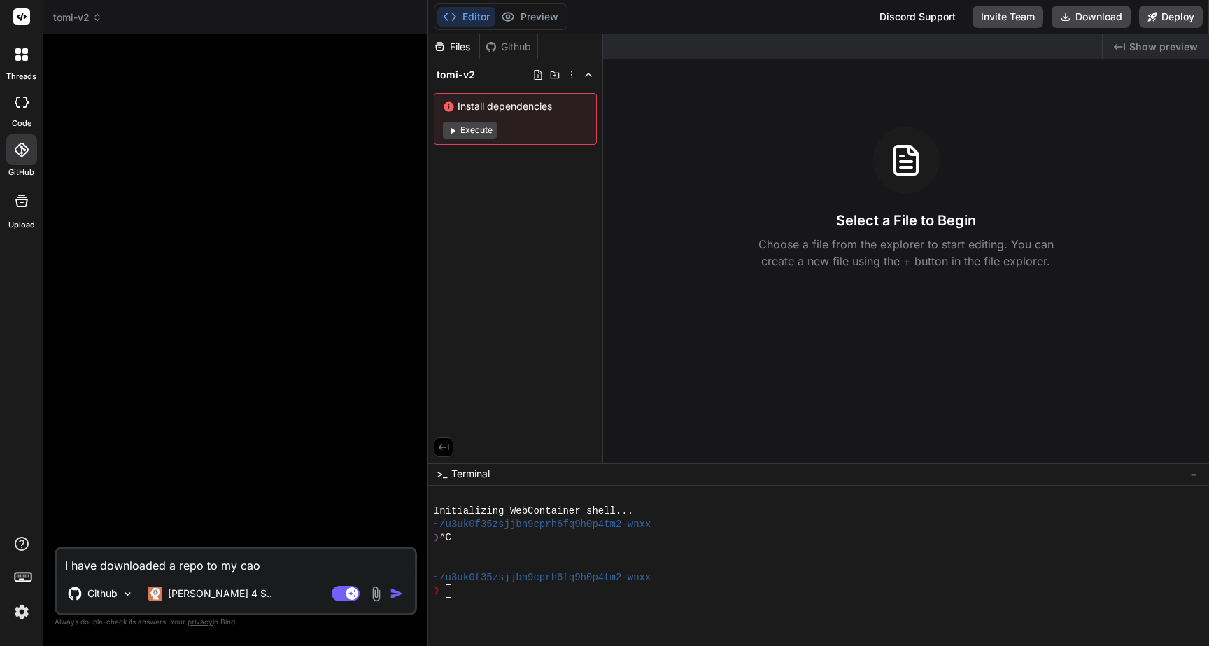
type textarea "I have downloaded a repo to my caom"
type textarea "x"
type textarea "I have downloaded a repo to my caomp"
type textarea "x"
type textarea "I have downloaded a repo to my caompu"
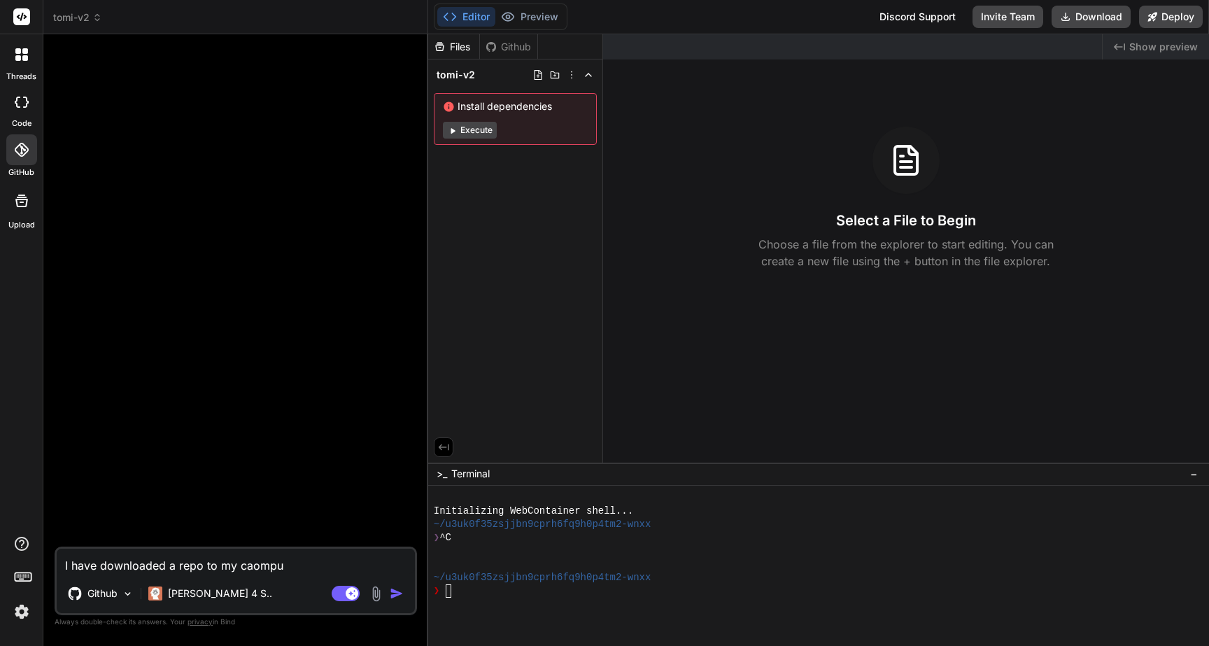
type textarea "x"
type textarea "I have downloaded a repo to my caomp"
type textarea "x"
type textarea "I have downloaded a repo to my caom"
type textarea "x"
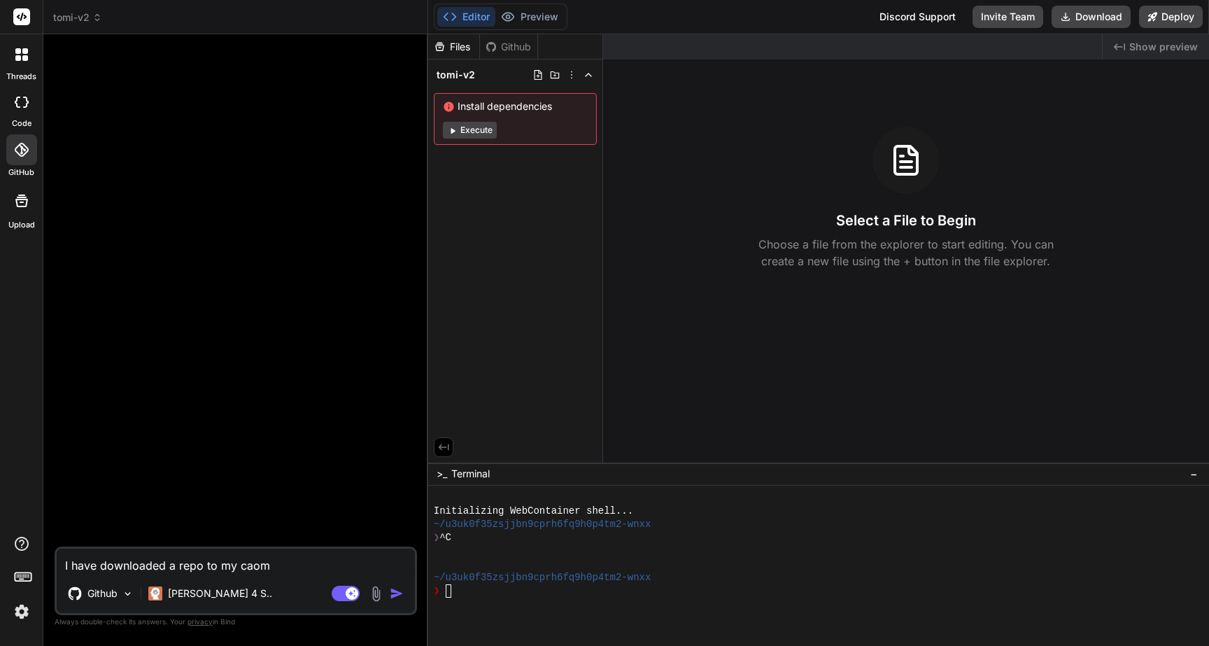
type textarea "I have downloaded a repo to my cao"
type textarea "x"
type textarea "I have downloaded a repo to my ca"
type textarea "x"
type textarea "I have downloaded a repo to my c"
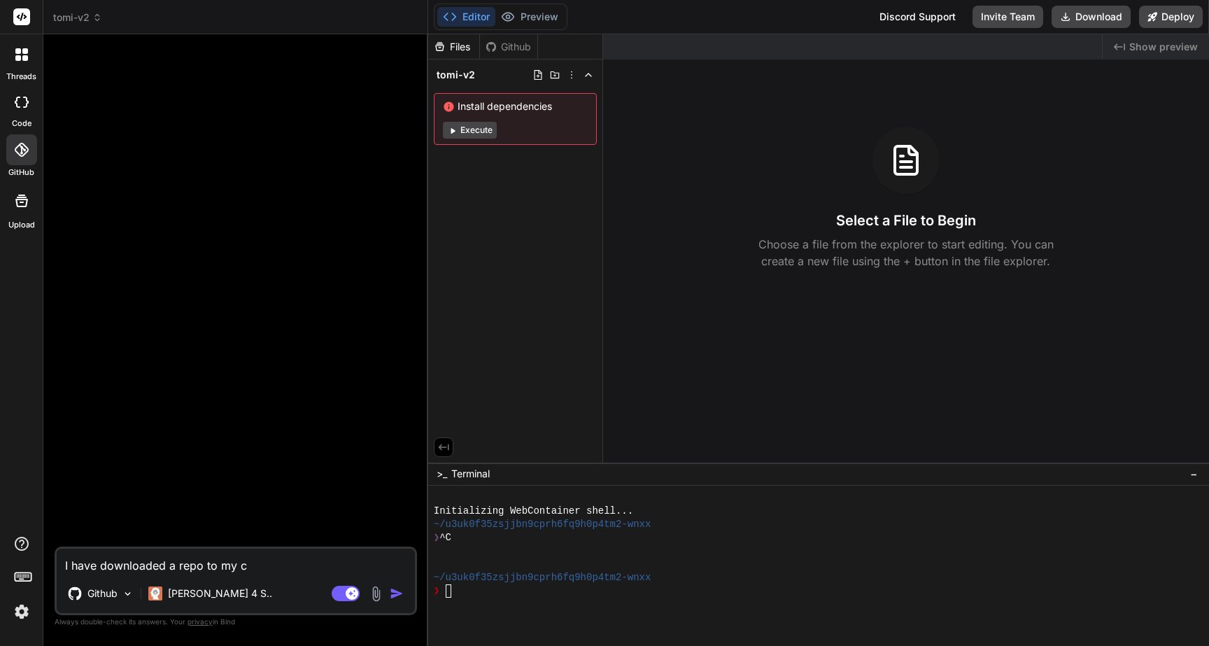
type textarea "x"
type textarea "I have downloaded a repo to my co"
type textarea "x"
type textarea "I have downloaded a repo to my com"
type textarea "x"
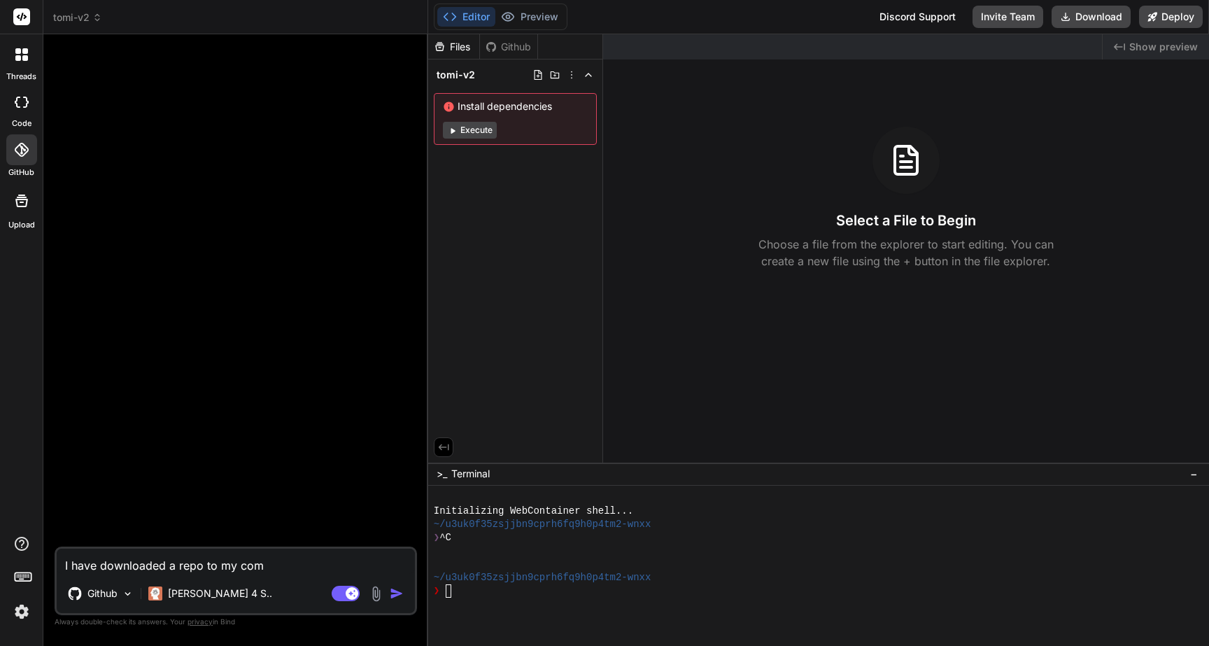
type textarea "I have downloaded a repo to my comp"
type textarea "x"
type textarea "I have downloaded a repo to my compu"
type textarea "x"
type textarea "I have downloaded a repo to my comput"
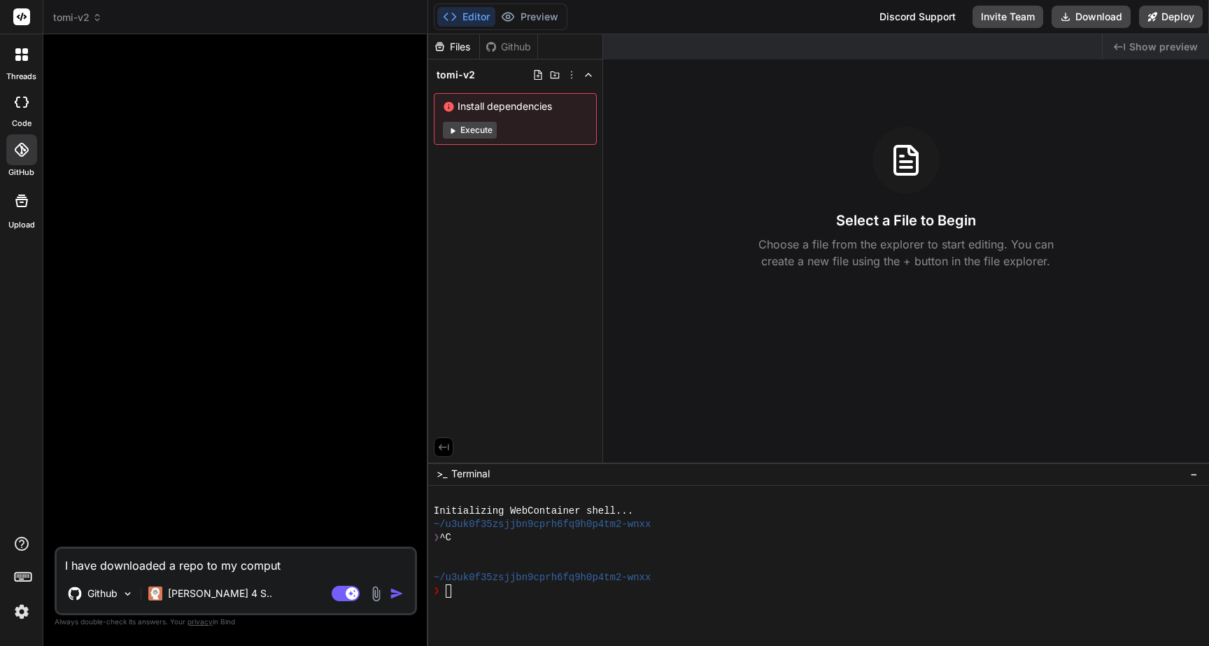
type textarea "x"
type textarea "I have downloaded a repo to my compute"
type textarea "x"
type textarea "I have downloaded a repo to my computer"
type textarea "x"
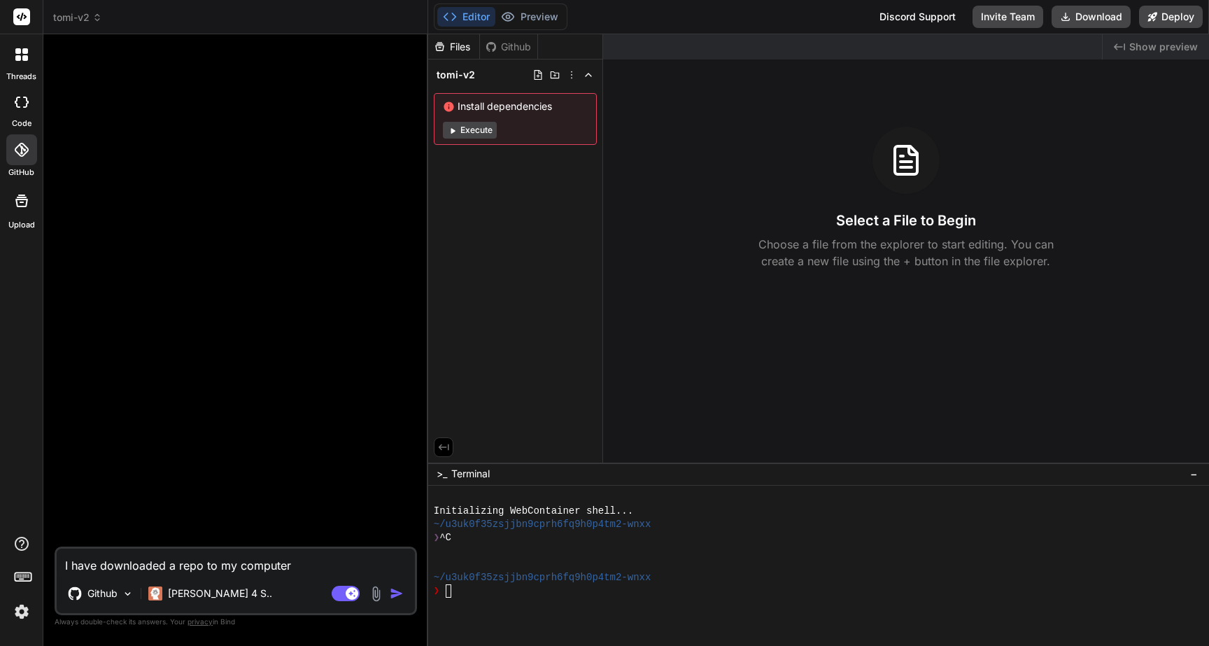
type textarea "I have downloaded a repo to my computer."
type textarea "x"
type textarea "I have downloaded a repo to my computer."
type textarea "x"
type textarea "I have downloaded a repo to my computer. H"
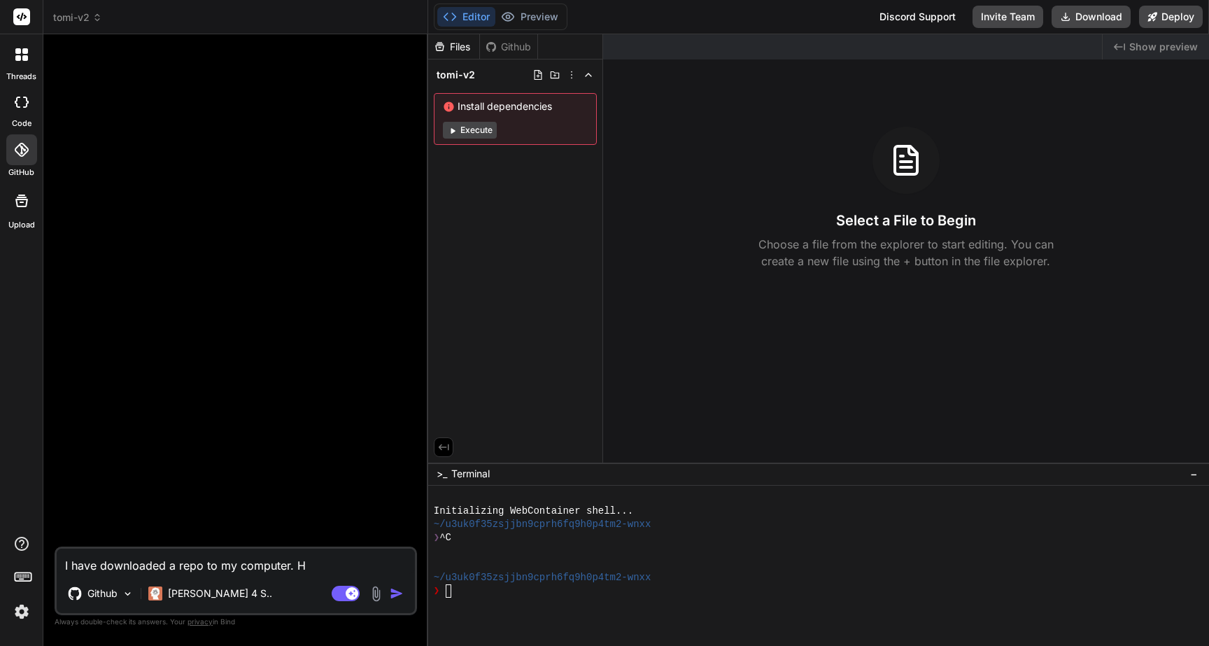
type textarea "x"
type textarea "I have downloaded a repo to my computer. Ho"
type textarea "x"
type textarea "I have downloaded a repo to my computer. How"
type textarea "x"
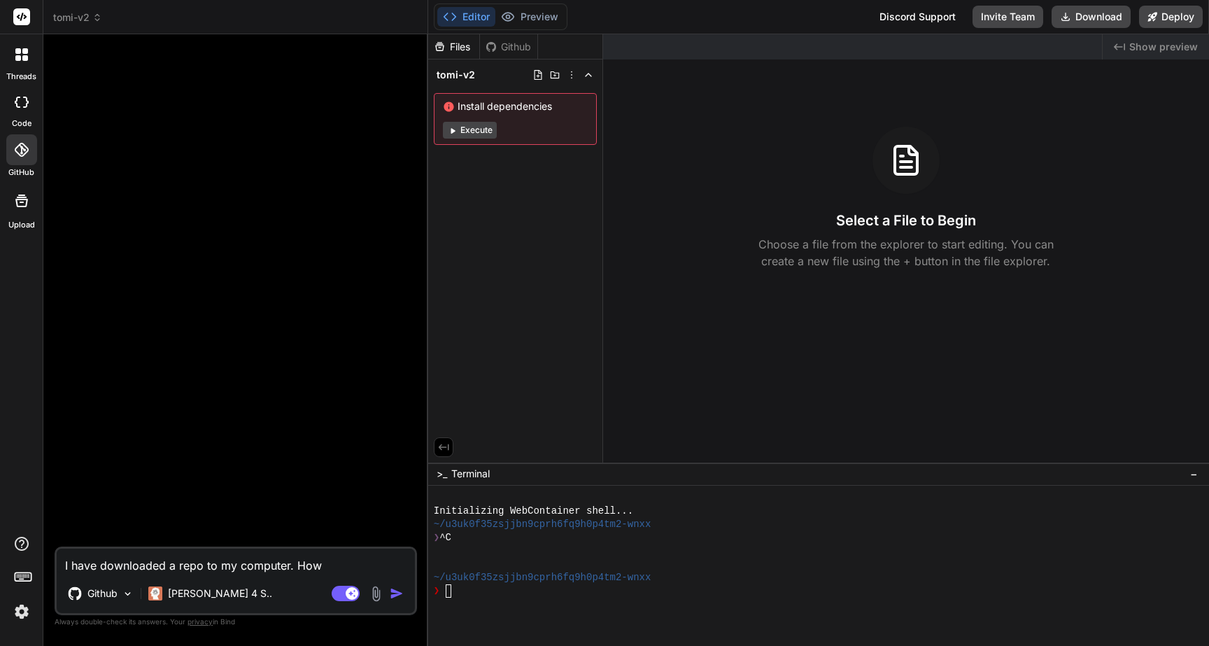
type textarea "I have downloaded a repo to my computer. How"
type textarea "x"
type textarea "I have downloaded a repo to my computer. How c"
type textarea "x"
type textarea "I have downloaded a repo to my computer. How ca"
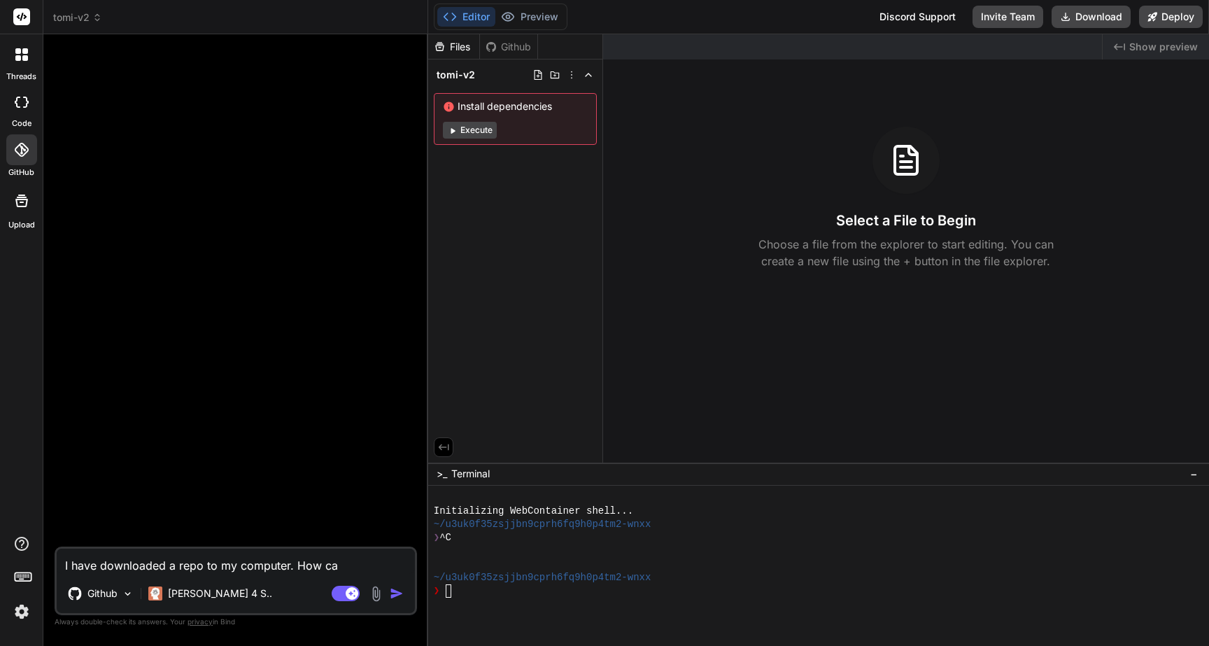
type textarea "x"
type textarea "I have downloaded a repo to my computer. How can"
type textarea "x"
type textarea "I have downloaded a repo to my computer. How can"
type textarea "x"
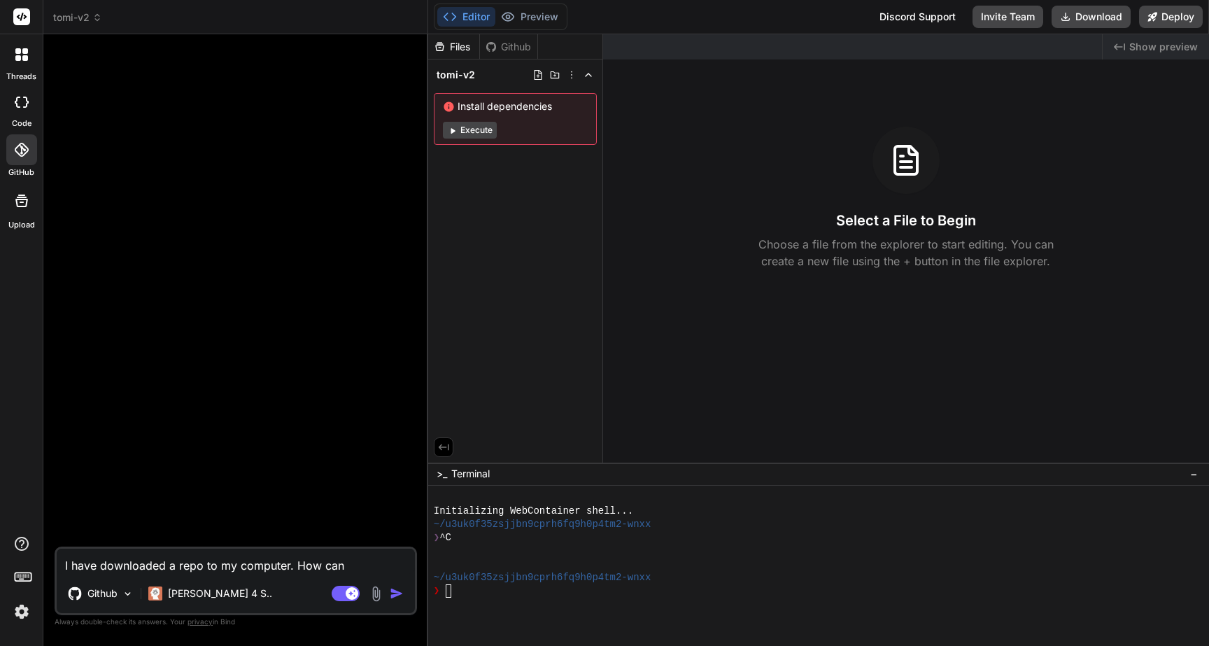
type textarea "I have downloaded a repo to my computer. How can"
type textarea "x"
type textarea "I have downloaded a repo to my computer. How ca"
type textarea "x"
type textarea "I have downloaded a repo to my computer. How c"
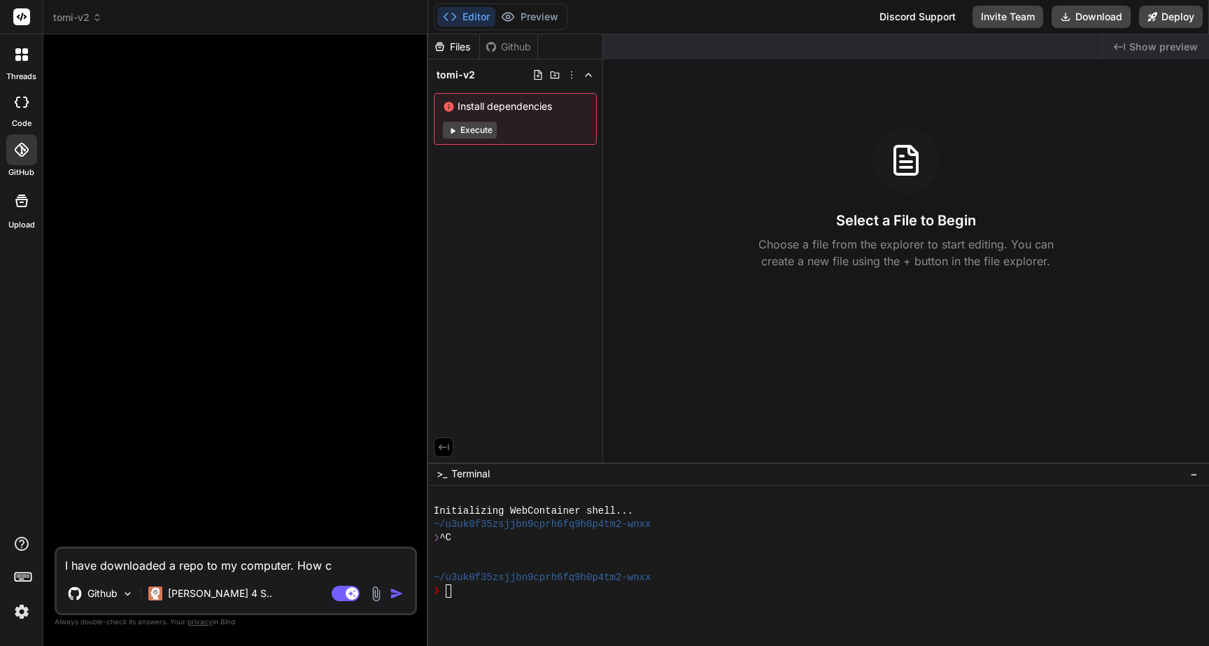
type textarea "x"
type textarea "I have downloaded a repo to my computer. How"
type textarea "x"
type textarea "I have downloaded a repo to my computer. How"
type textarea "x"
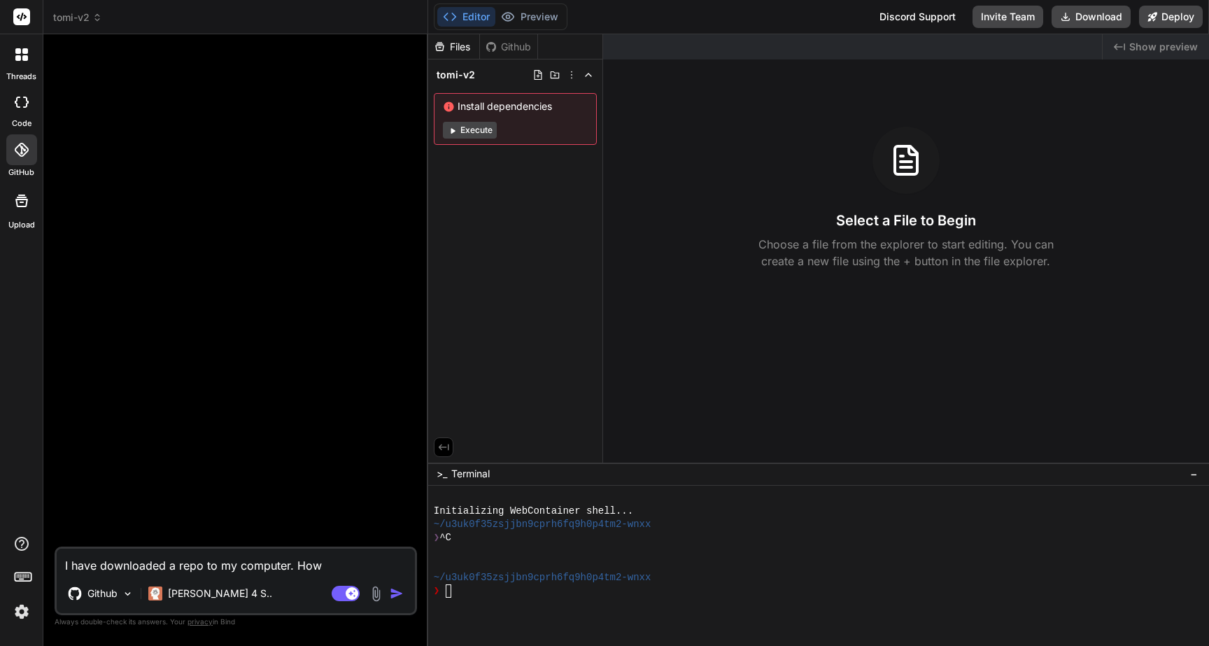
type textarea "I have downloaded a repo to my computer. Ho"
type textarea "x"
type textarea "I have downloaded a repo to my computer. H"
type textarea "x"
type textarea "I have downloaded a repo to my computer."
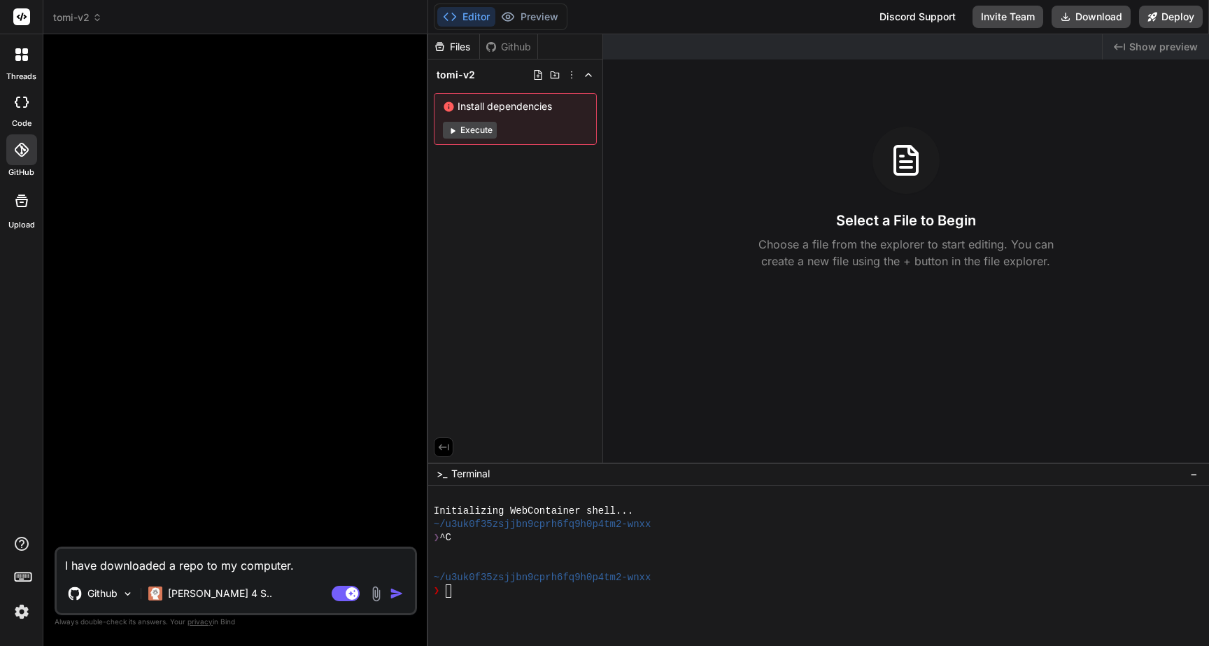
type textarea "x"
type textarea "I have downloaded a repo to my computer. C"
type textarea "x"
type textarea "I have downloaded a repo to my computer. Ca"
type textarea "x"
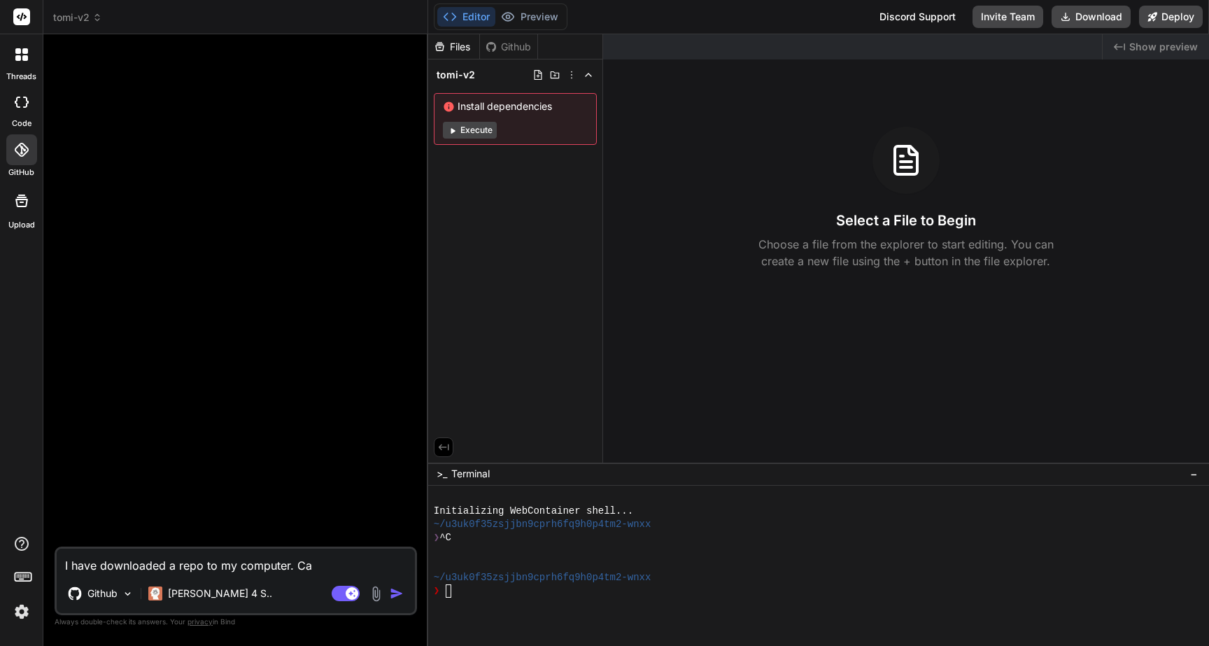
type textarea "I have downloaded a repo to my computer. Can"
type textarea "x"
type textarea "I have downloaded a repo to my computer. Can"
type textarea "x"
type textarea "I have downloaded a repo to my computer. Can y"
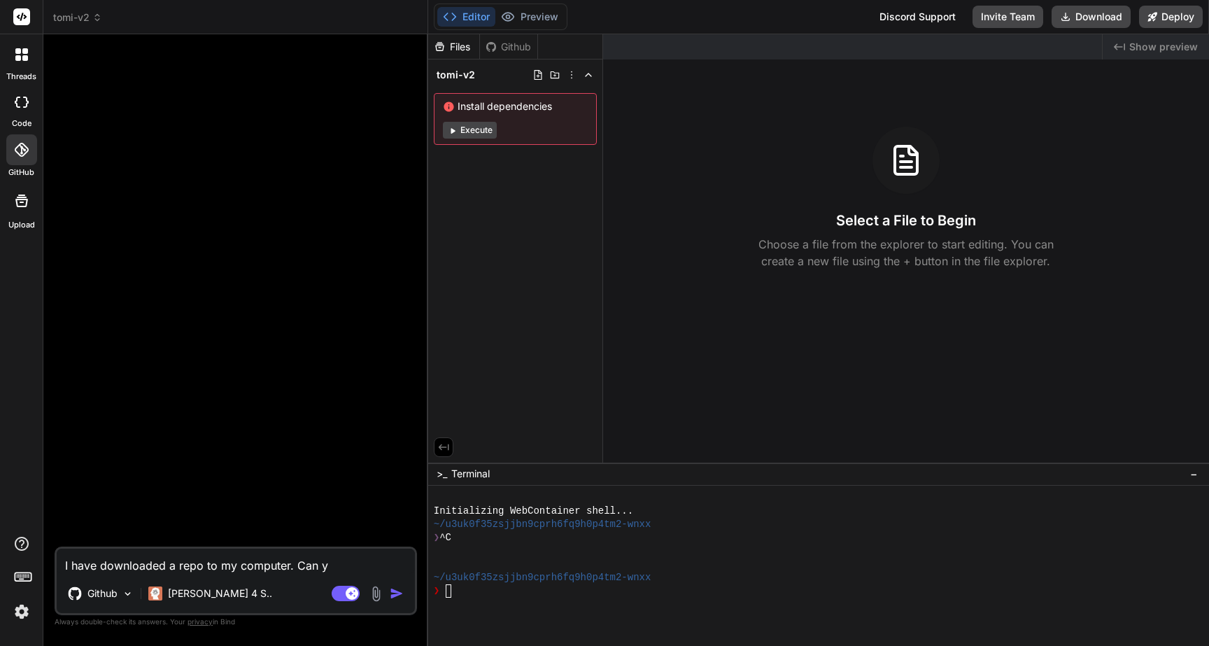
type textarea "x"
type textarea "I have downloaded a repo to my computer. Can yo"
type textarea "x"
type textarea "I have downloaded a repo to my computer. Can you"
type textarea "x"
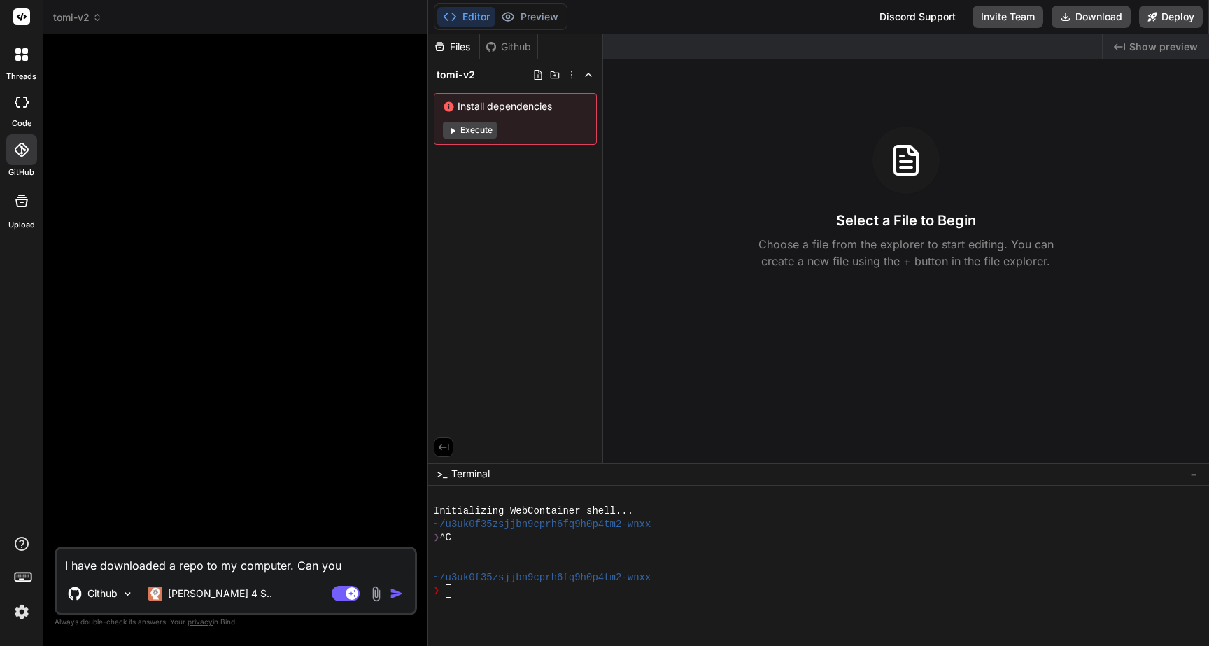
type textarea "I have downloaded a repo to my computer. Can you"
type textarea "x"
type textarea "I have downloaded a repo to my computer. Can you h"
type textarea "x"
type textarea "I have downloaded a repo to my computer. Can you he"
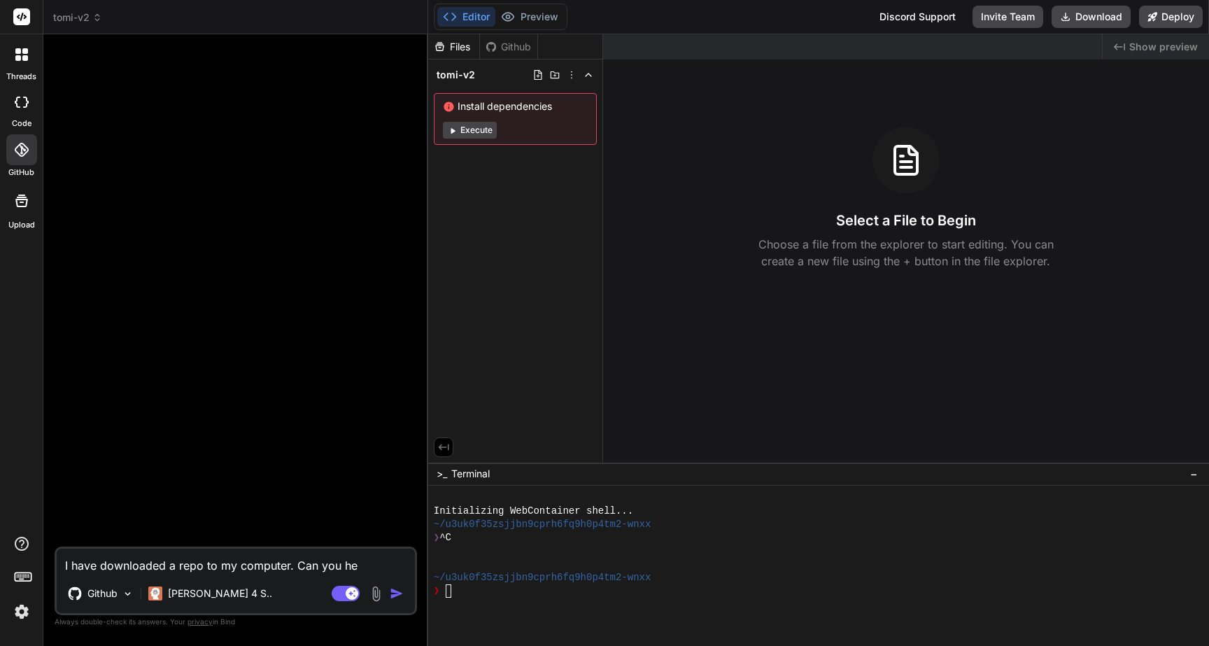
type textarea "x"
type textarea "I have downloaded a repo to my computer. Can you hel"
type textarea "x"
type textarea "I have downloaded a repo to my computer. Can you help"
type textarea "x"
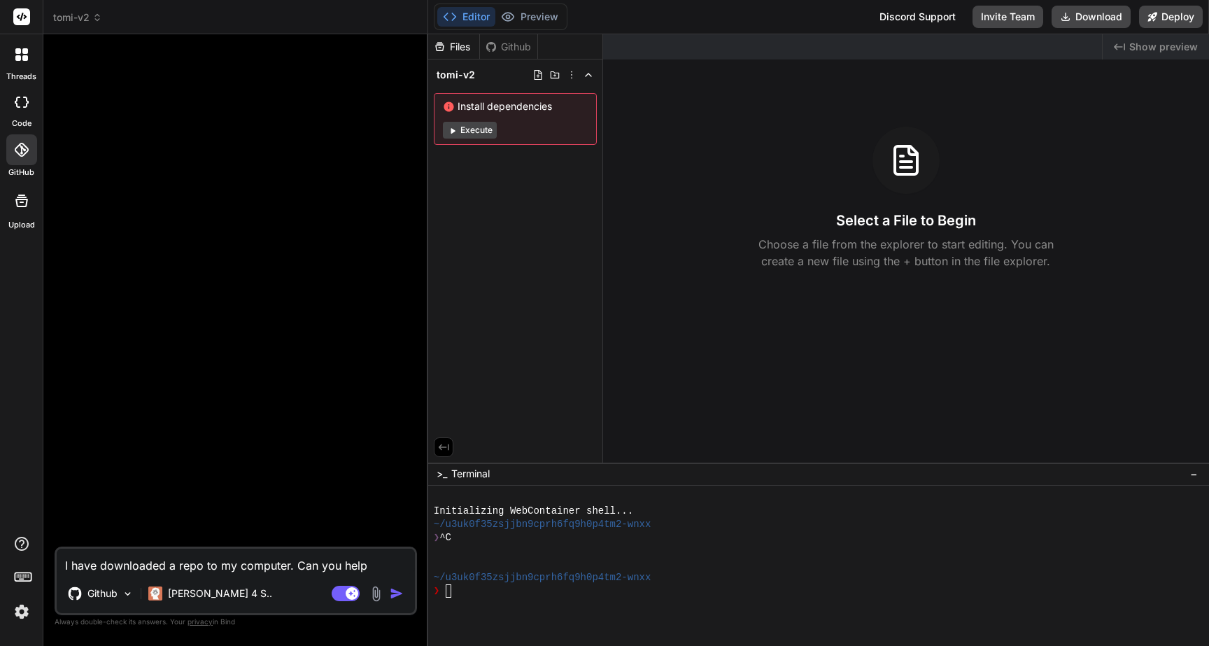
type textarea "I have downloaded a repo to my computer. Can you help"
type textarea "x"
type textarea "I have downloaded a repo to my computer. Can you help me"
type textarea "x"
type textarea "I have downloaded a repo to my computer. Can you help me"
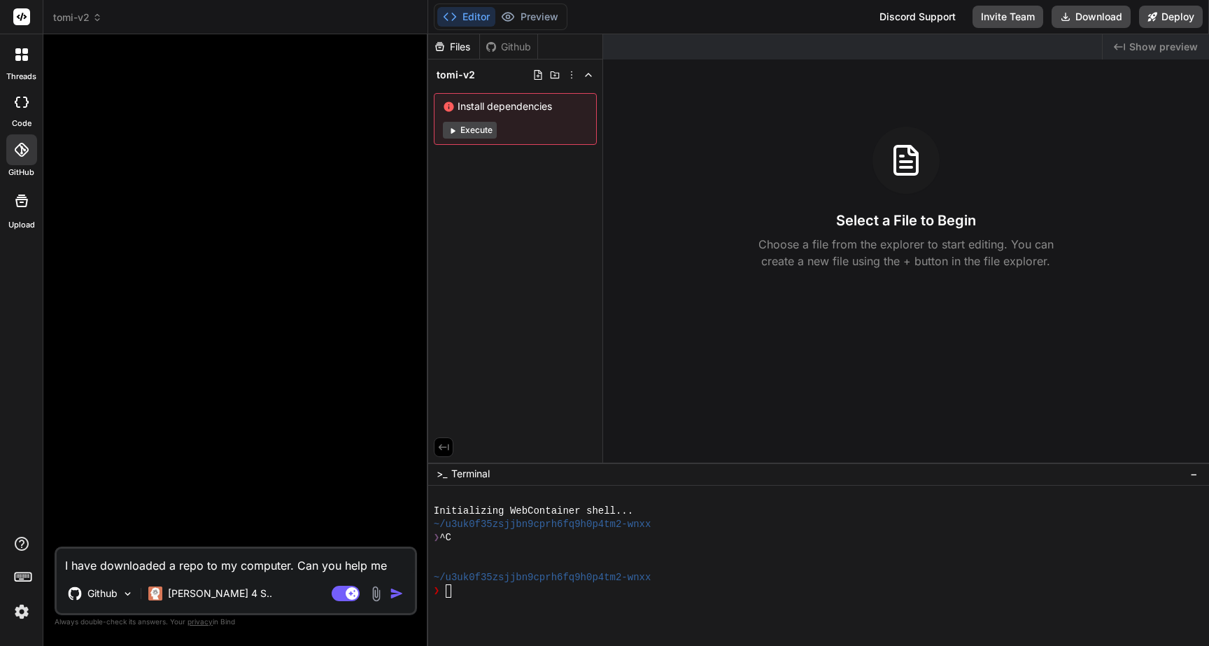
type textarea "x"
type textarea "I have downloaded a repo to my computer. Can you help me"
type textarea "x"
type textarea "I have downloaded a repo to my computer. Can you help m"
type textarea "x"
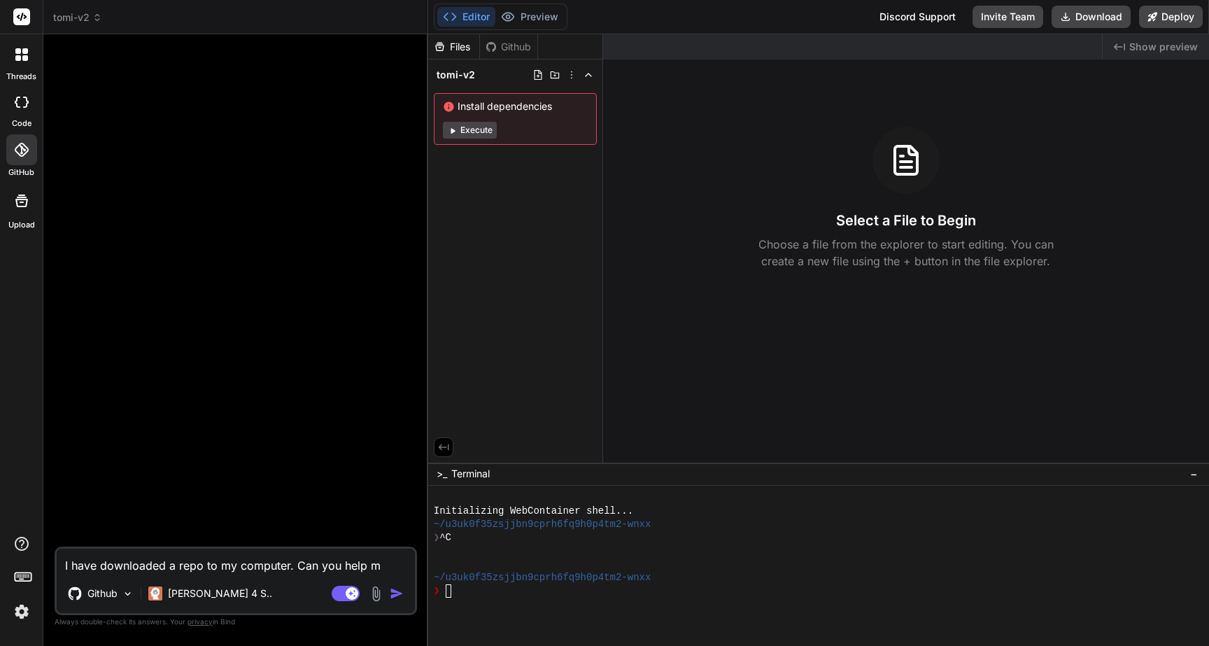
type textarea "I have downloaded a repo to my computer. Can you help"
type textarea "x"
type textarea "I have downloaded a repo to my computer. Can you help"
type textarea "x"
type textarea "I have downloaded a repo to my computer. Can you hel"
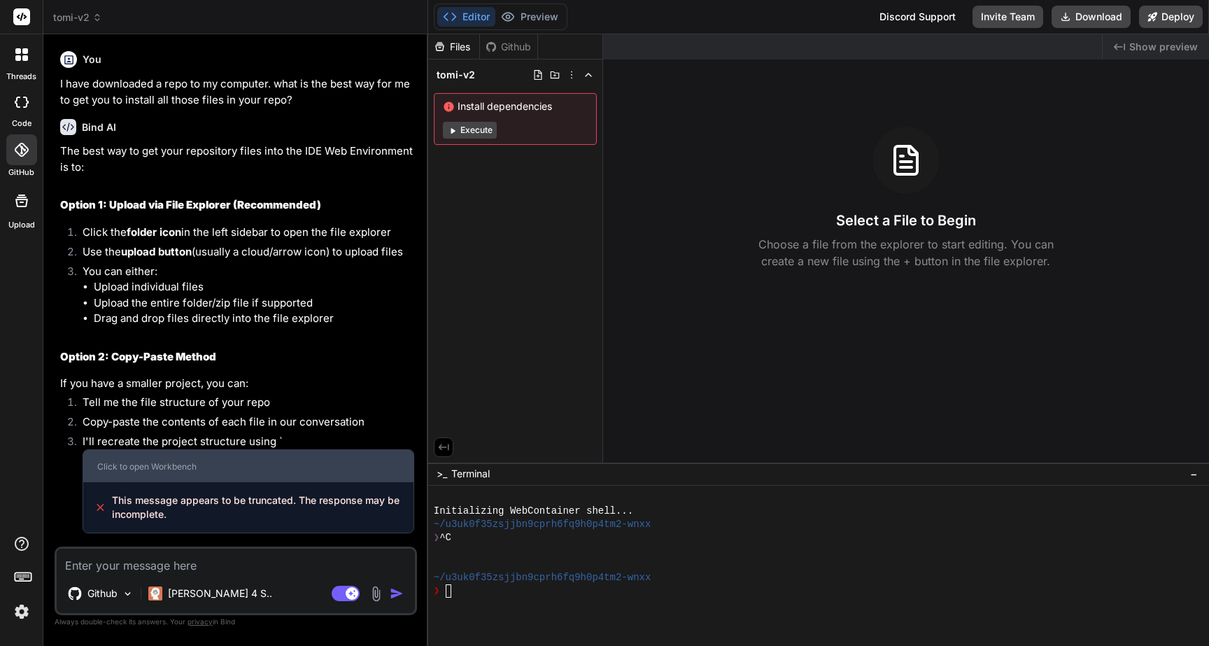
click at [189, 470] on div "Click to open Workbench" at bounding box center [248, 466] width 302 height 11
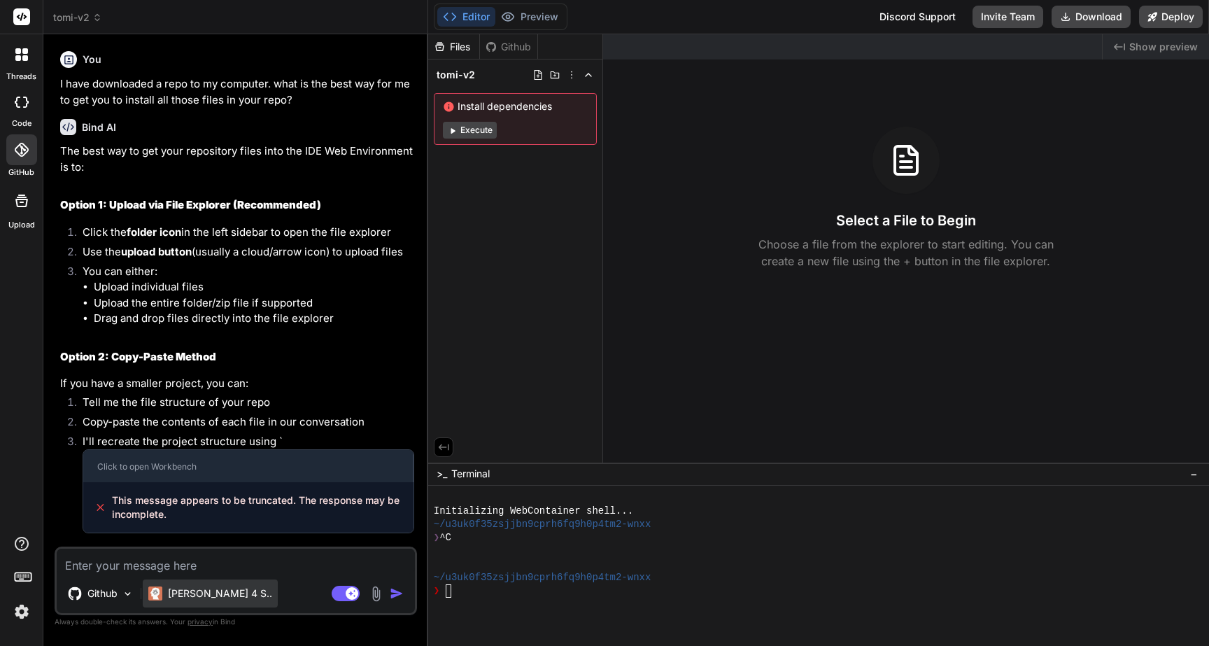
click at [209, 598] on p "[PERSON_NAME] 4 S.." at bounding box center [220, 593] width 104 height 14
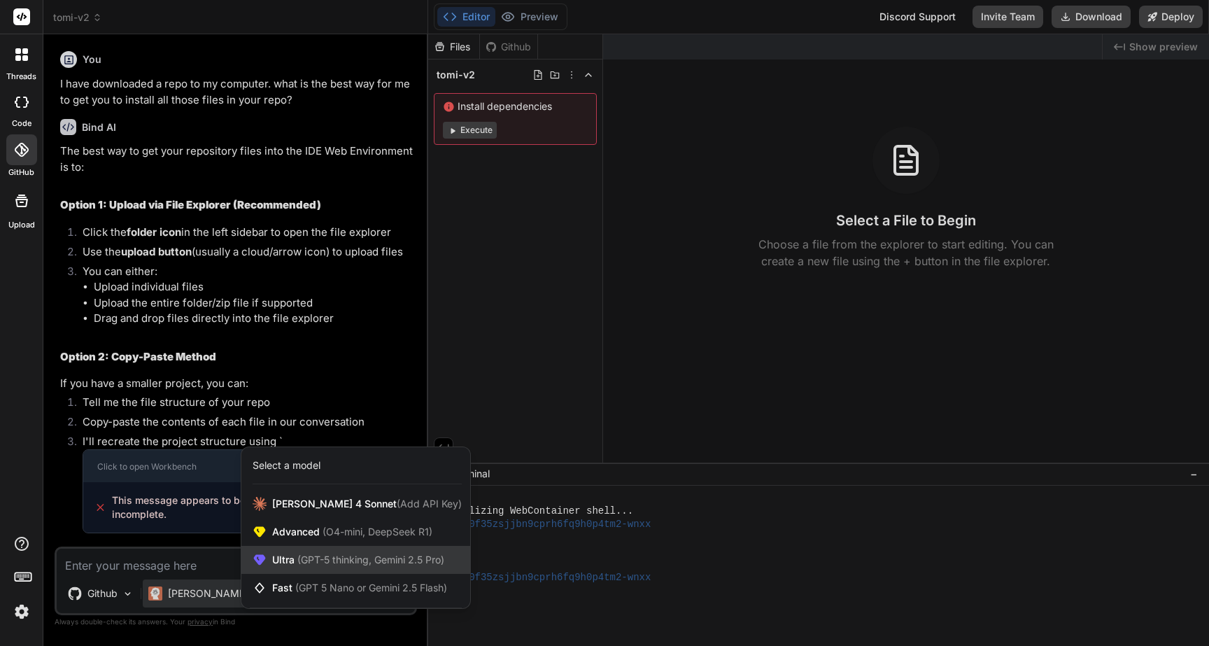
click at [314, 566] on span "Ultra (GPT-5 thinking, Gemini 2.5 Pro)" at bounding box center [358, 560] width 172 height 14
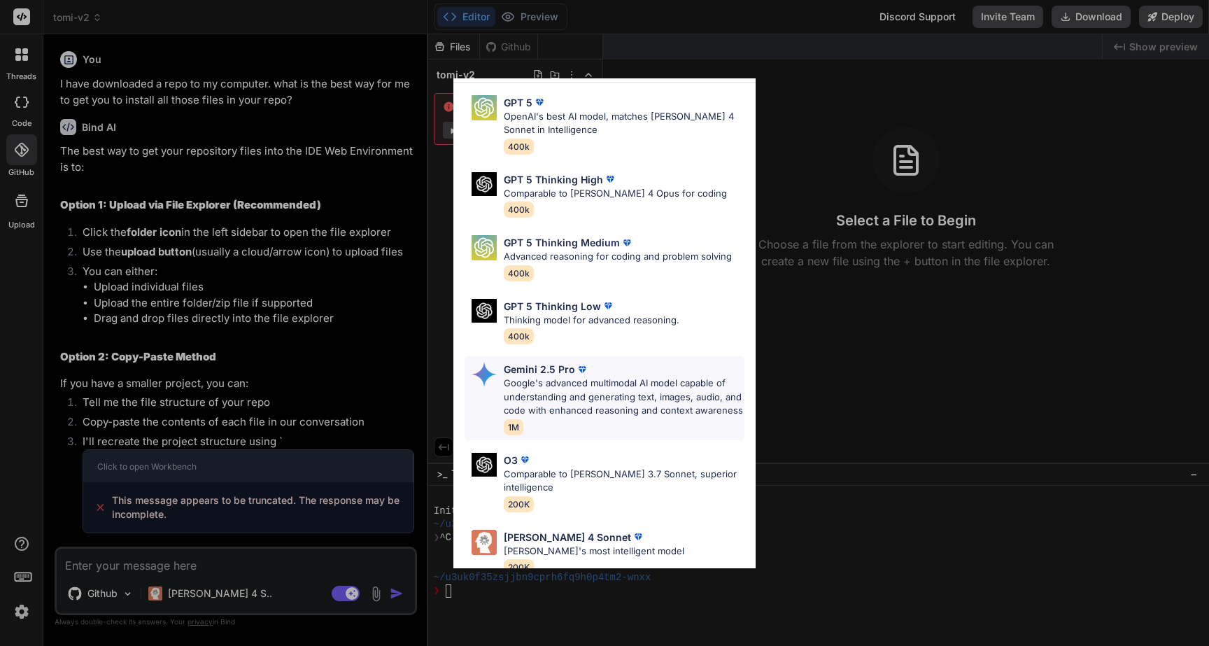
scroll to position [22, 0]
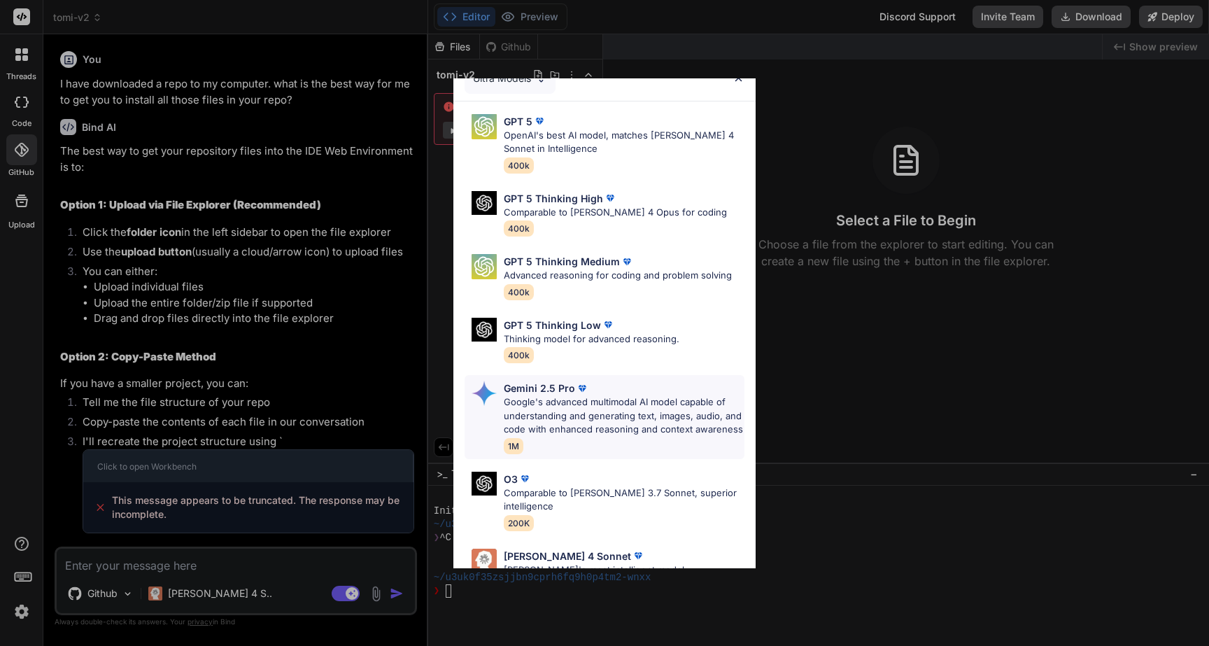
click at [624, 412] on p "Google's advanced multimodal AI model capable of understanding and generating t…" at bounding box center [624, 415] width 241 height 41
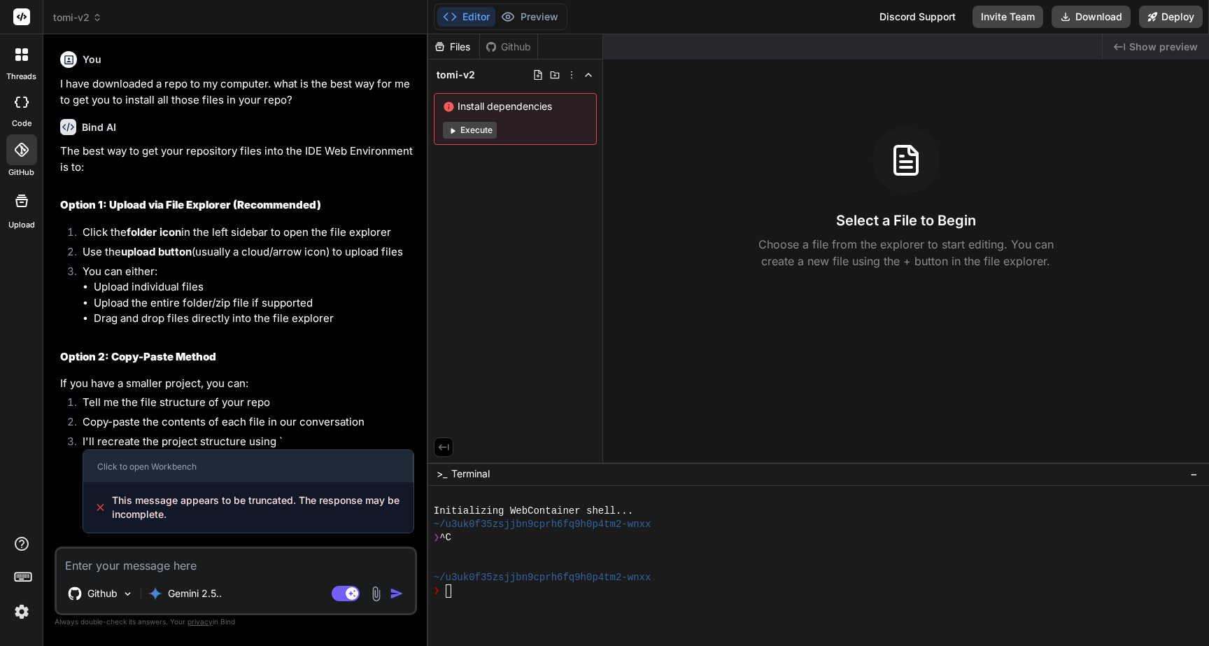
click at [372, 599] on img at bounding box center [376, 594] width 16 height 16
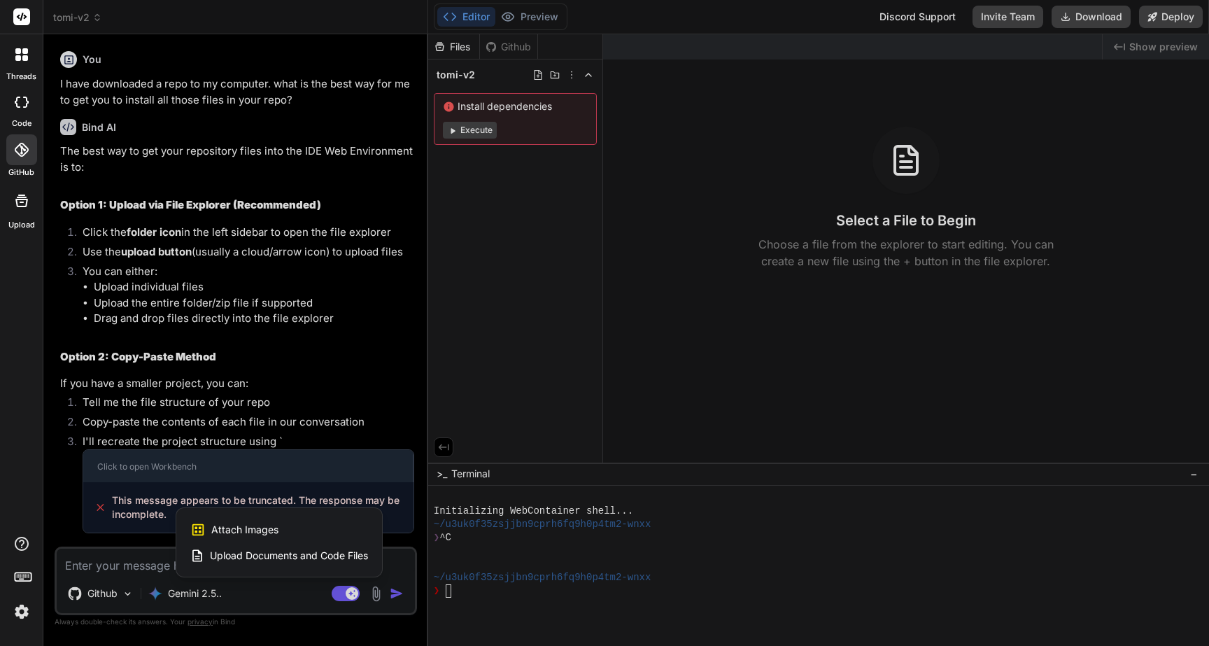
click at [261, 557] on span "Upload Documents and Code Files" at bounding box center [289, 556] width 158 height 14
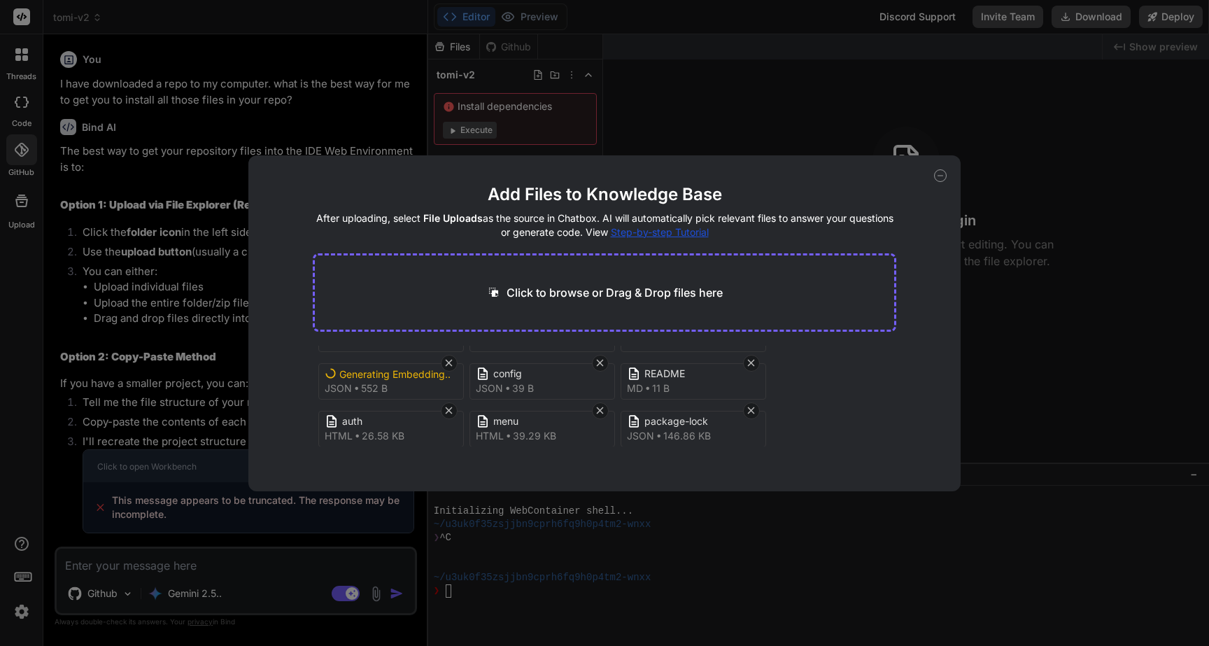
scroll to position [0, 0]
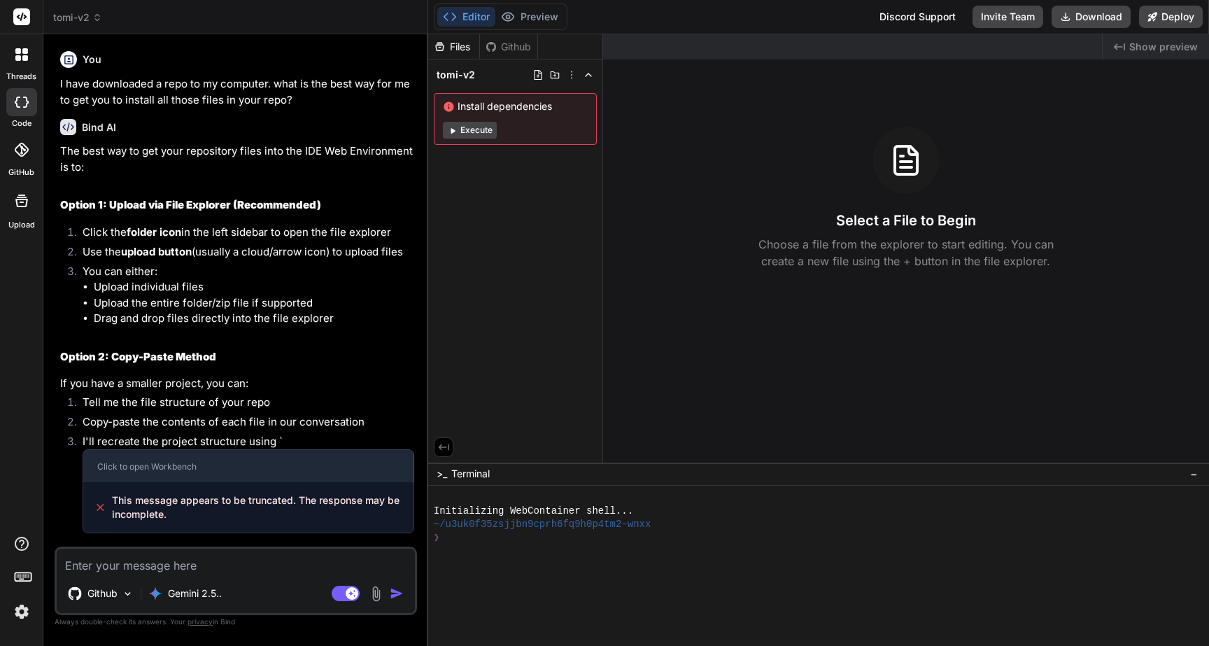
click at [449, 135] on icon at bounding box center [452, 130] width 10 height 10
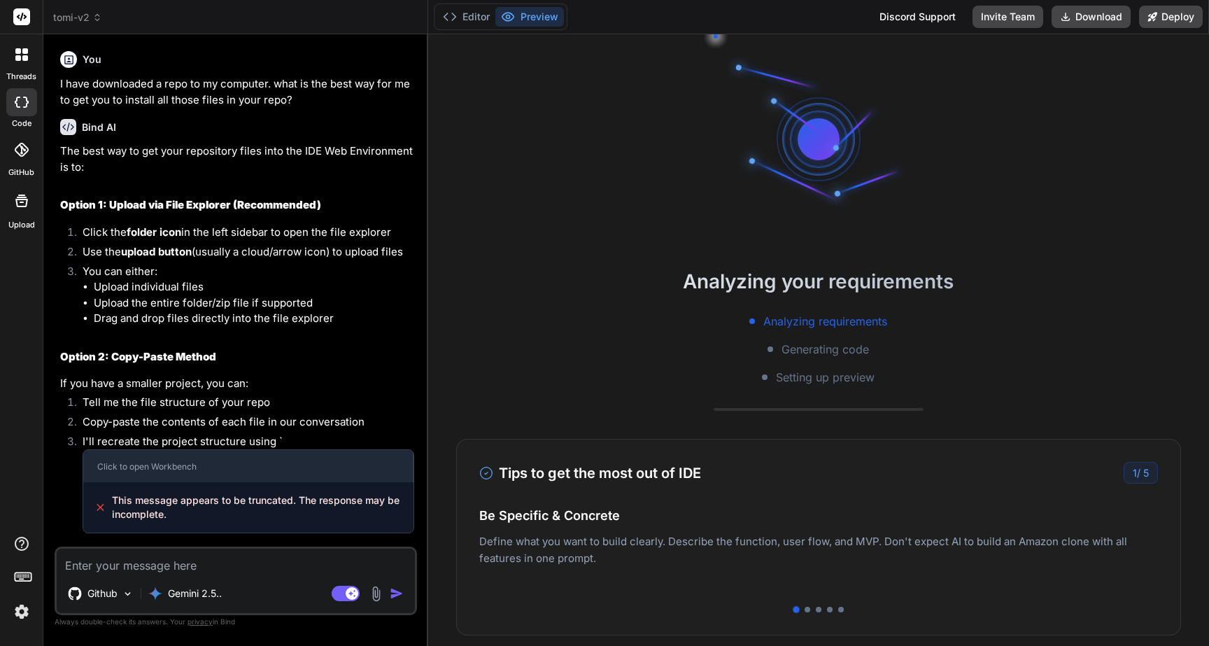
scroll to position [106, 0]
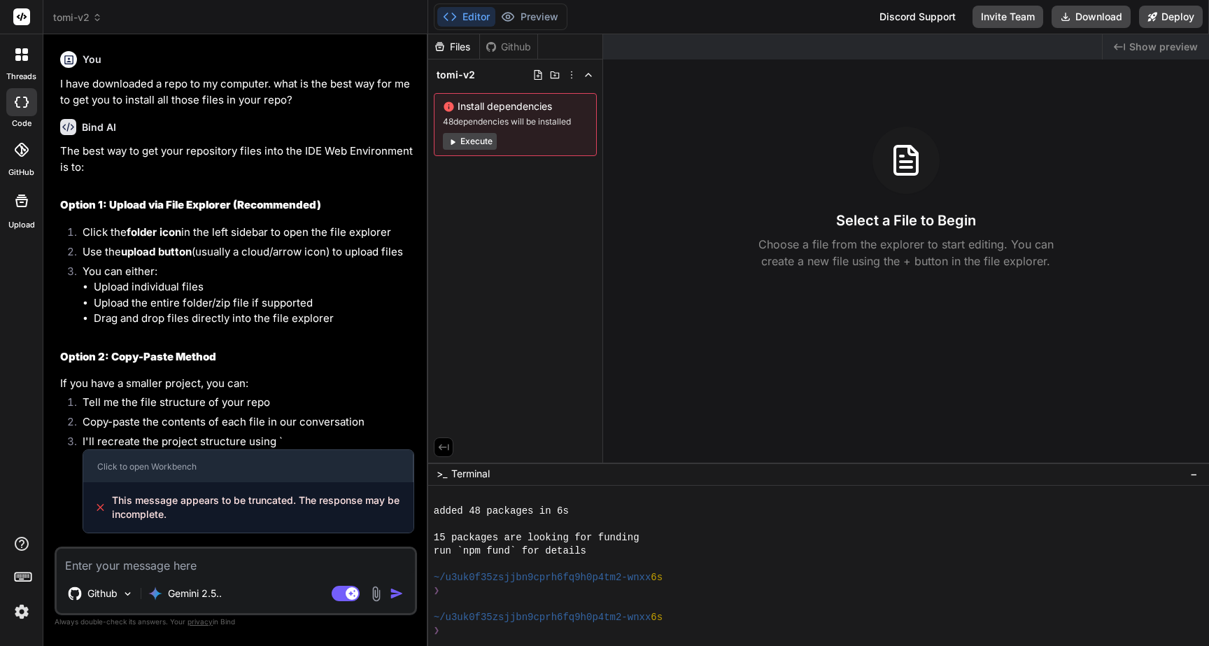
click at [453, 143] on icon at bounding box center [453, 142] width 4 height 6
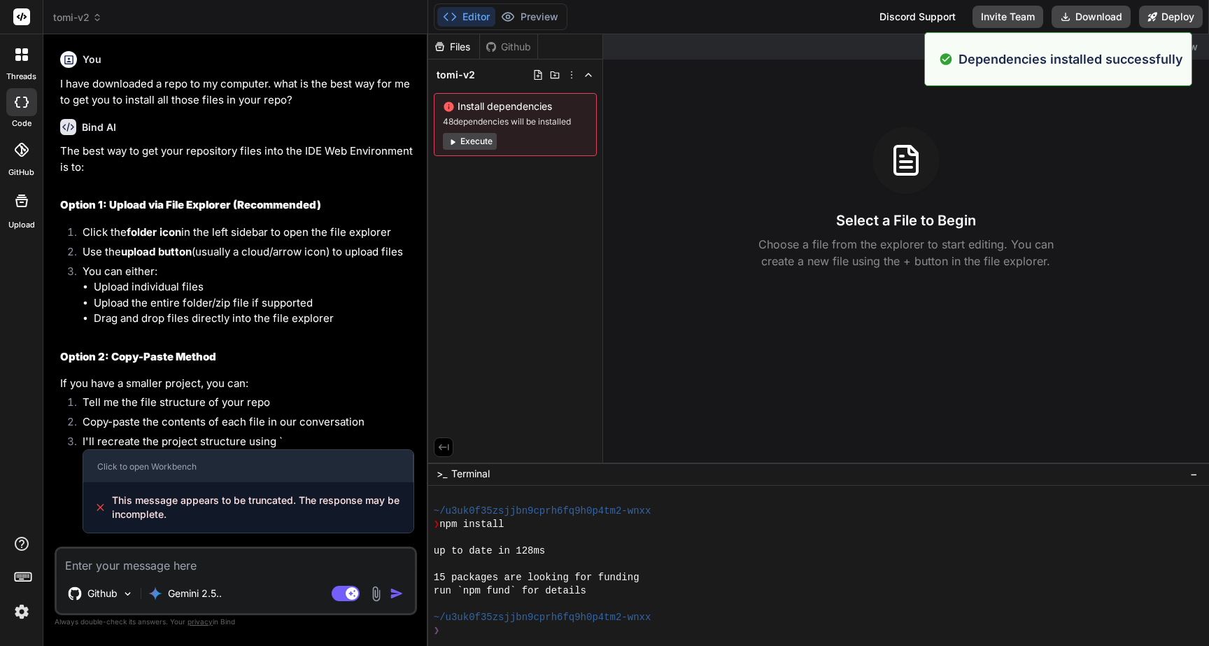
scroll to position [306, 0]
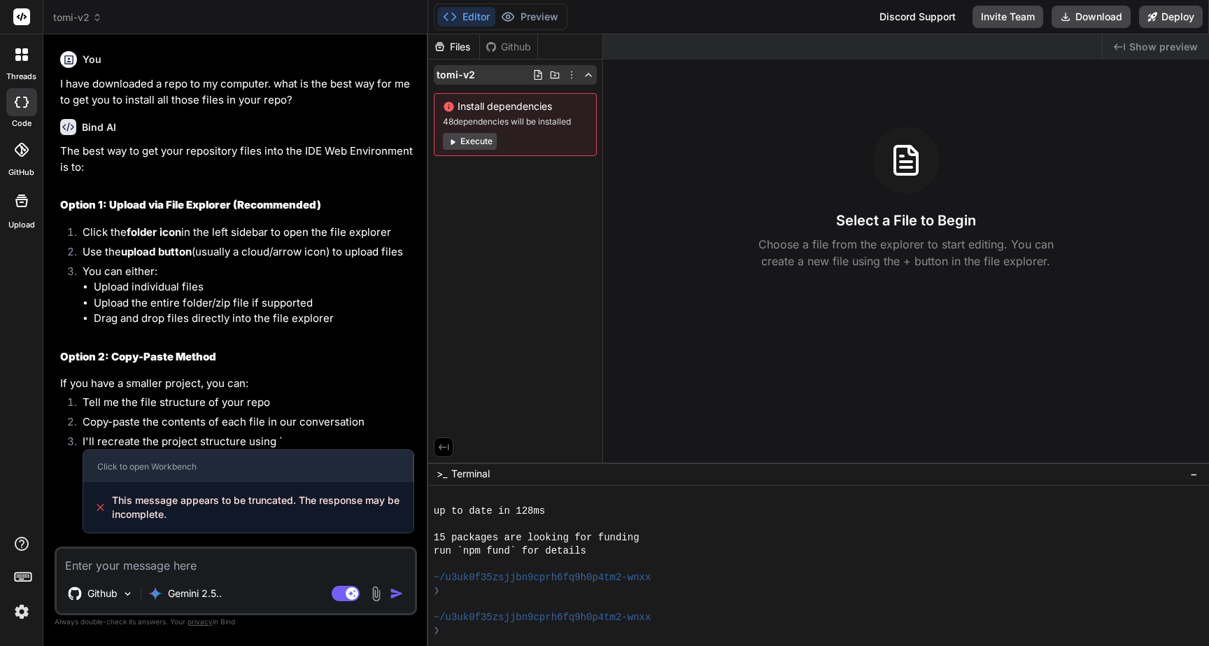
click at [556, 78] on icon at bounding box center [554, 74] width 11 height 11
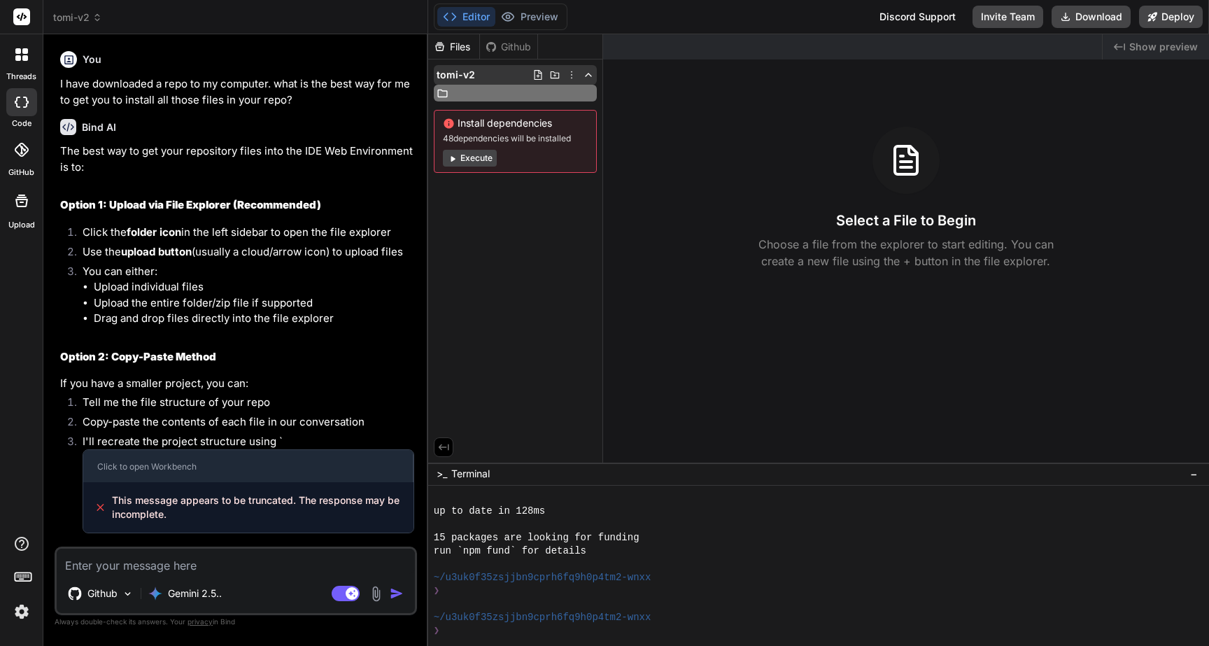
click at [586, 76] on icon at bounding box center [588, 74] width 11 height 11
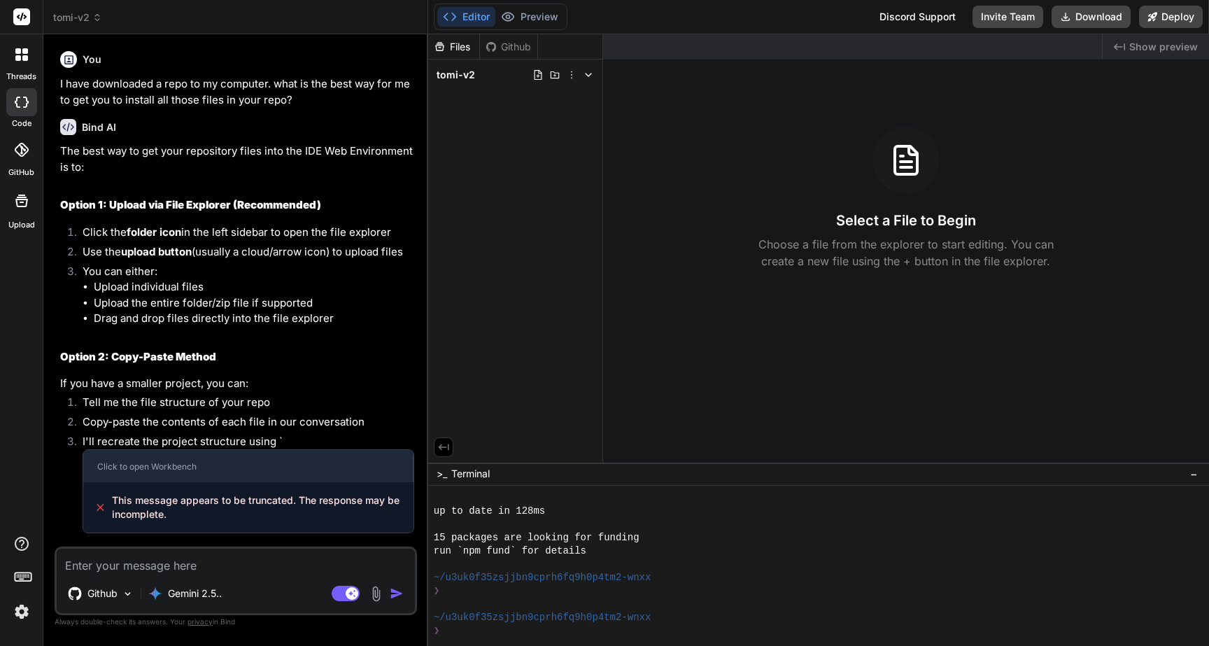
click at [586, 76] on icon at bounding box center [588, 74] width 11 height 11
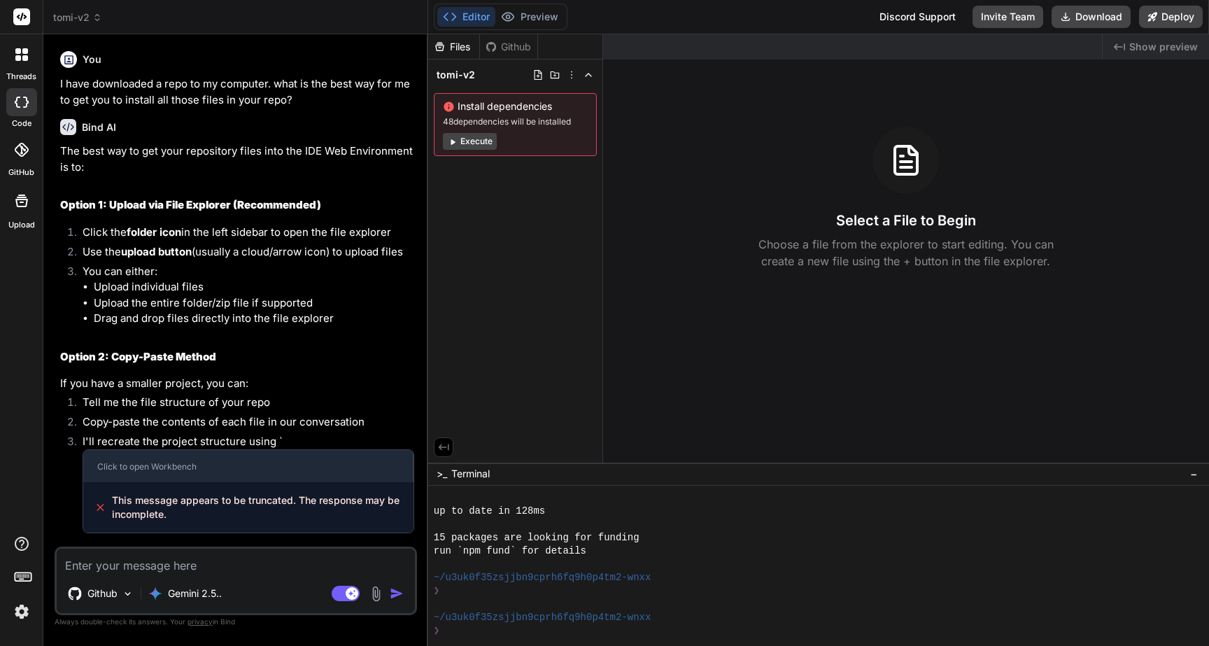
click at [456, 136] on icon at bounding box center [452, 141] width 10 height 10
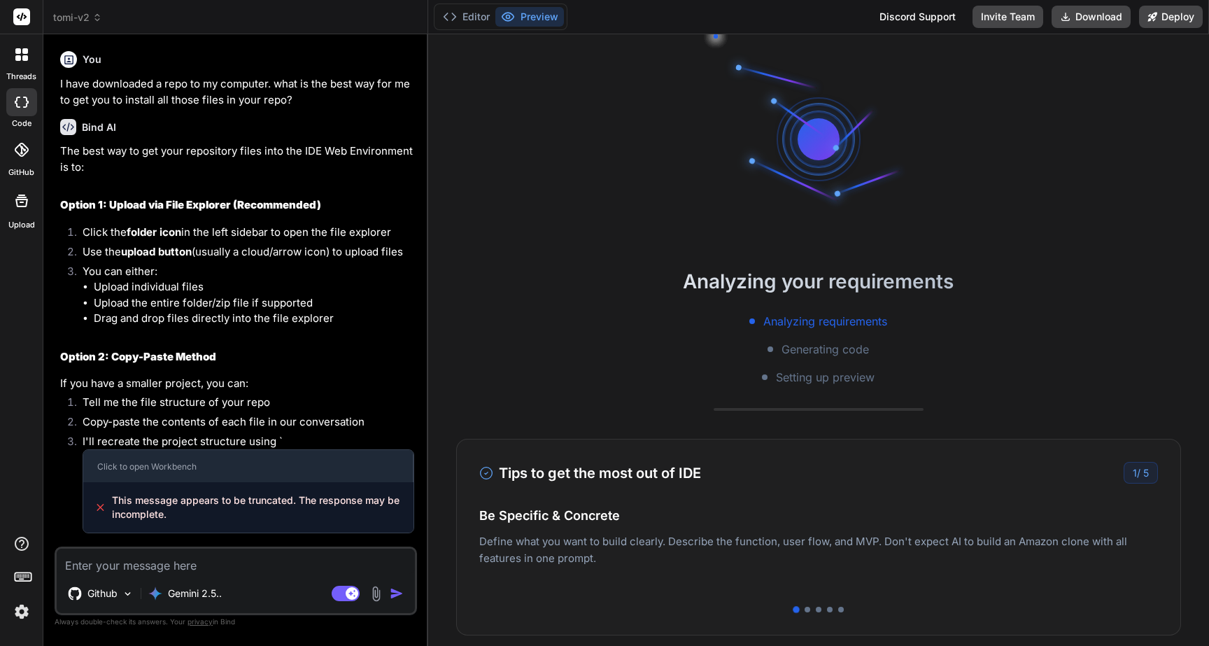
scroll to position [465, 0]
type textarea "x"
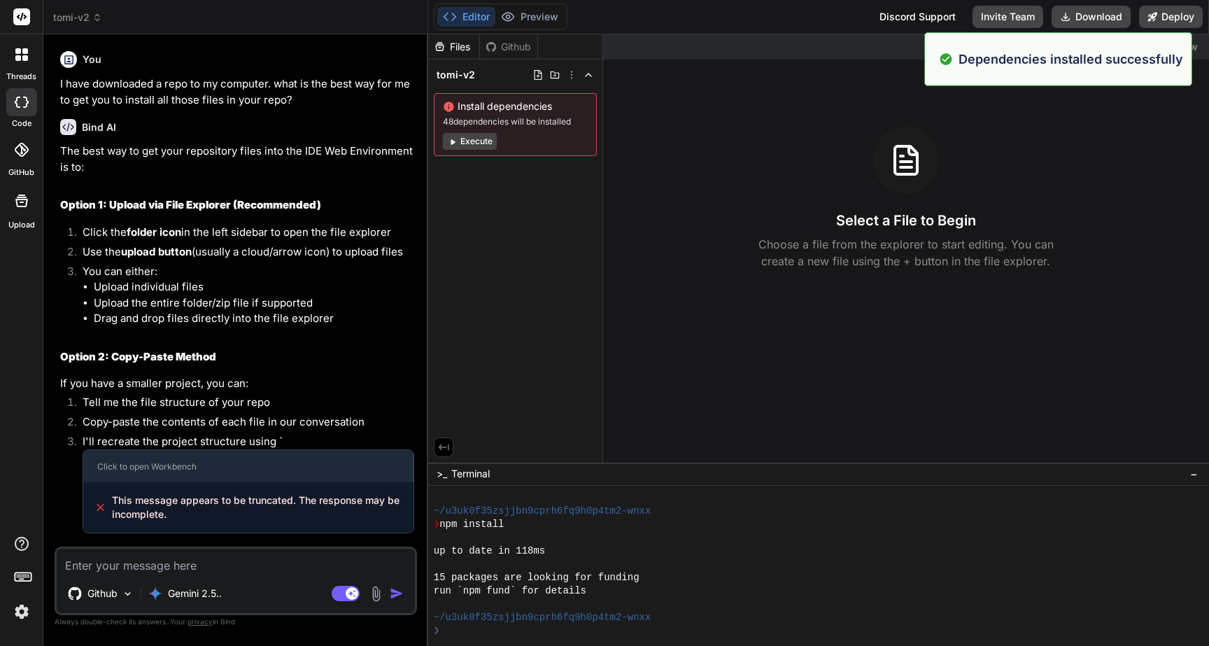
scroll to position [505, 0]
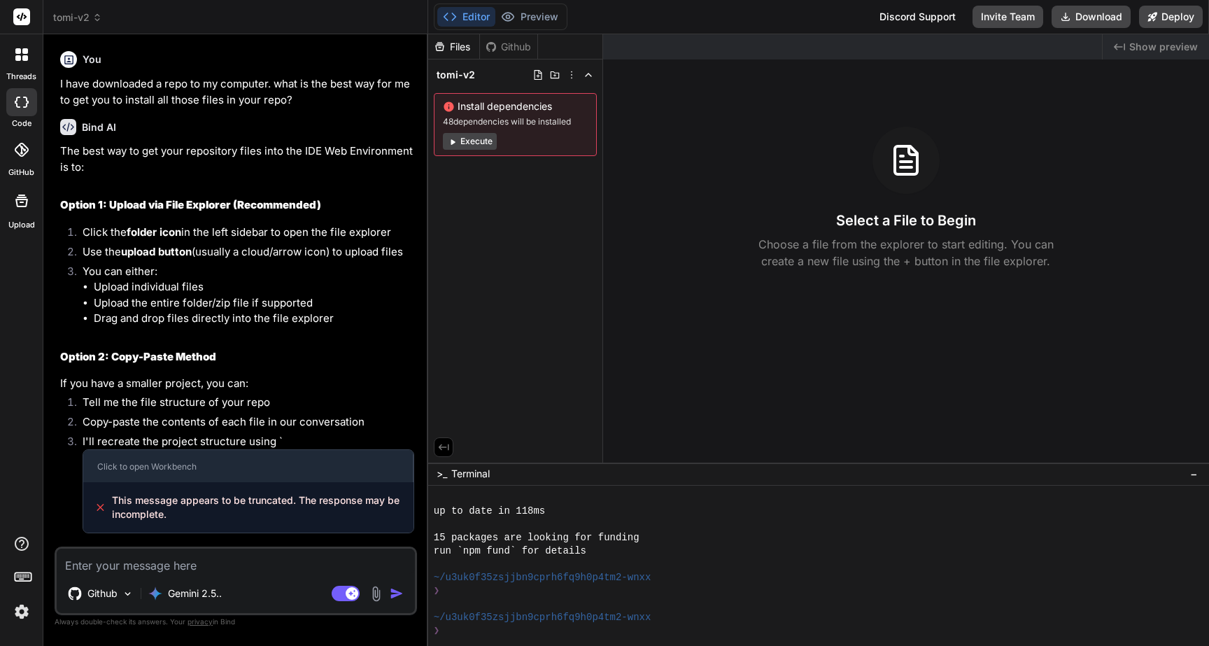
click at [463, 46] on div "Files" at bounding box center [453, 47] width 51 height 14
click at [537, 77] on icon at bounding box center [538, 74] width 11 height 11
click at [556, 76] on icon at bounding box center [554, 74] width 11 height 11
click at [451, 50] on div "Files" at bounding box center [453, 47] width 51 height 14
click at [460, 15] on button "Editor" at bounding box center [466, 17] width 58 height 20
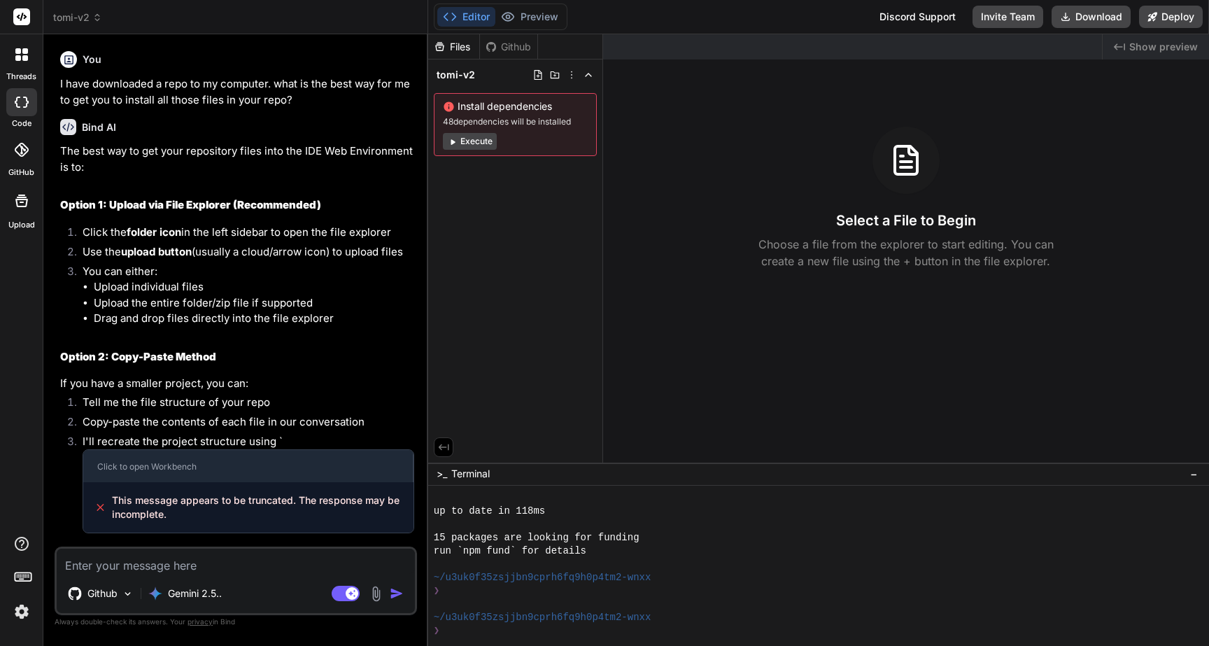
click at [23, 157] on div at bounding box center [21, 149] width 31 height 31
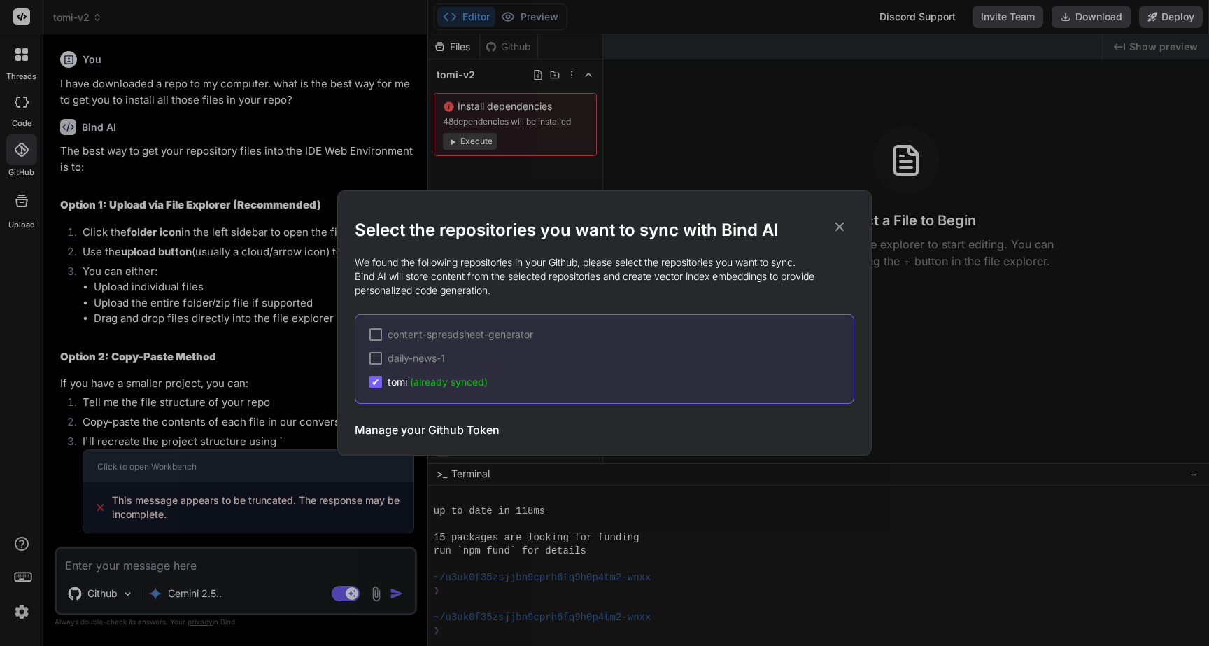
click at [841, 219] on icon at bounding box center [839, 226] width 15 height 15
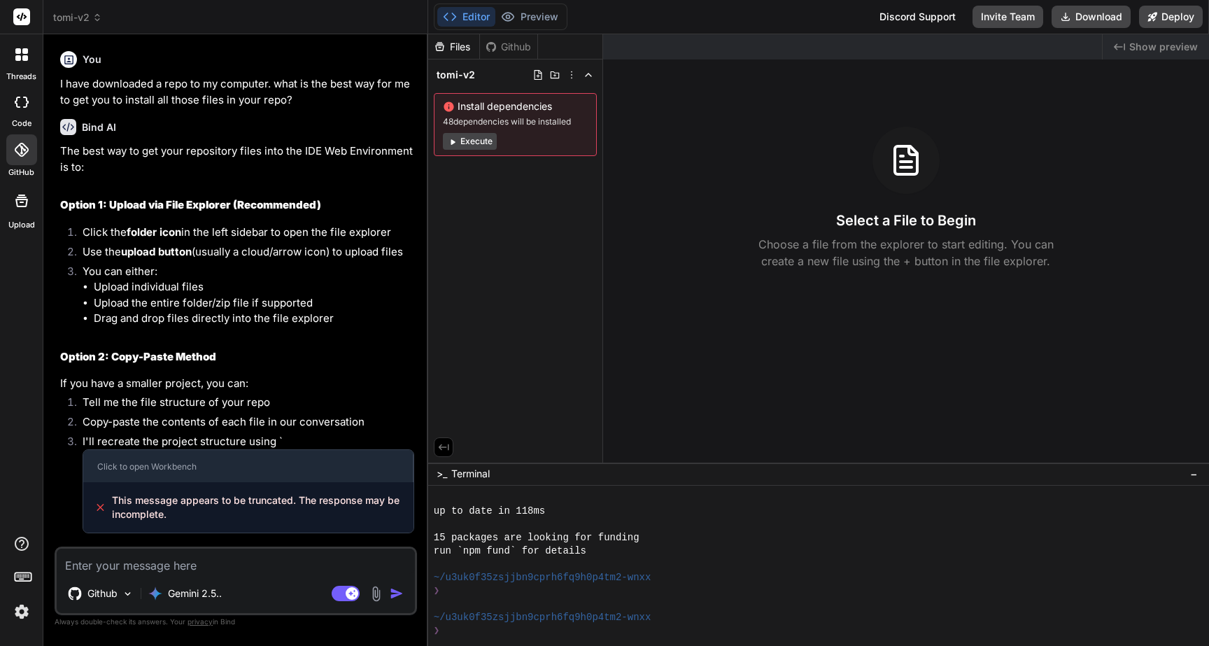
click at [521, 45] on div "Github" at bounding box center [508, 47] width 57 height 14
click at [455, 52] on div "Files" at bounding box center [453, 47] width 51 height 14
click at [455, 50] on div "Files" at bounding box center [453, 47] width 51 height 14
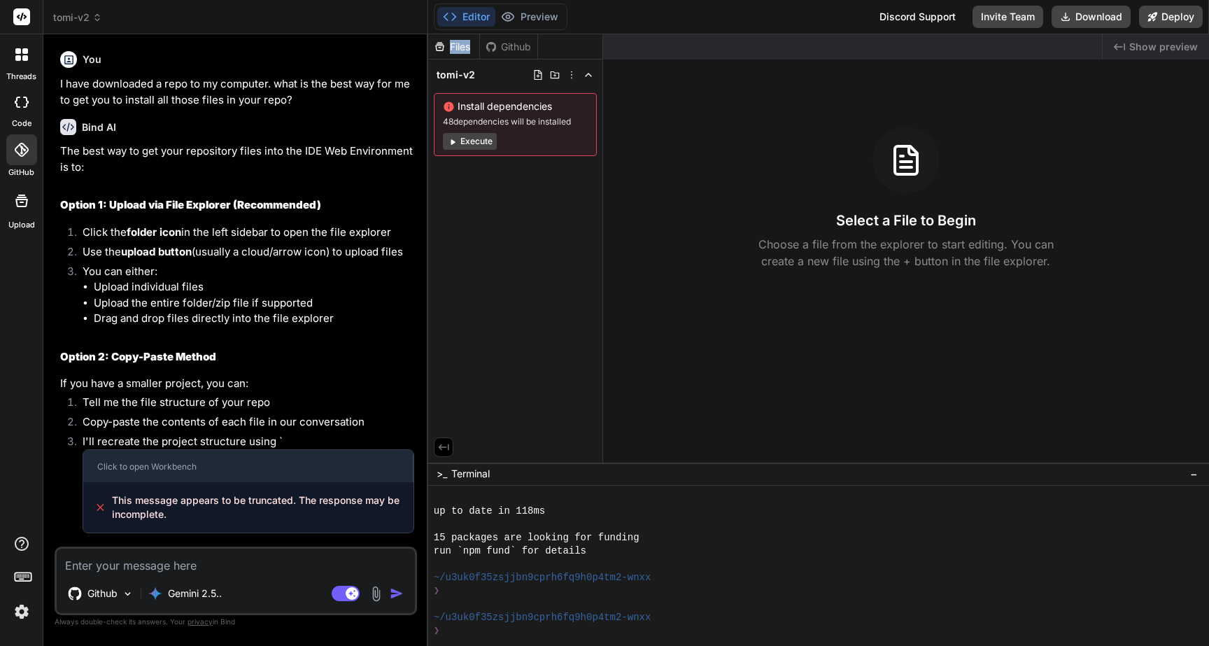
click at [455, 50] on div "Files" at bounding box center [453, 47] width 51 height 14
